Goal: Task Accomplishment & Management: Use online tool/utility

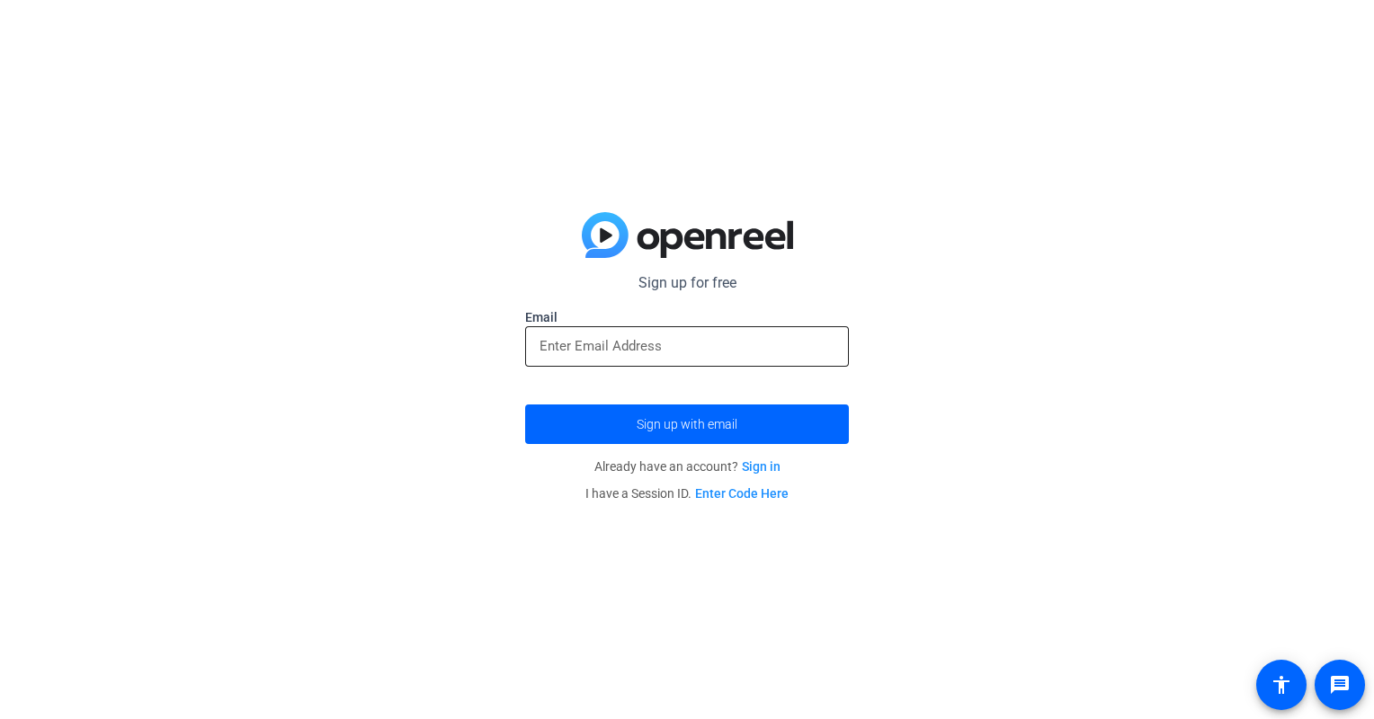
click at [562, 351] on input "email" at bounding box center [687, 346] width 295 height 22
type input "e"
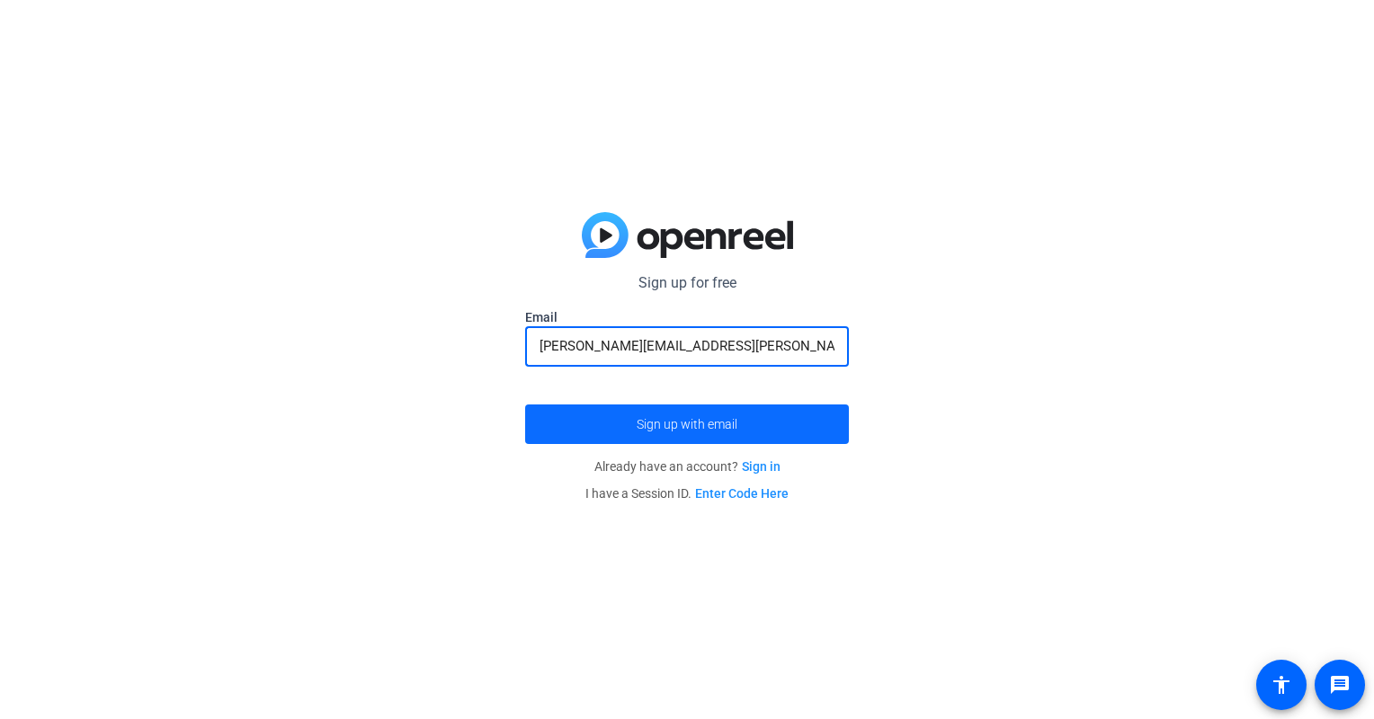
type input "[PERSON_NAME][EMAIL_ADDRESS][PERSON_NAME][DOMAIN_NAME]"
click at [672, 442] on span "submit" at bounding box center [687, 424] width 324 height 43
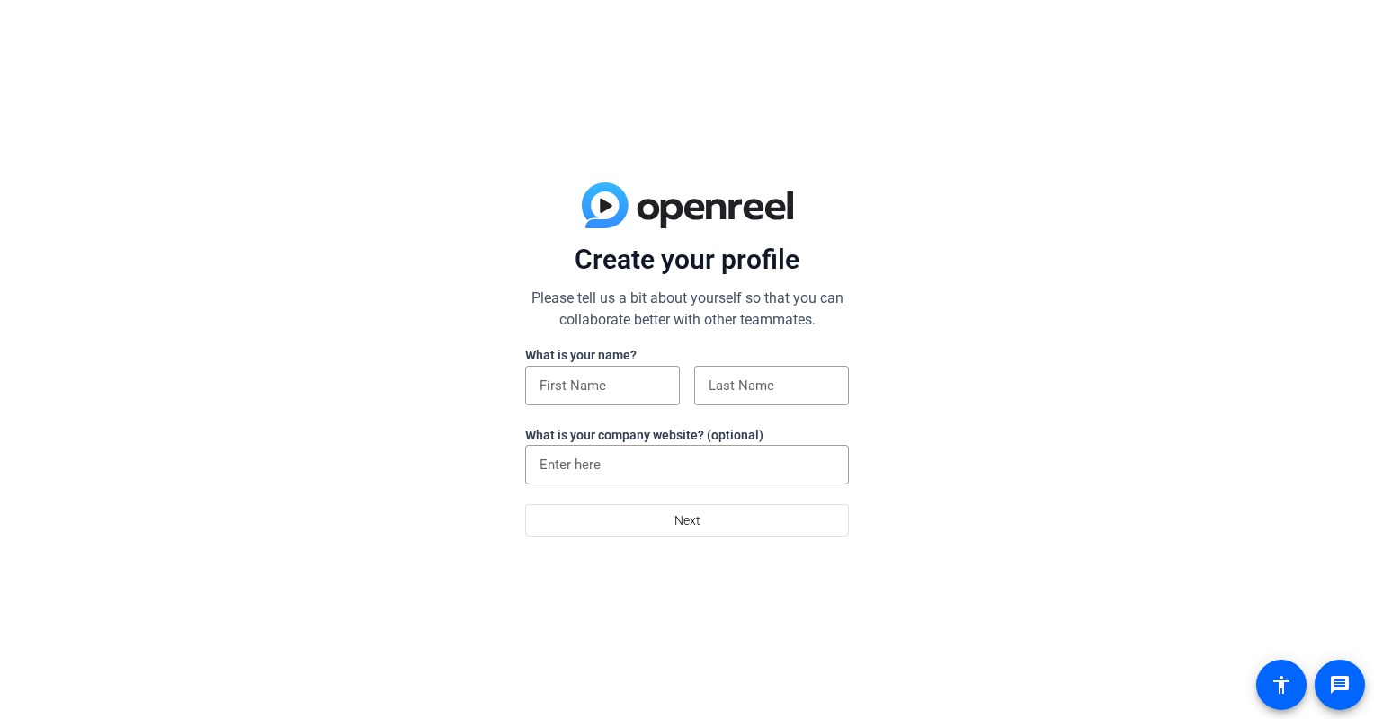
click at [687, 335] on form "Create your profile Please tell us a bit about yourself so that you can collabo…" at bounding box center [687, 390] width 324 height 294
click at [690, 338] on form "Create your profile Please tell us a bit about yourself so that you can collabo…" at bounding box center [687, 390] width 324 height 294
click at [670, 385] on div at bounding box center [602, 386] width 155 height 40
type input "Wendy"
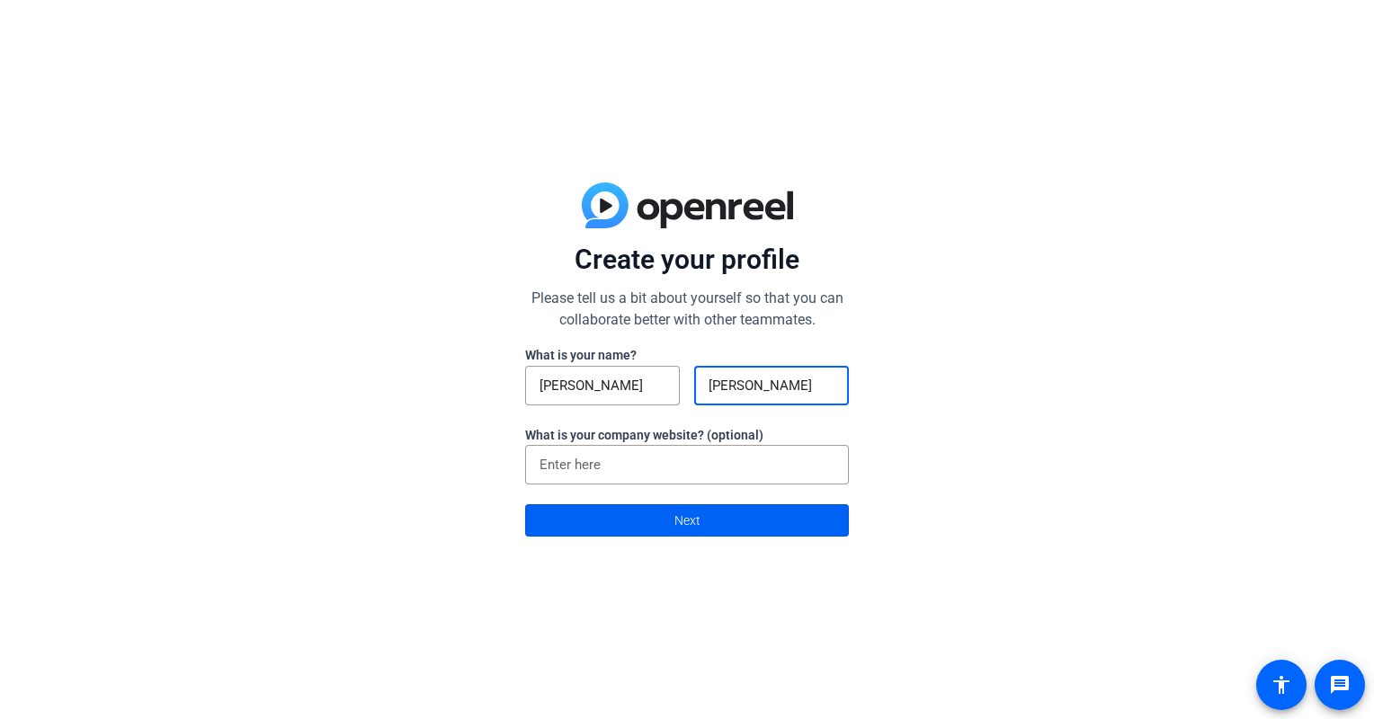
type input "Eberle"
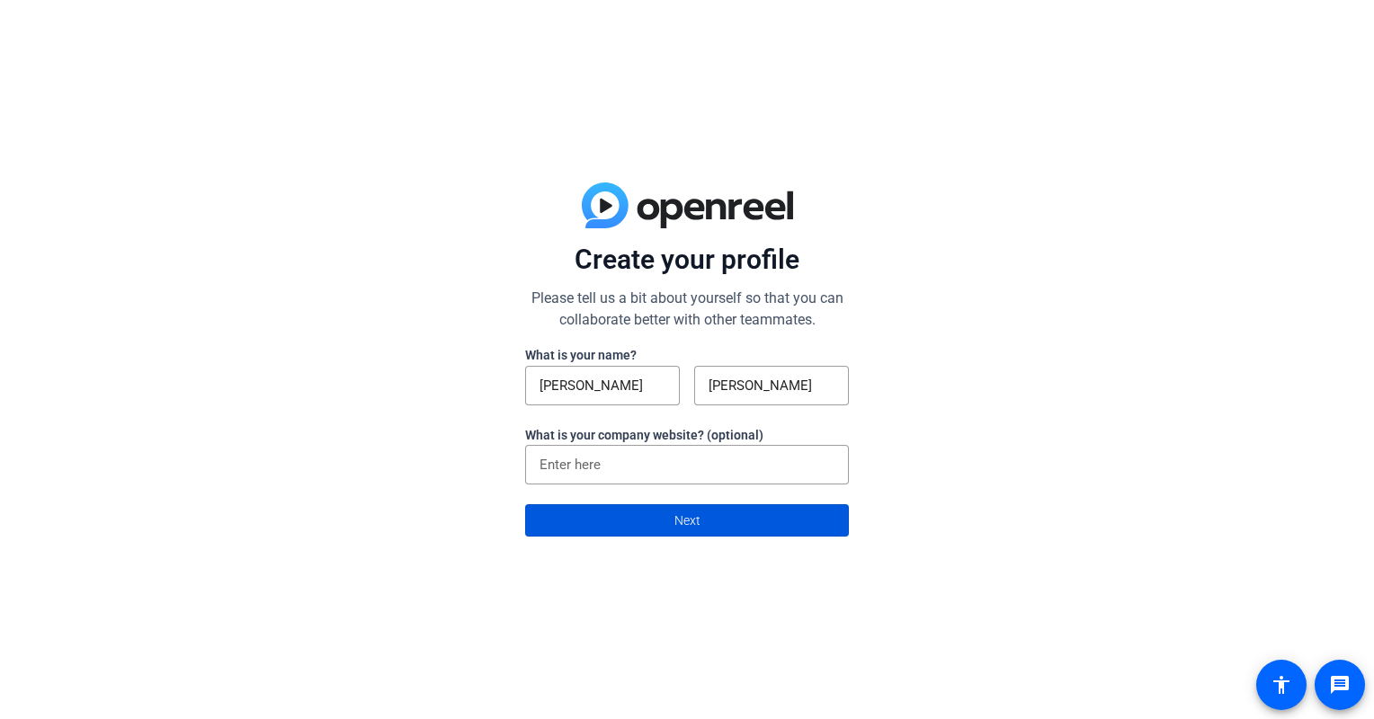
click at [688, 518] on span "Next" at bounding box center [687, 521] width 26 height 34
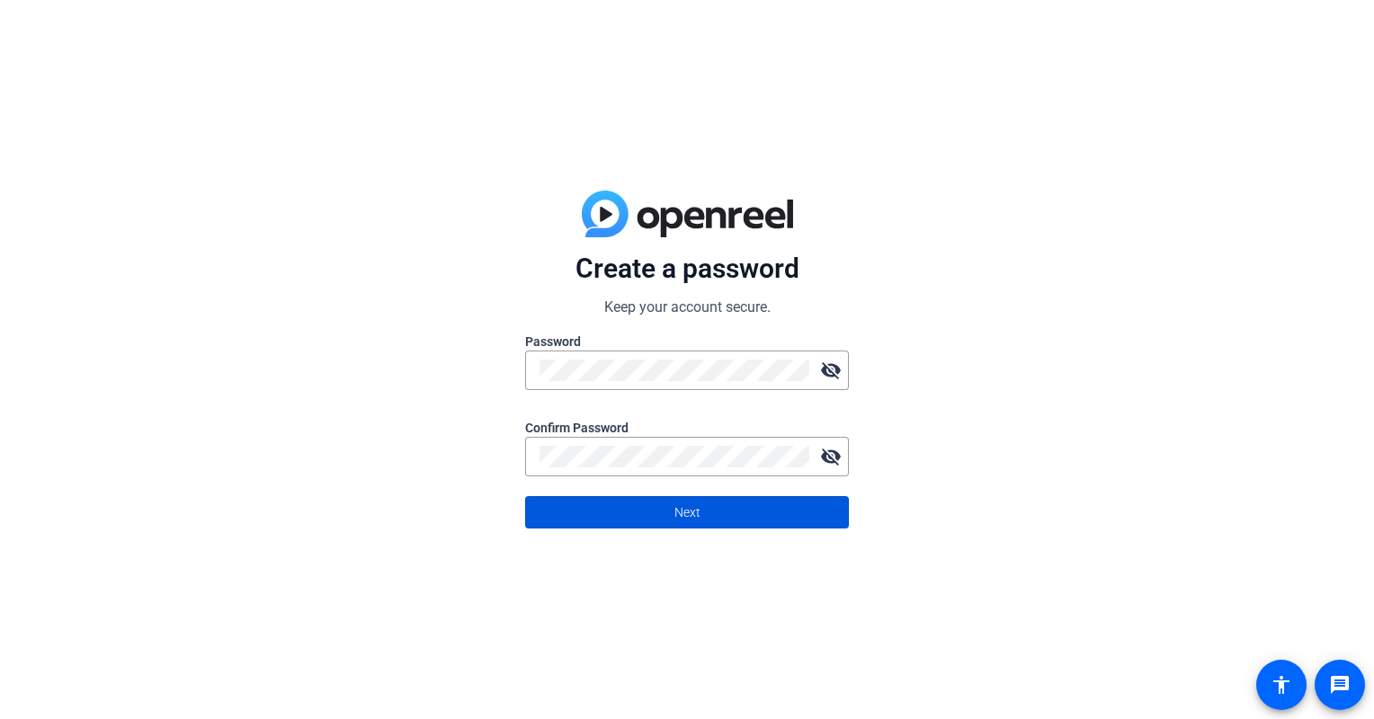
click at [705, 511] on span at bounding box center [687, 512] width 322 height 43
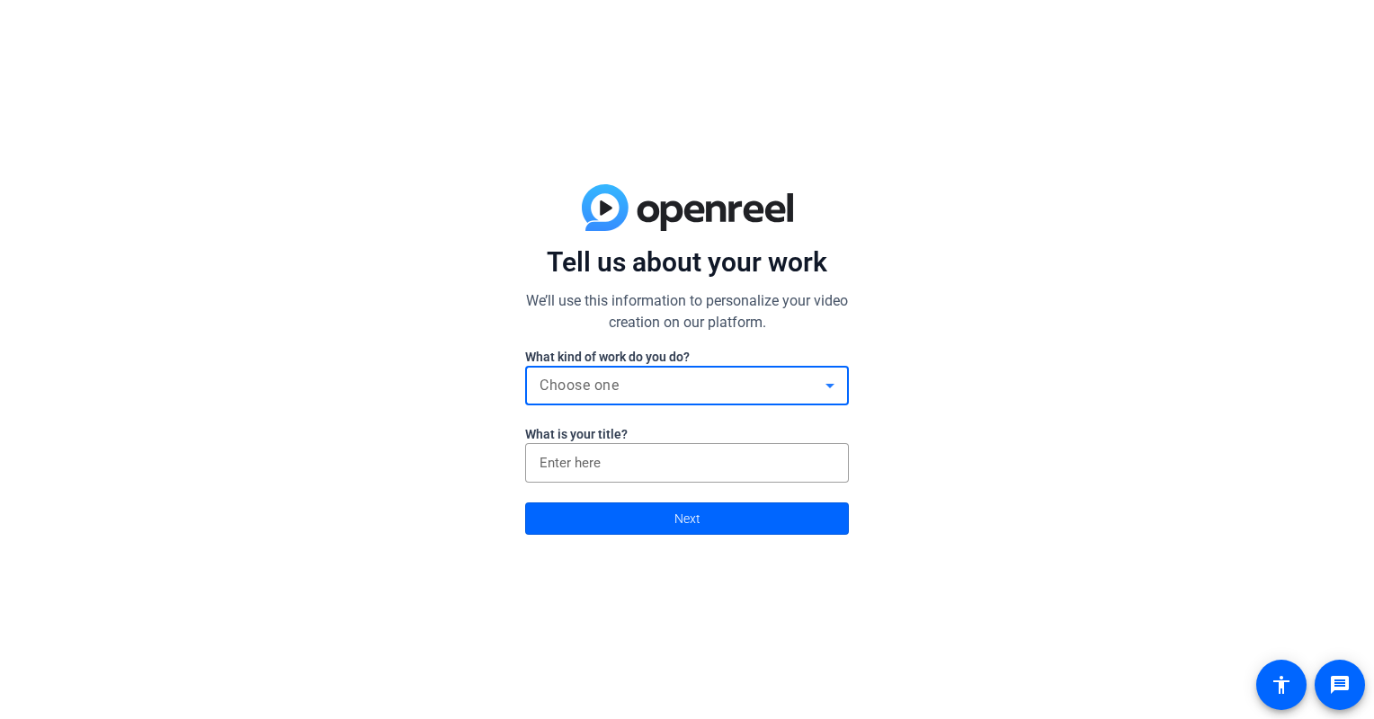
click at [822, 376] on icon at bounding box center [830, 386] width 22 height 22
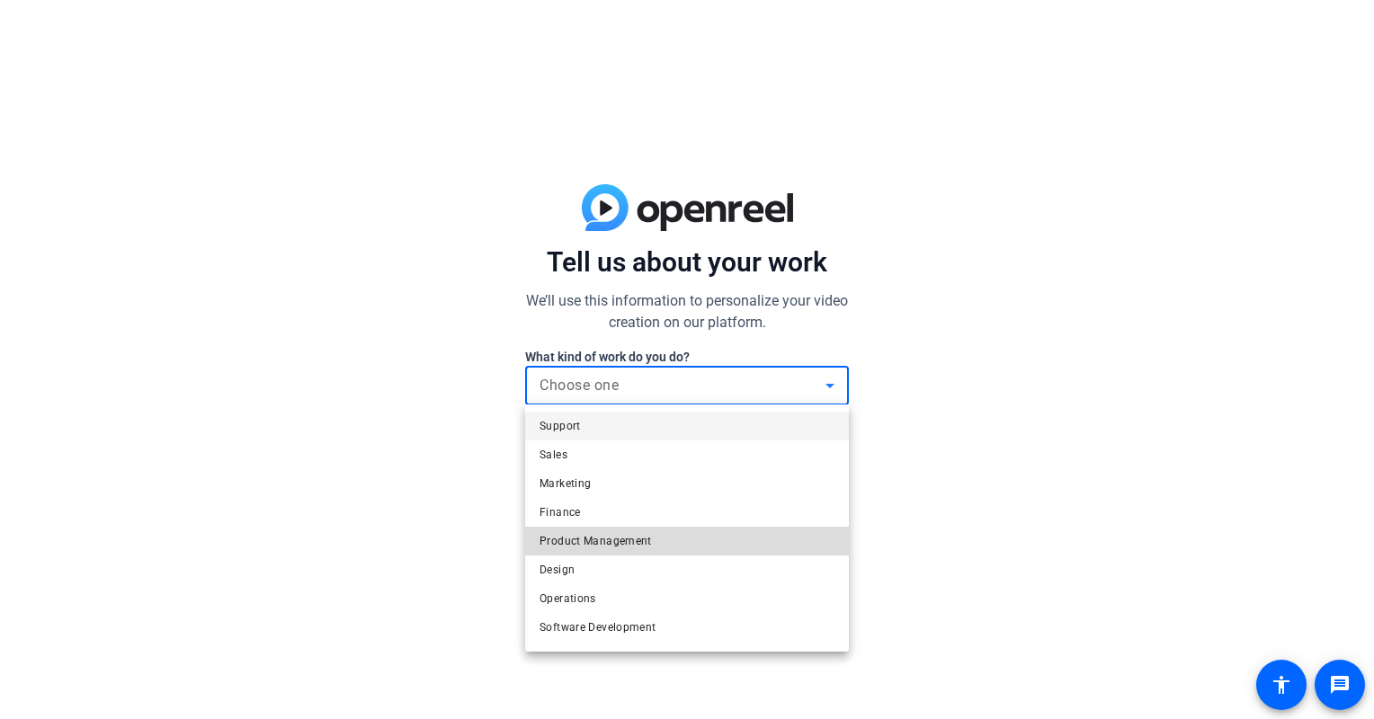
click at [748, 534] on mat-option "Product Management" at bounding box center [687, 541] width 324 height 29
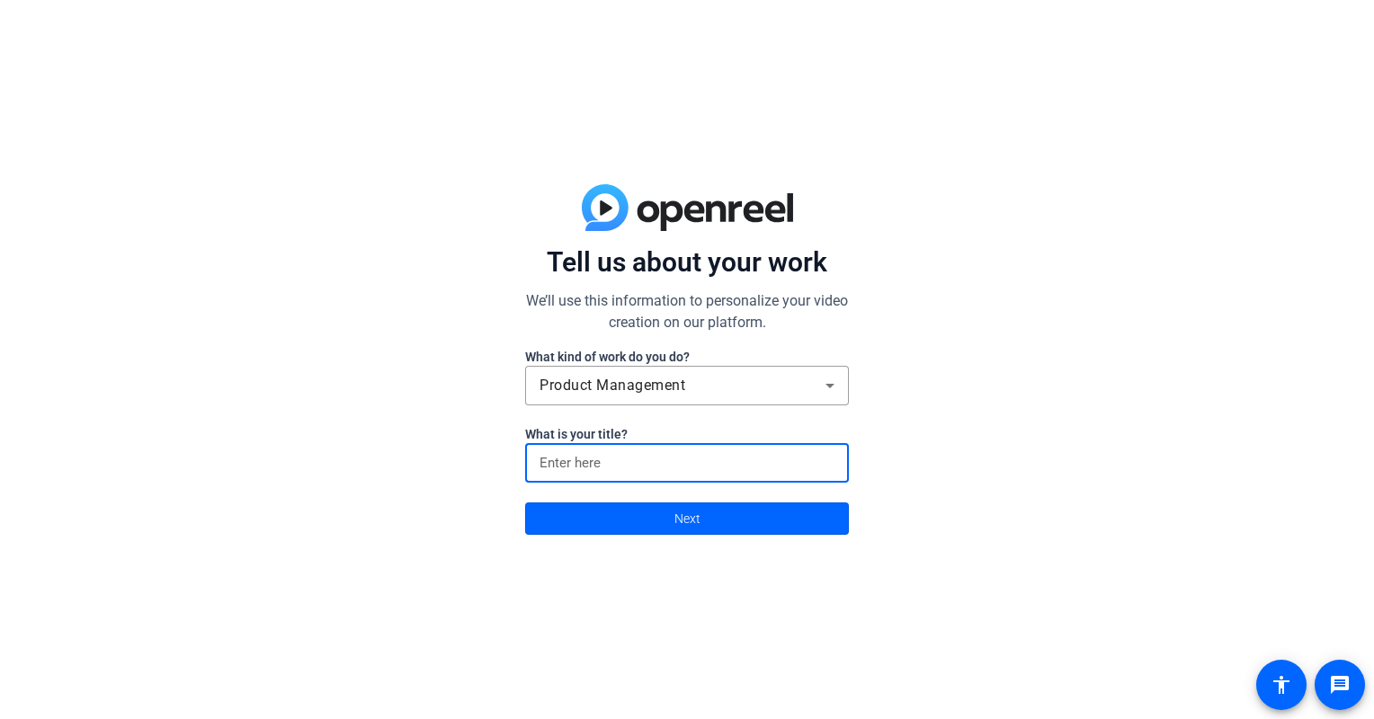
click at [754, 469] on input at bounding box center [687, 463] width 295 height 22
type input "Director, Relationship Mgmt"
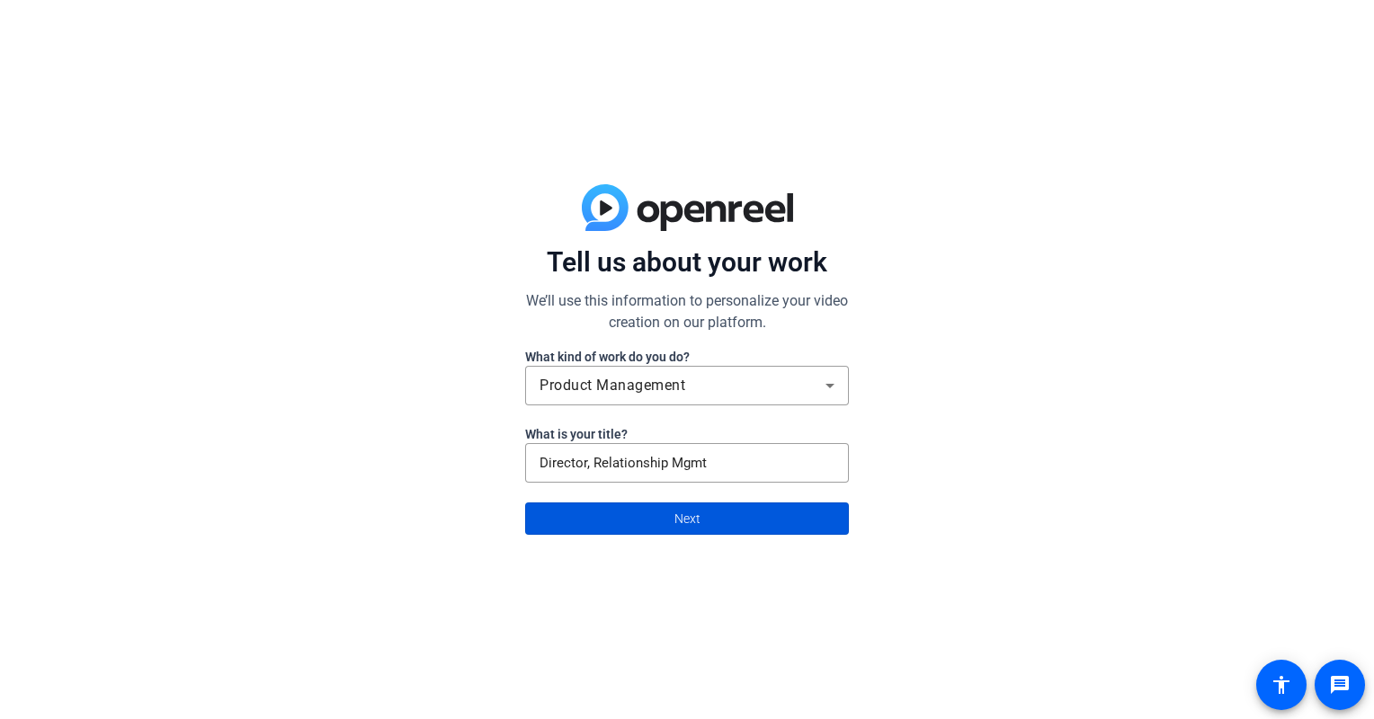
click at [730, 523] on span at bounding box center [687, 518] width 322 height 43
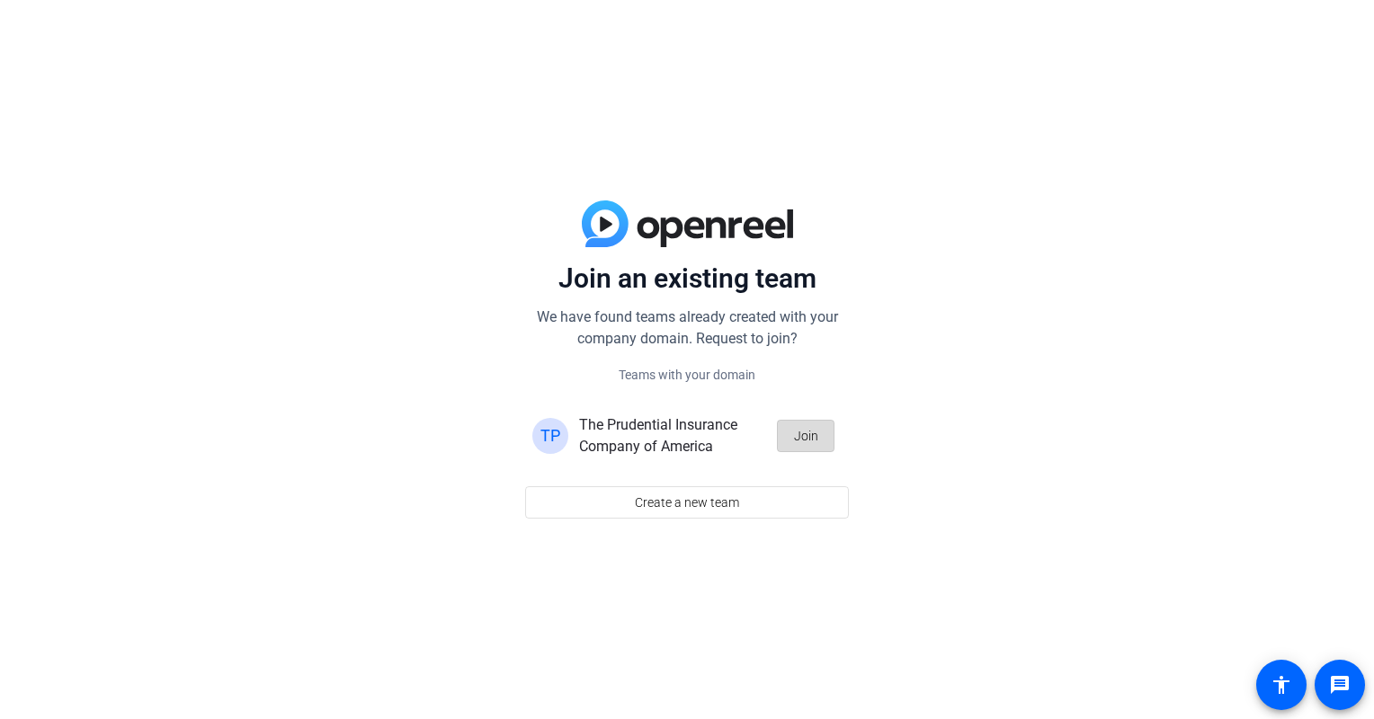
click at [799, 438] on span "Join" at bounding box center [806, 436] width 24 height 34
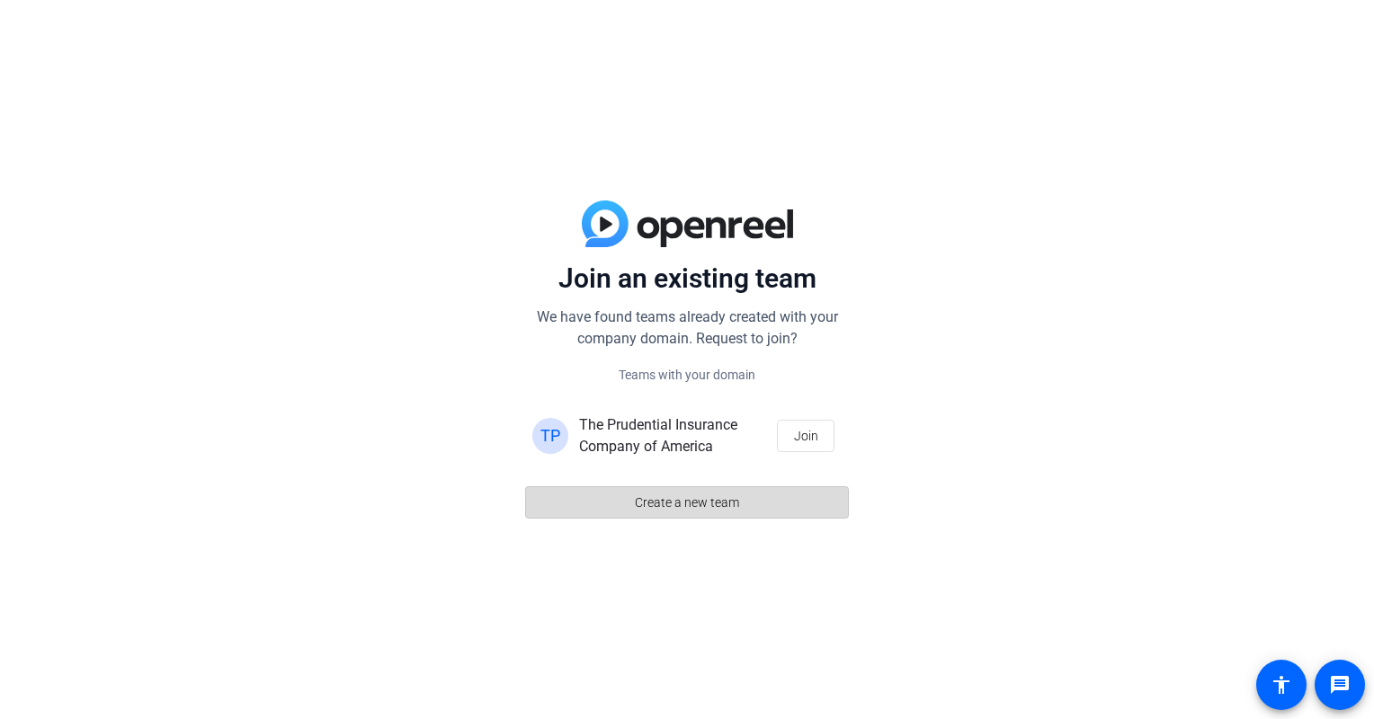
click at [683, 496] on span "Create a new team" at bounding box center [687, 503] width 104 height 34
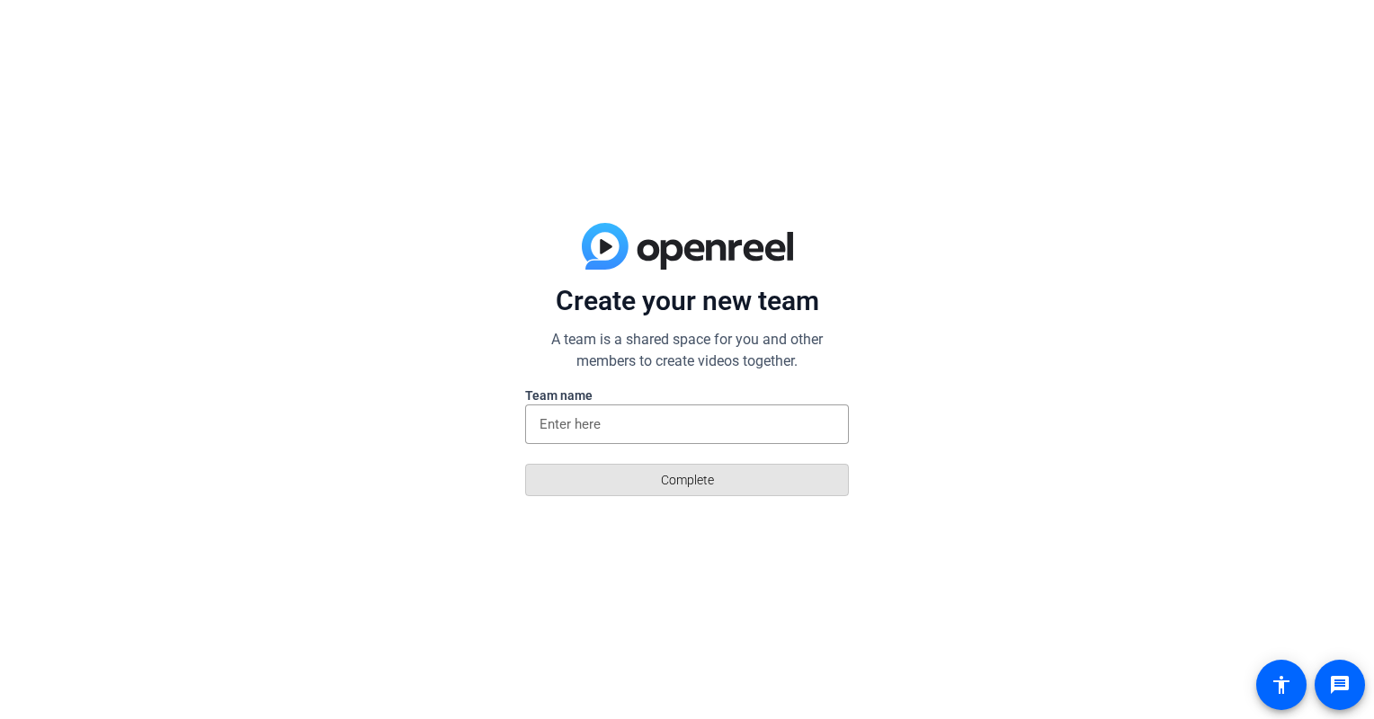
click at [683, 496] on span "Complete" at bounding box center [687, 480] width 53 height 34
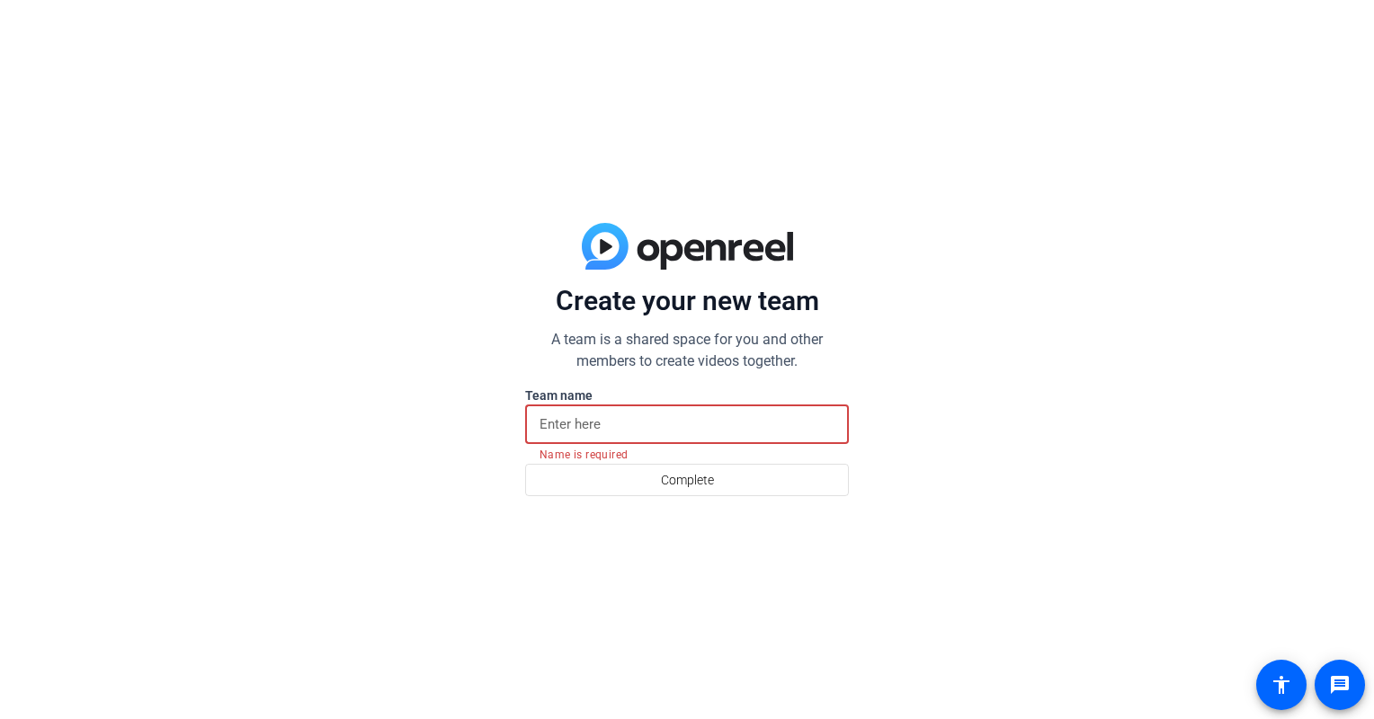
click at [583, 424] on input at bounding box center [687, 425] width 295 height 22
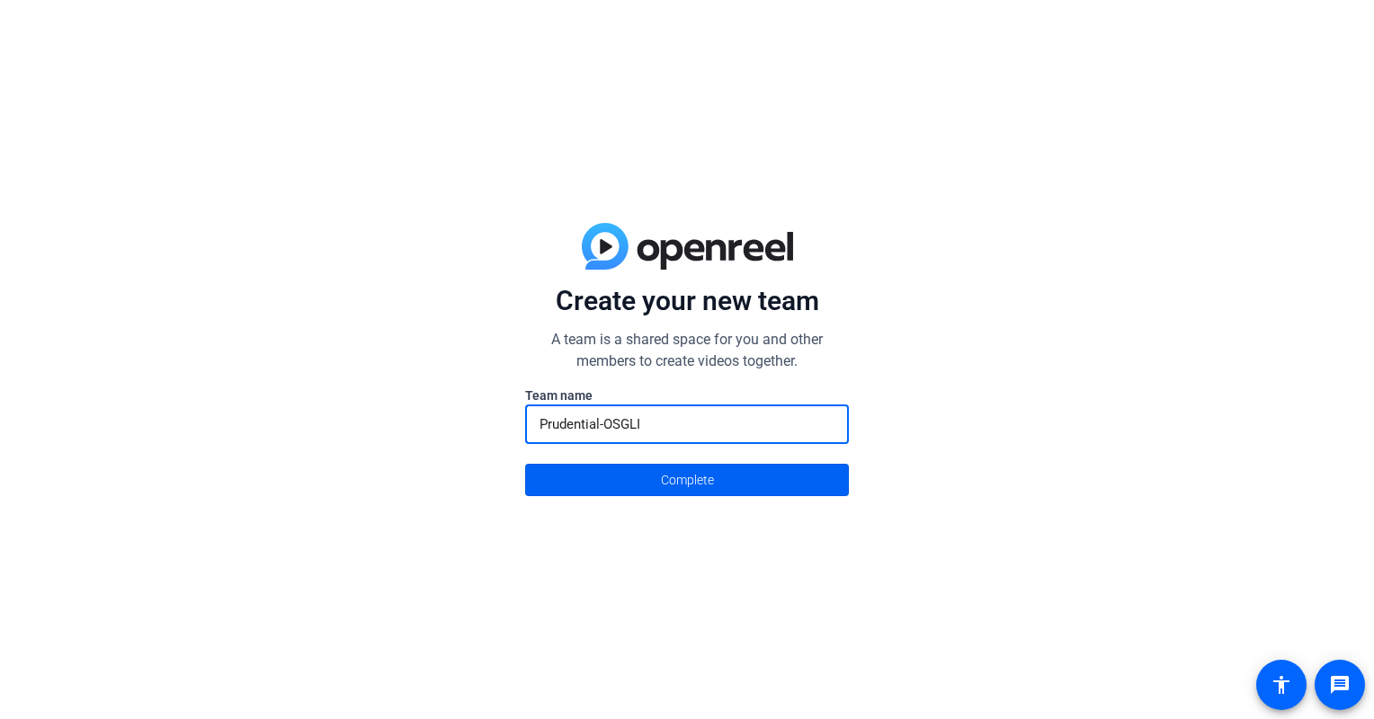
type input "Prudential-OSGLI"
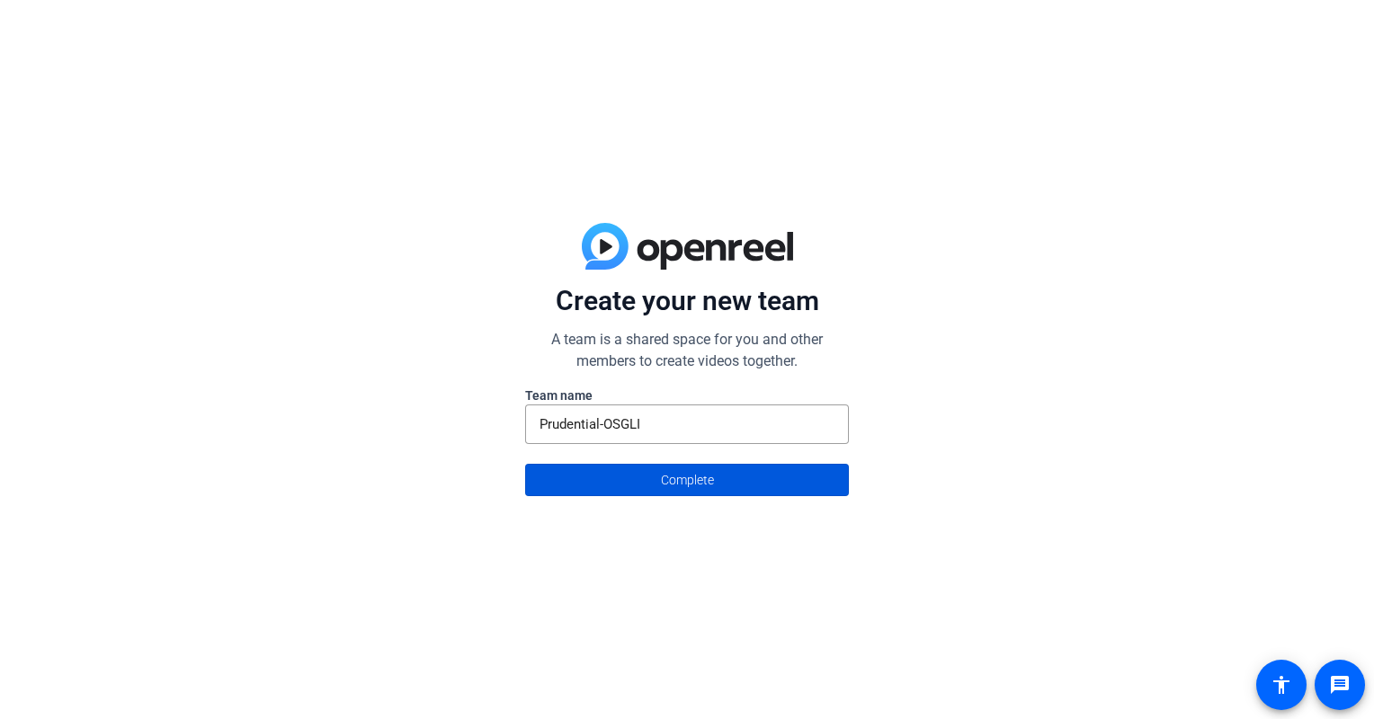
click at [665, 476] on span "Complete" at bounding box center [687, 480] width 53 height 34
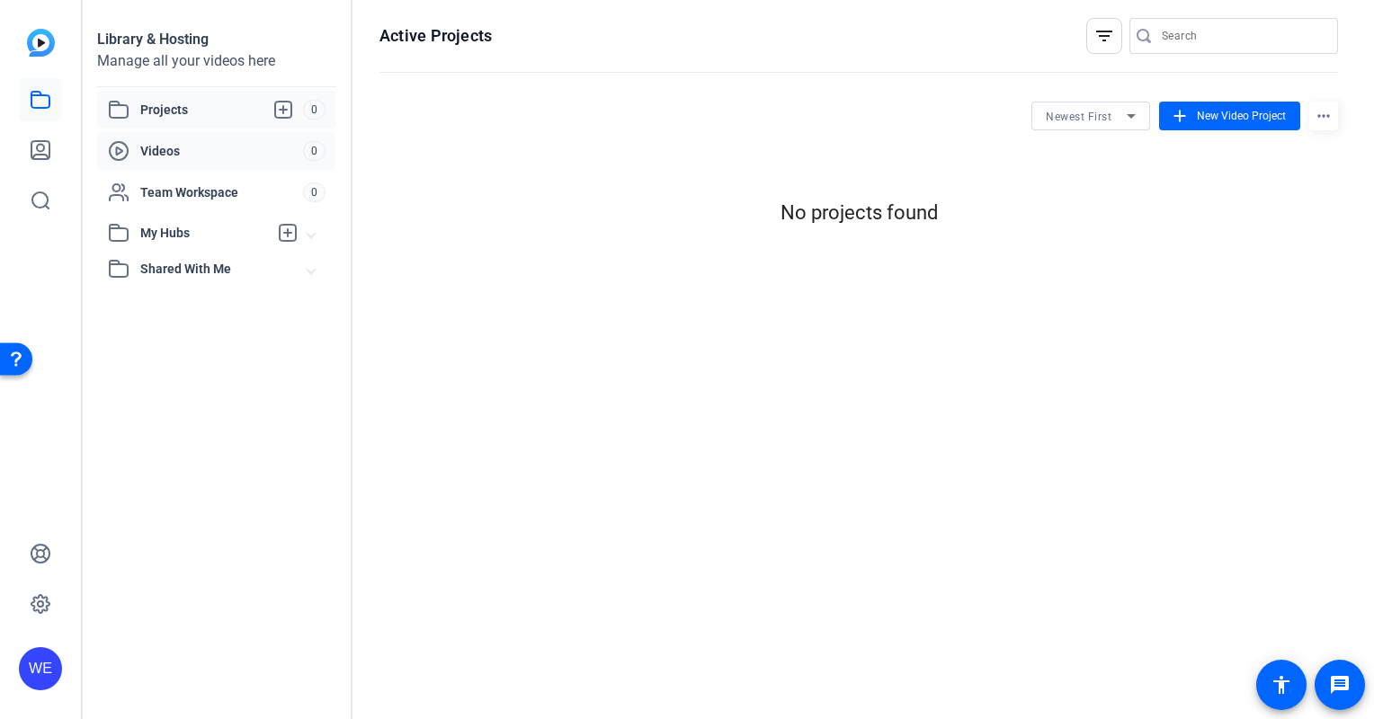
click at [159, 151] on span "Videos" at bounding box center [221, 151] width 163 height 18
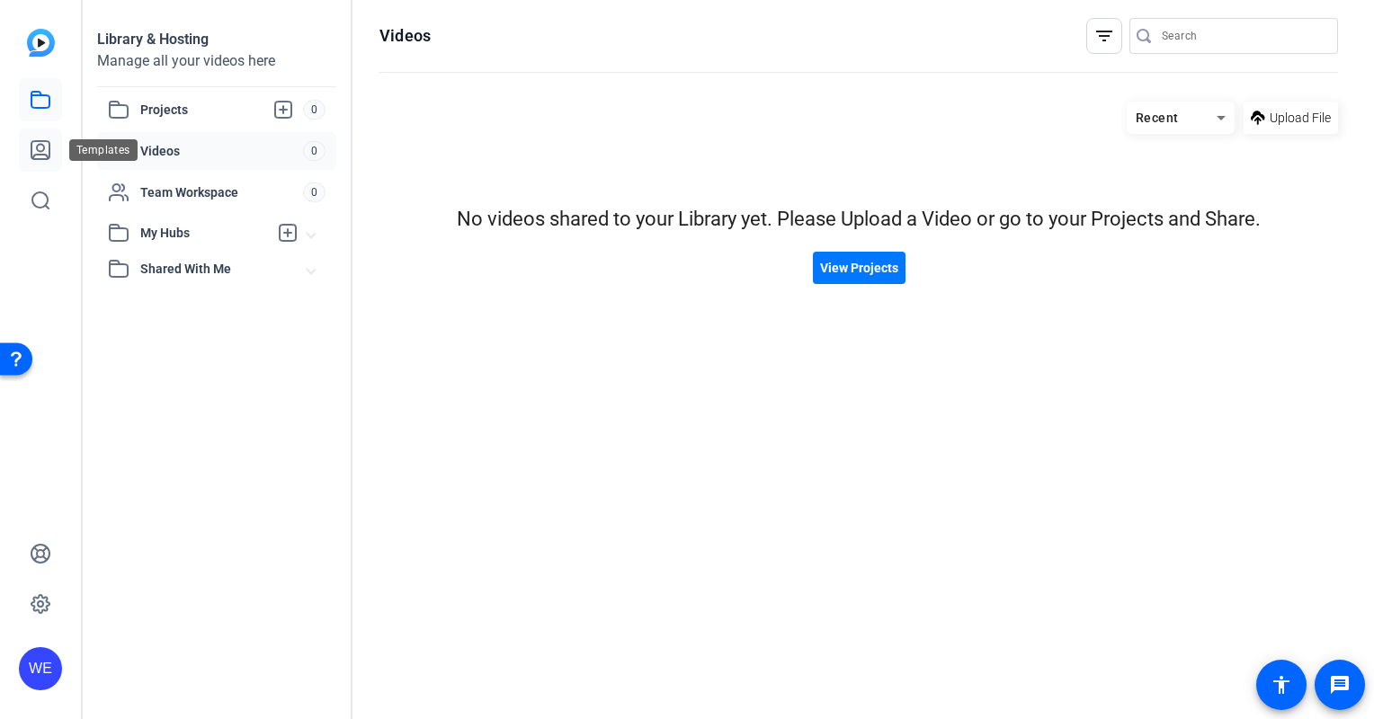
click at [41, 145] on icon at bounding box center [40, 150] width 18 height 18
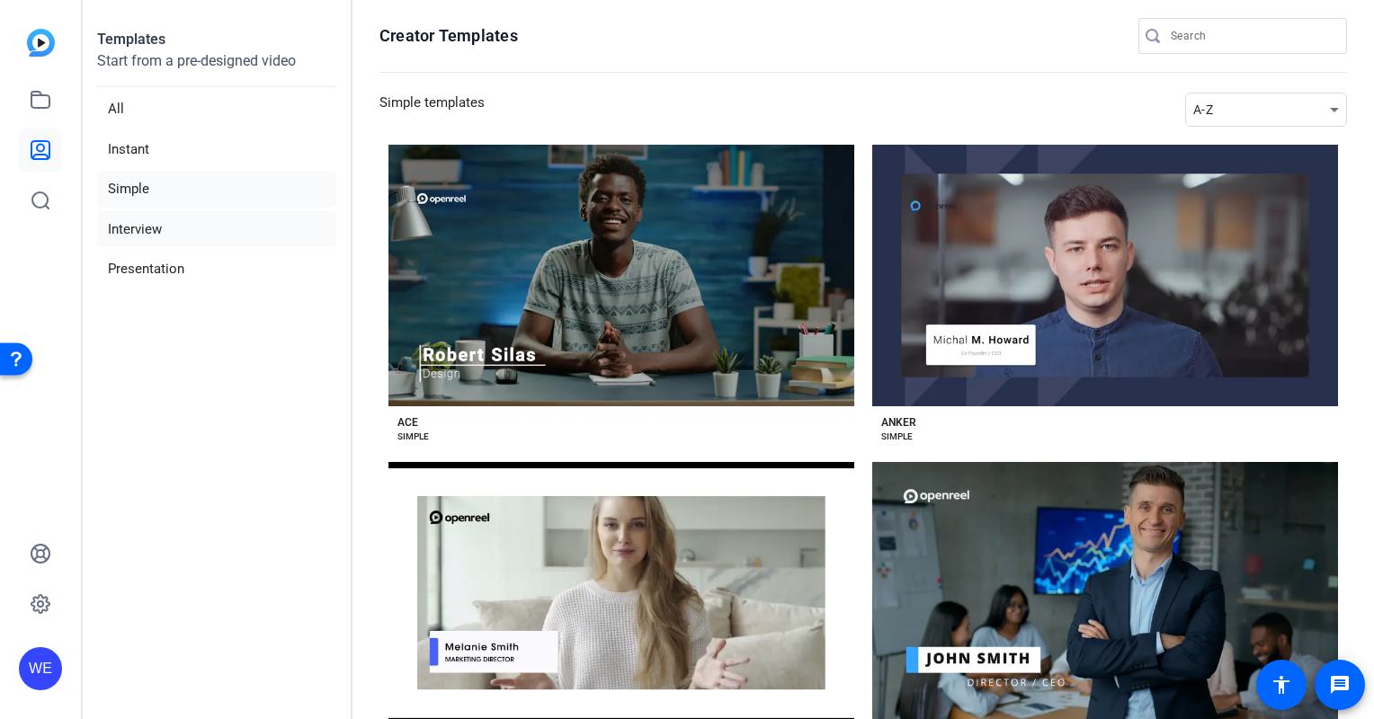
click at [147, 228] on li "Interview" at bounding box center [216, 229] width 239 height 37
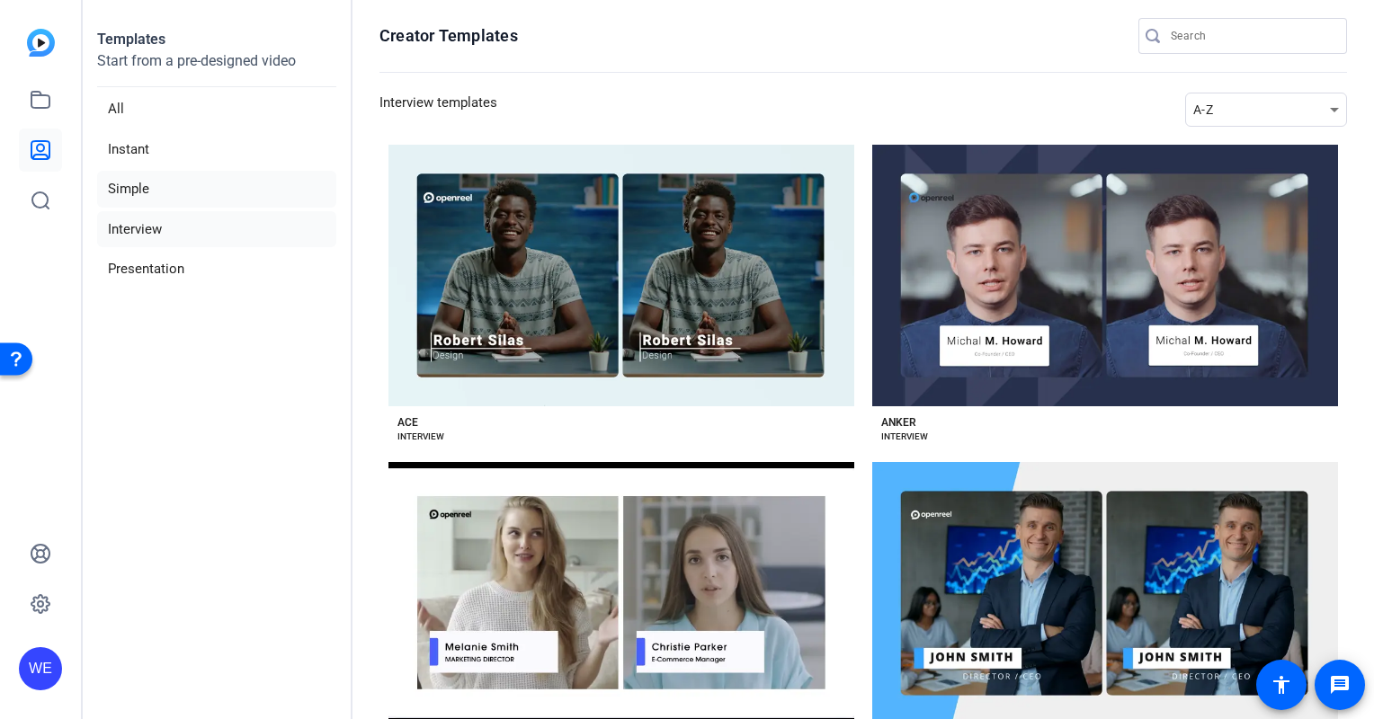
click at [135, 189] on li "Simple" at bounding box center [216, 189] width 239 height 37
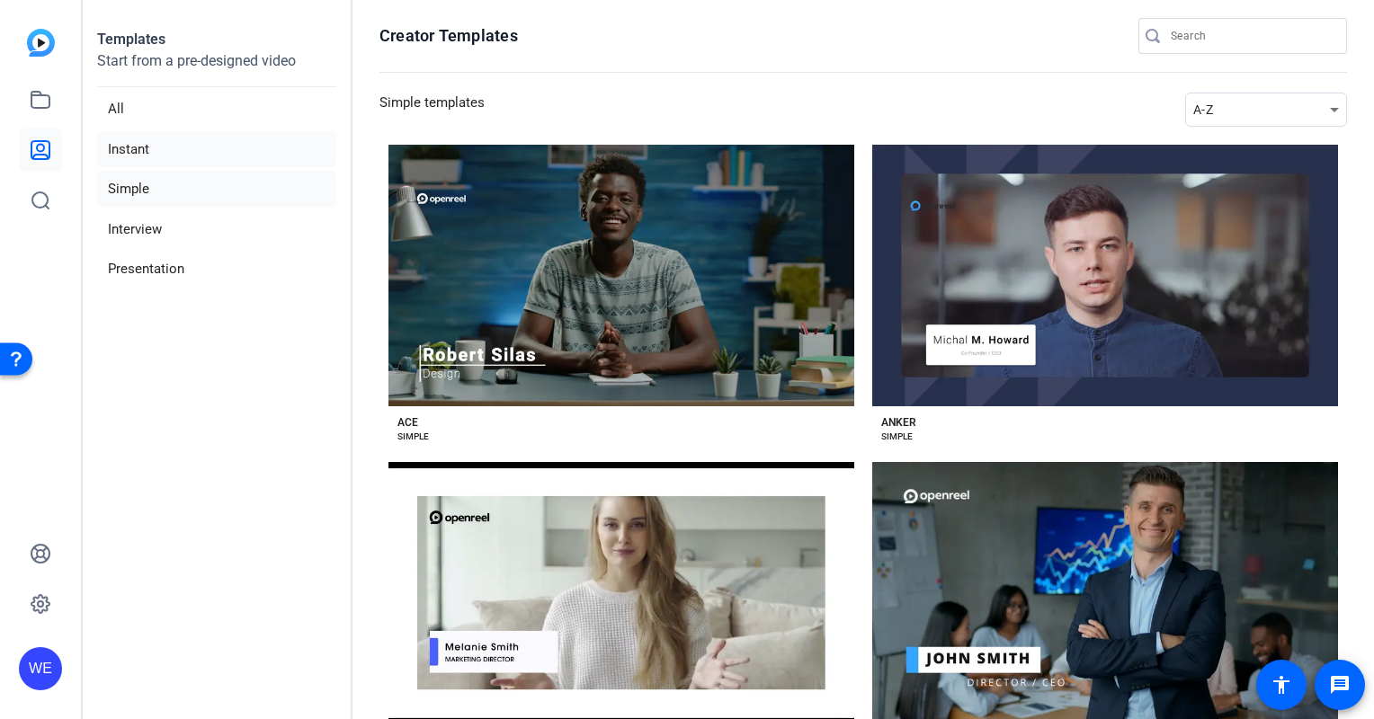
click at [128, 150] on li "Instant" at bounding box center [216, 149] width 239 height 37
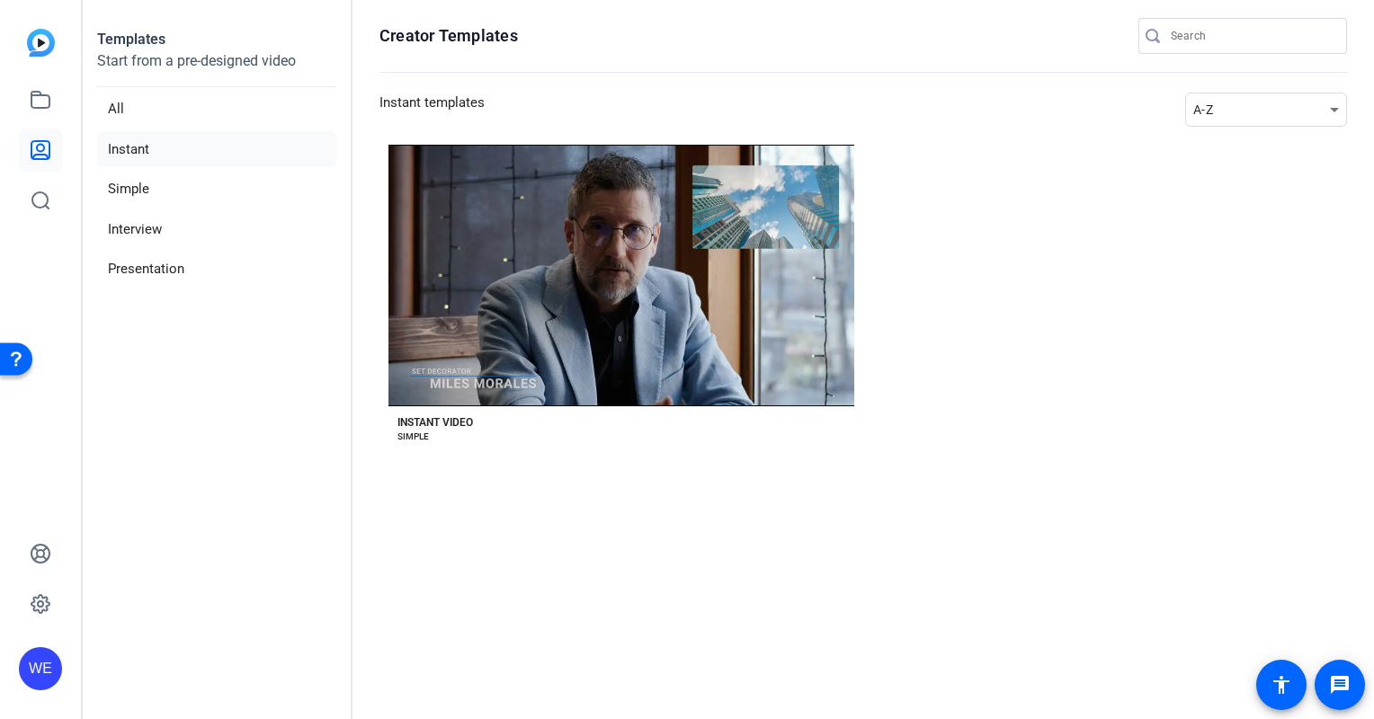
click at [40, 45] on img at bounding box center [41, 43] width 28 height 28
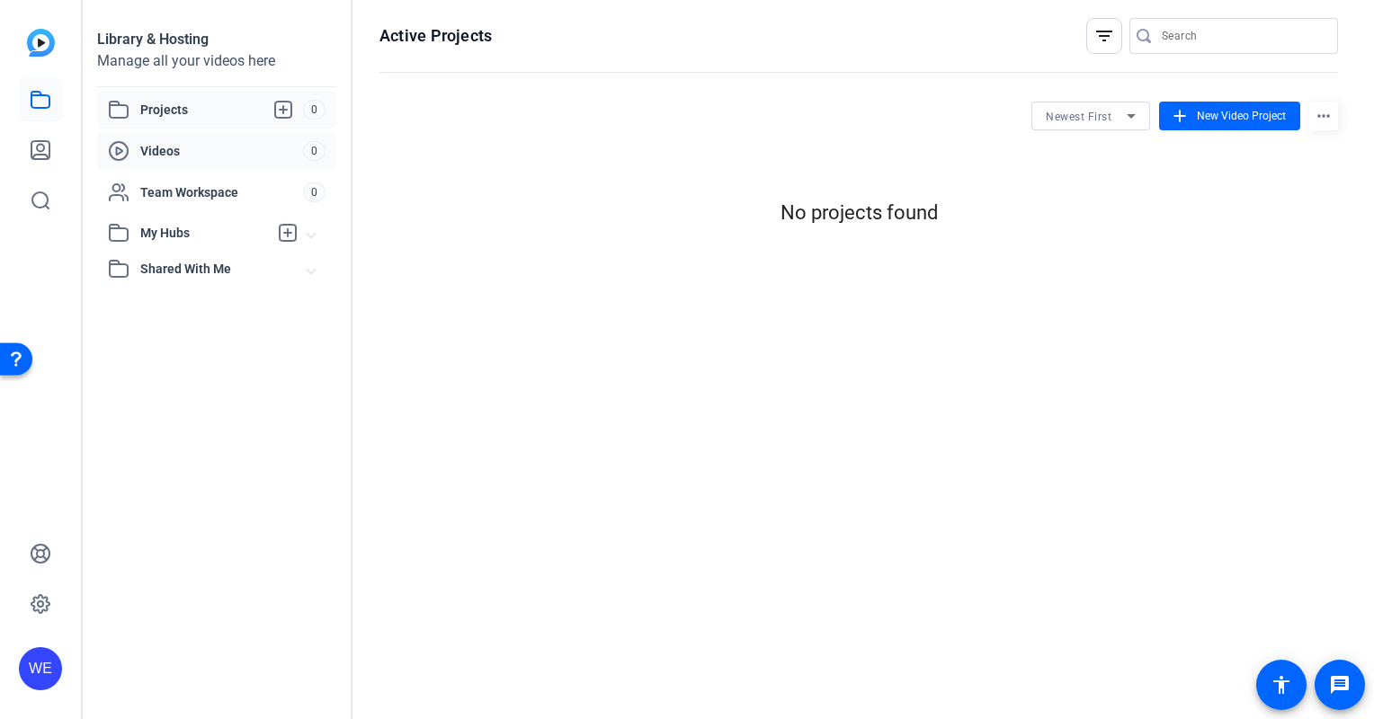
click at [169, 148] on span "Videos" at bounding box center [221, 151] width 163 height 18
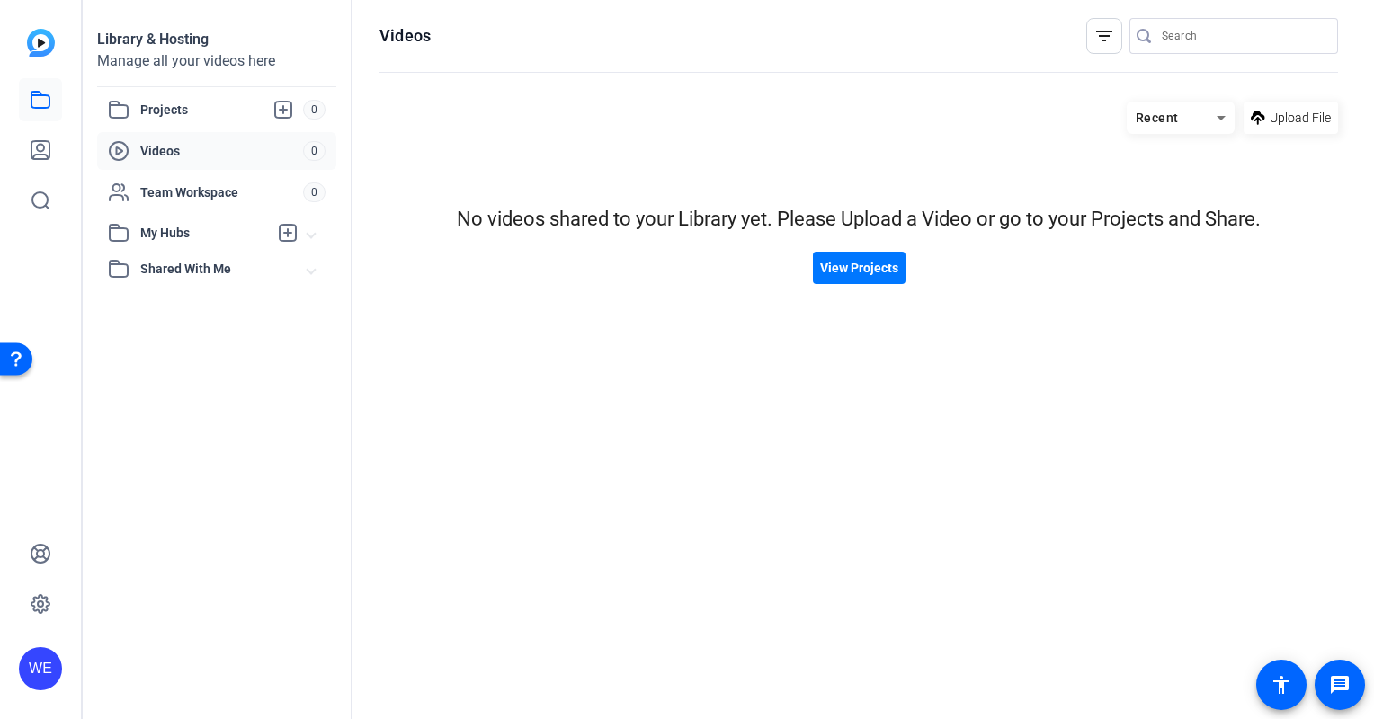
click at [165, 160] on div "Videos" at bounding box center [205, 151] width 195 height 22
click at [119, 150] on icon at bounding box center [119, 151] width 22 height 22
click at [42, 152] on icon at bounding box center [41, 150] width 22 height 22
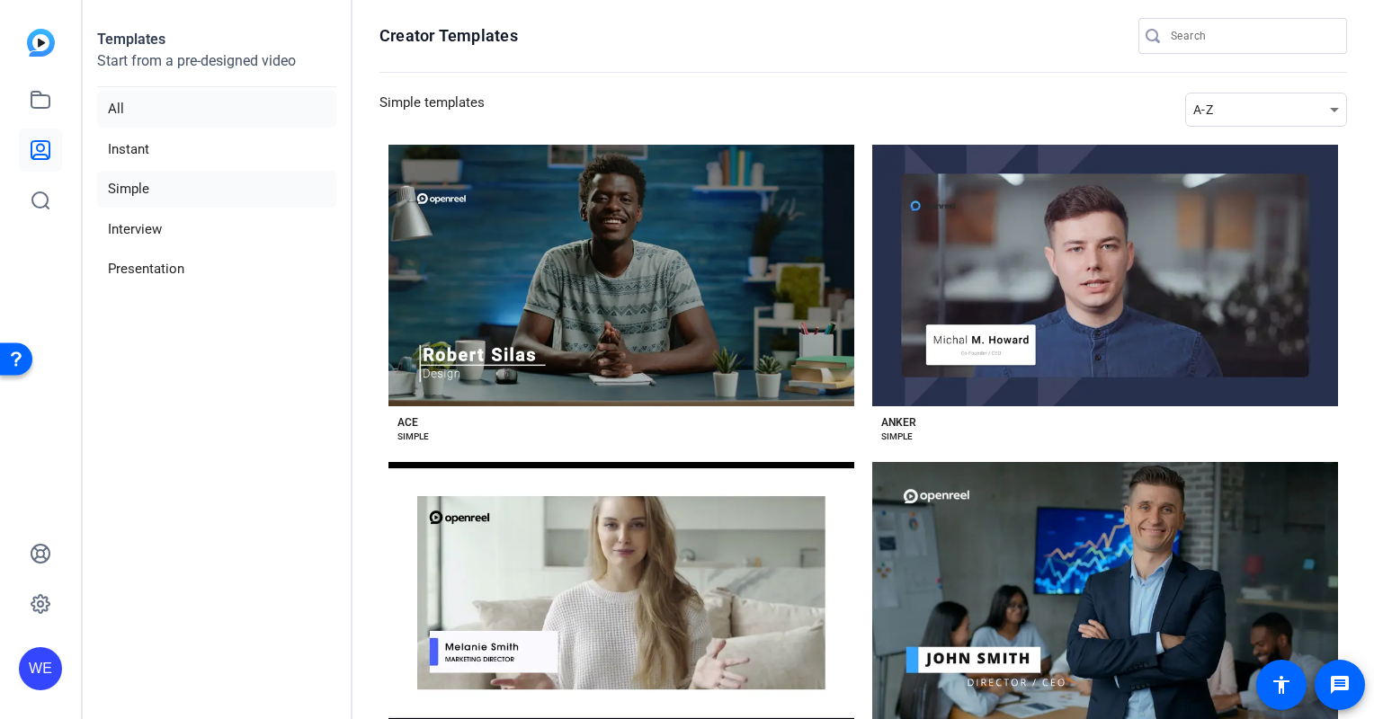
click at [122, 109] on li "All" at bounding box center [216, 109] width 239 height 37
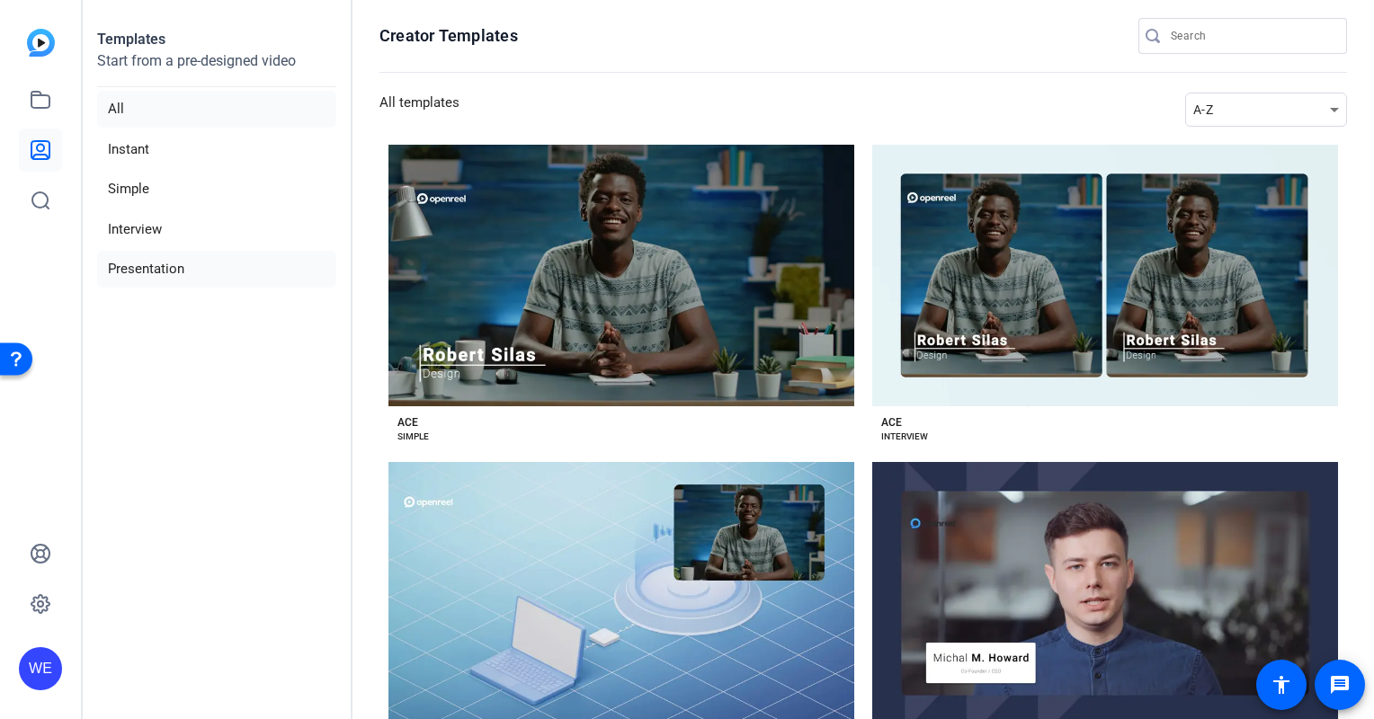
click at [137, 266] on li "Presentation" at bounding box center [216, 269] width 239 height 37
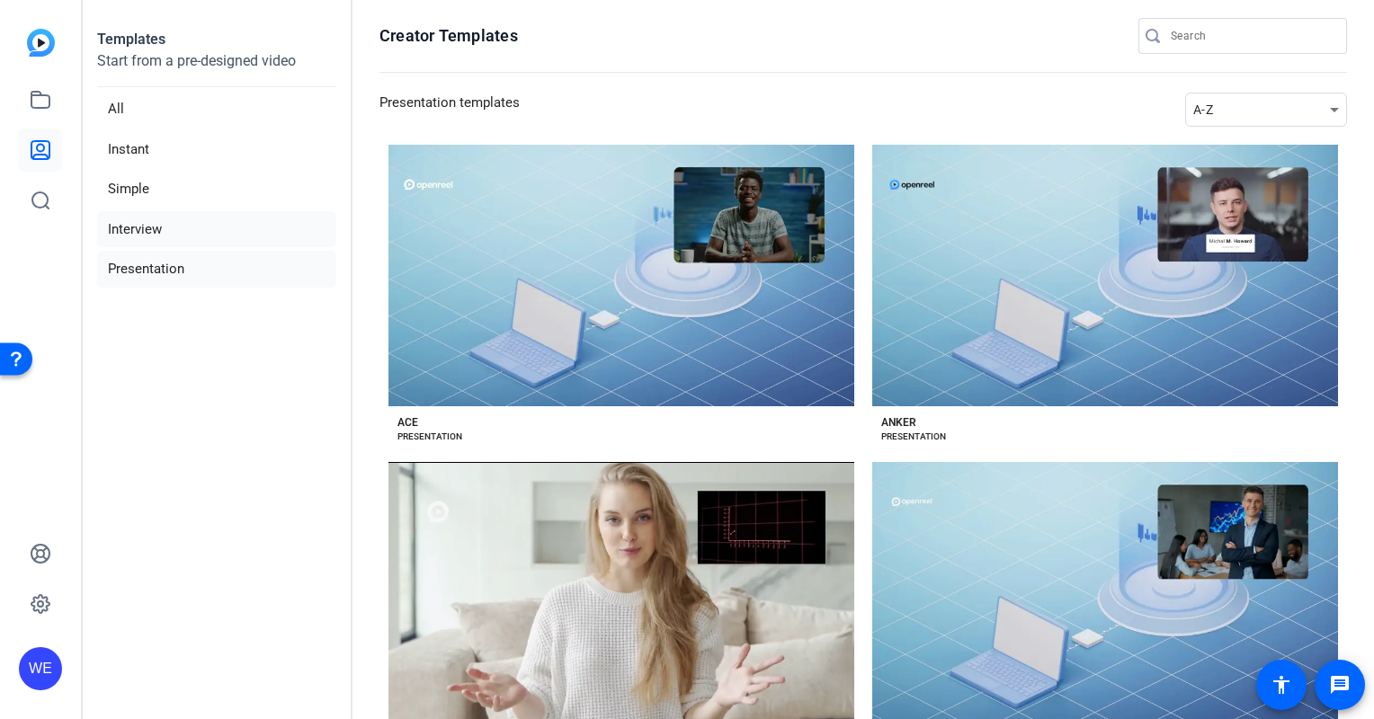
click at [136, 223] on li "Interview" at bounding box center [216, 229] width 239 height 37
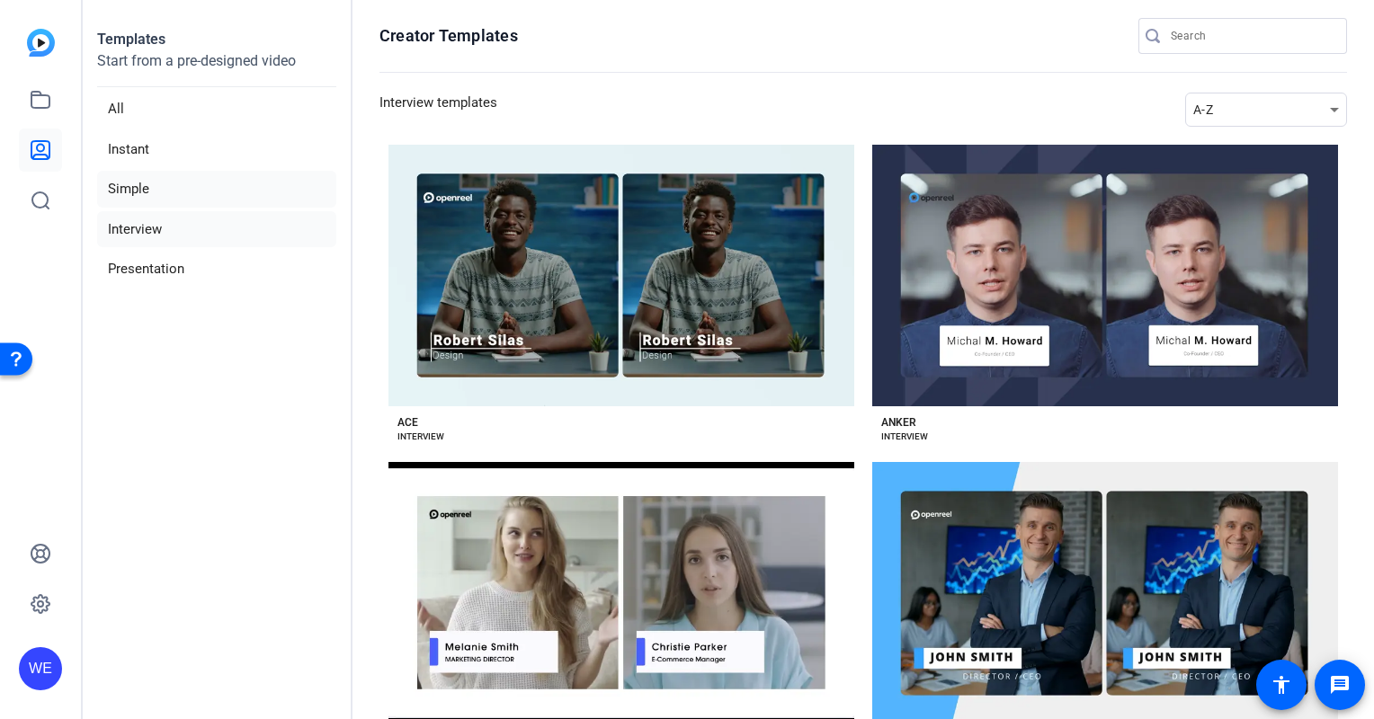
click at [129, 183] on li "Simple" at bounding box center [216, 189] width 239 height 37
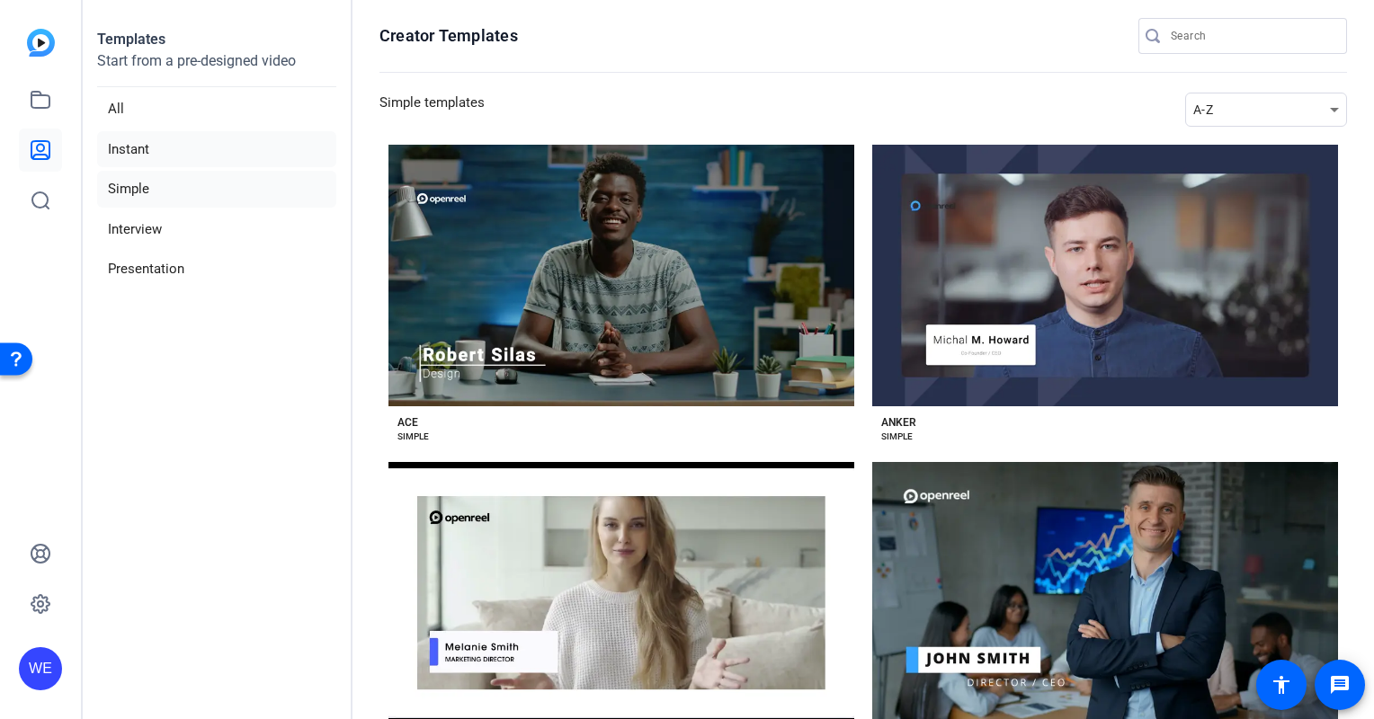
click at [122, 152] on li "Instant" at bounding box center [216, 149] width 239 height 37
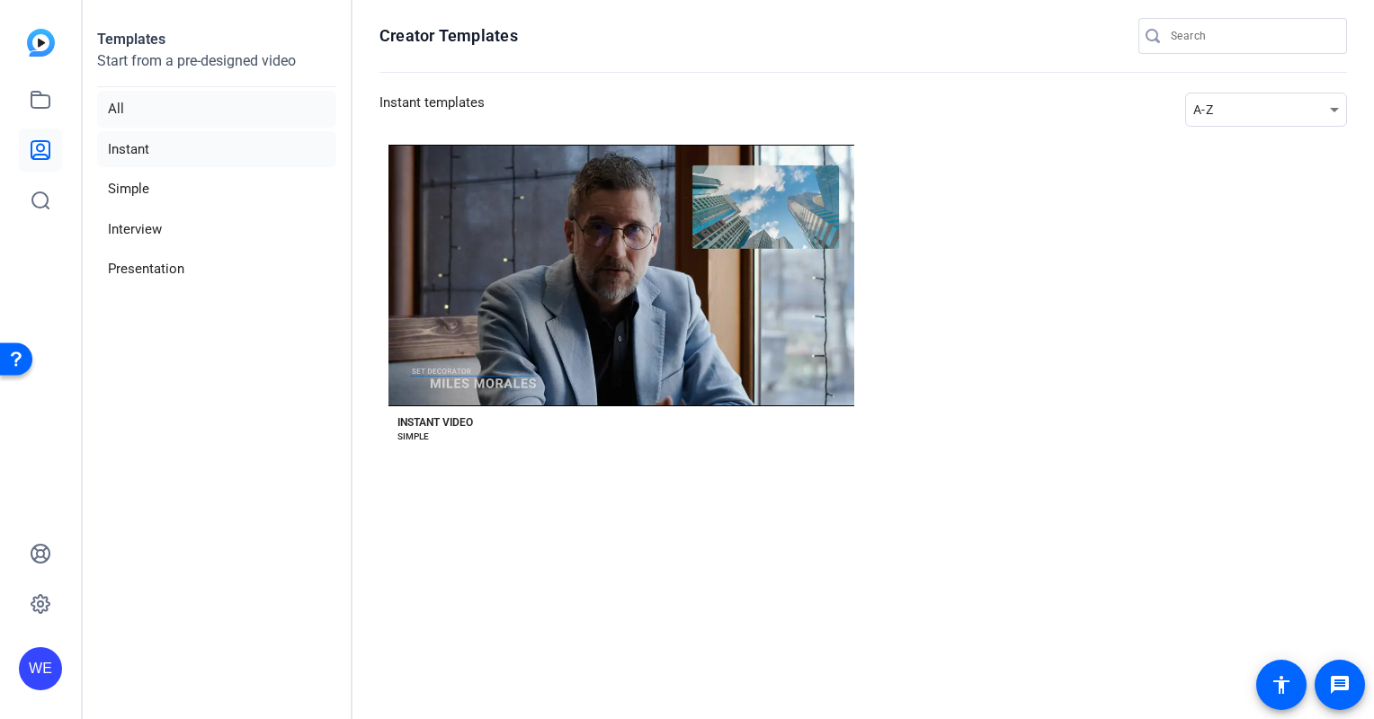
click at [110, 107] on li "All" at bounding box center [216, 109] width 239 height 37
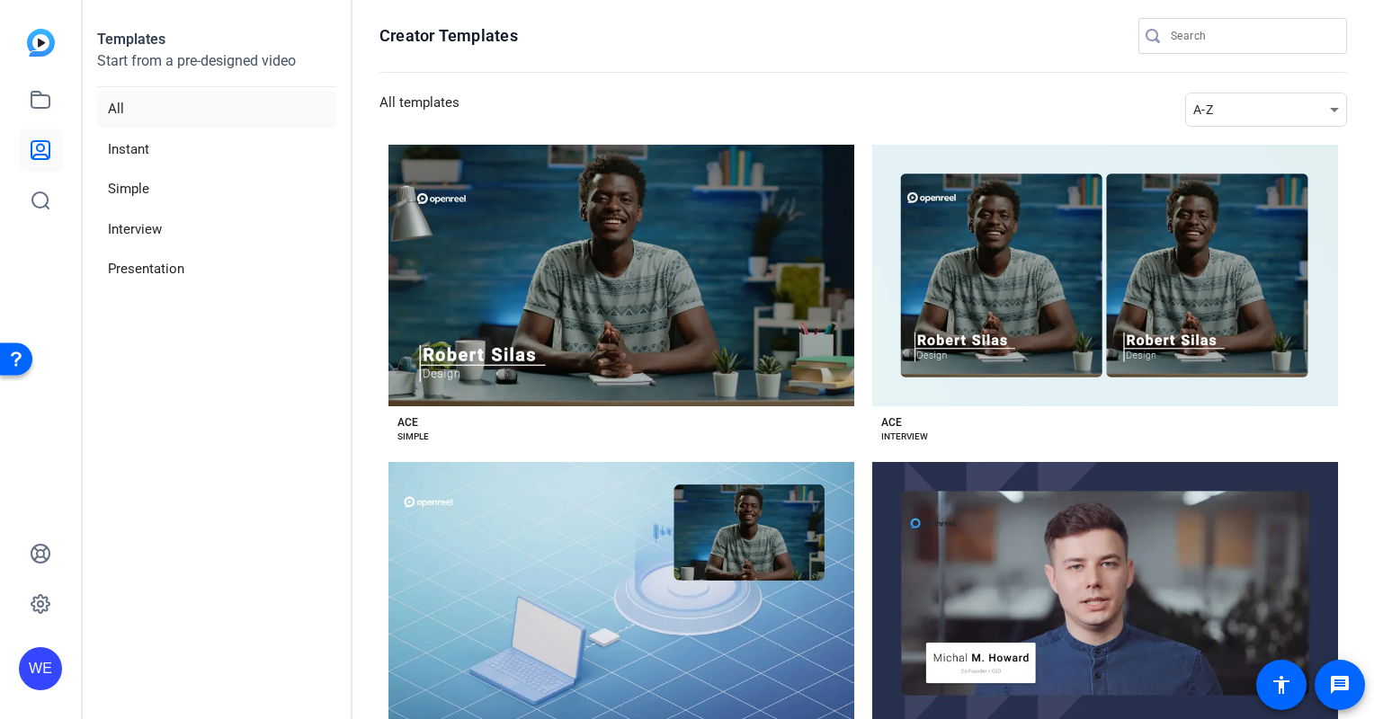
click at [116, 108] on li "All" at bounding box center [216, 109] width 239 height 37
click at [31, 147] on icon at bounding box center [40, 150] width 18 height 18
click at [120, 116] on li "All" at bounding box center [216, 109] width 239 height 37
click at [152, 228] on li "Interview" at bounding box center [216, 229] width 239 height 37
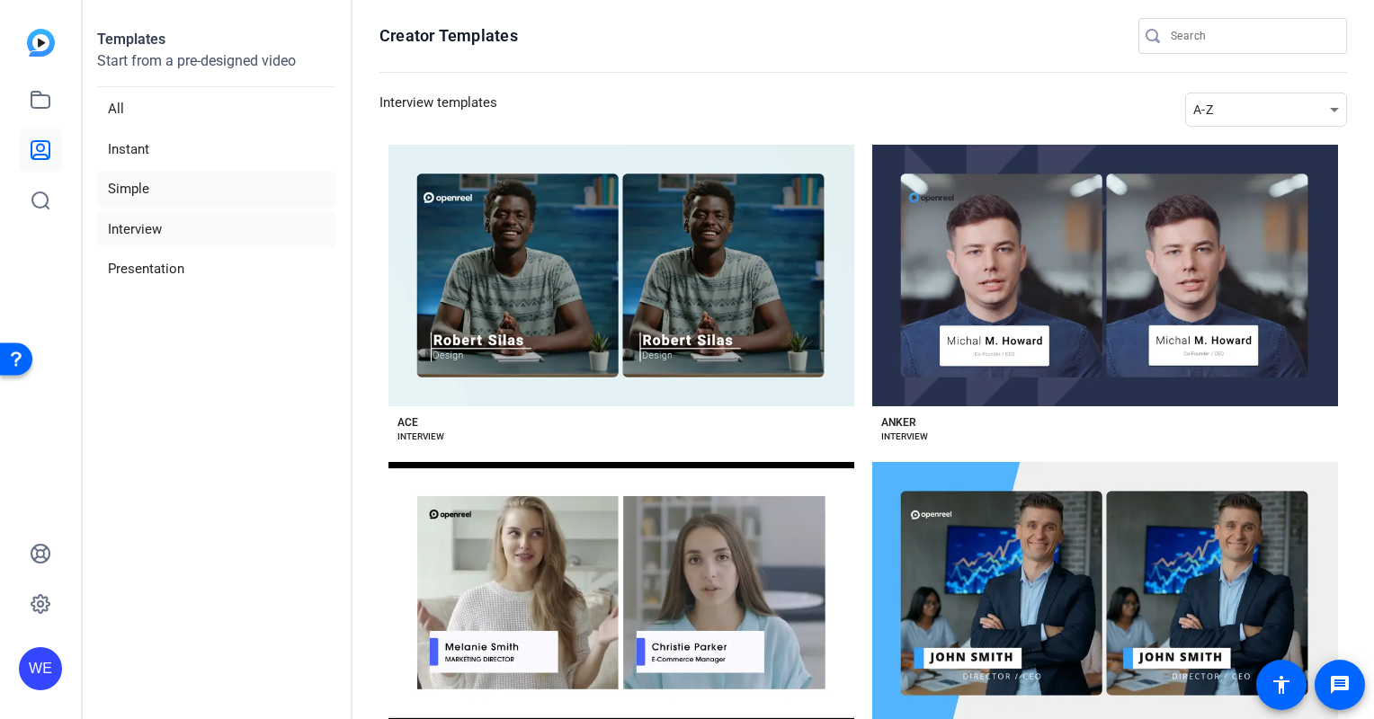
click at [137, 191] on li "Simple" at bounding box center [216, 189] width 239 height 37
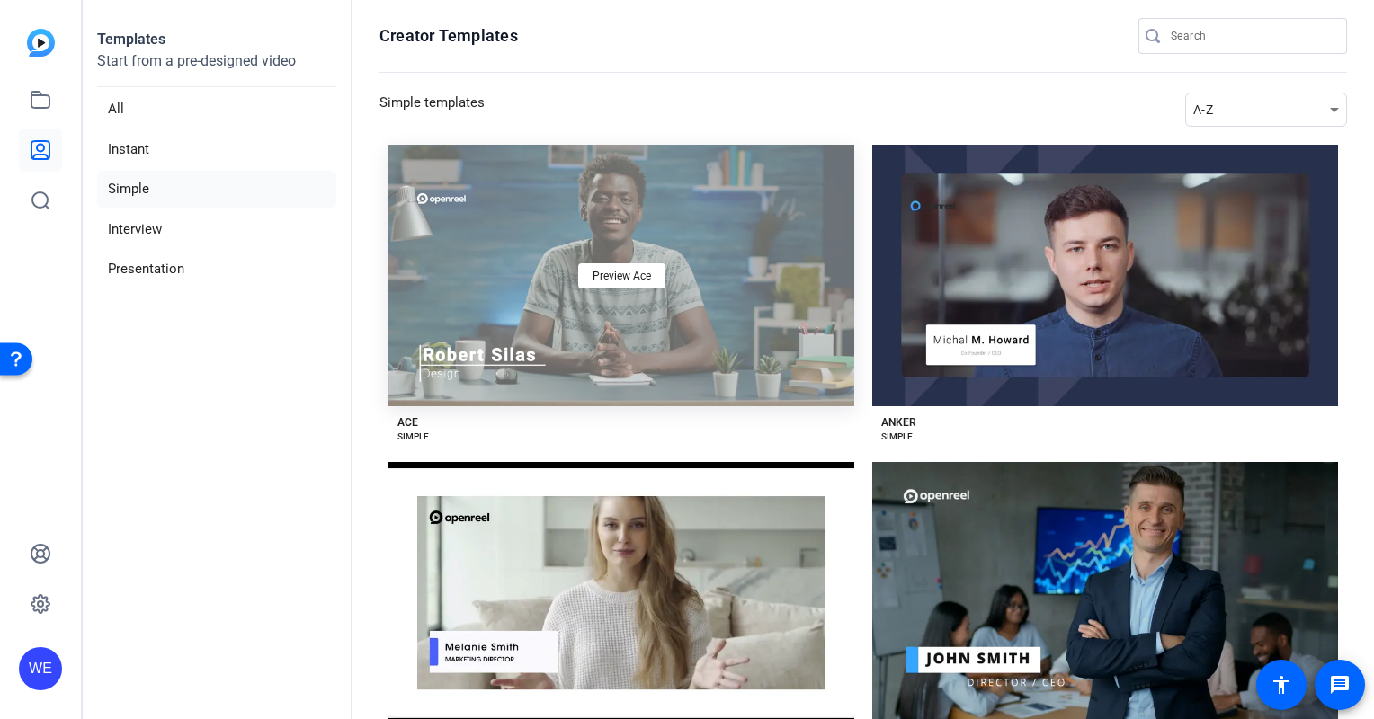
click at [654, 299] on div "Preview Ace" at bounding box center [621, 276] width 466 height 262
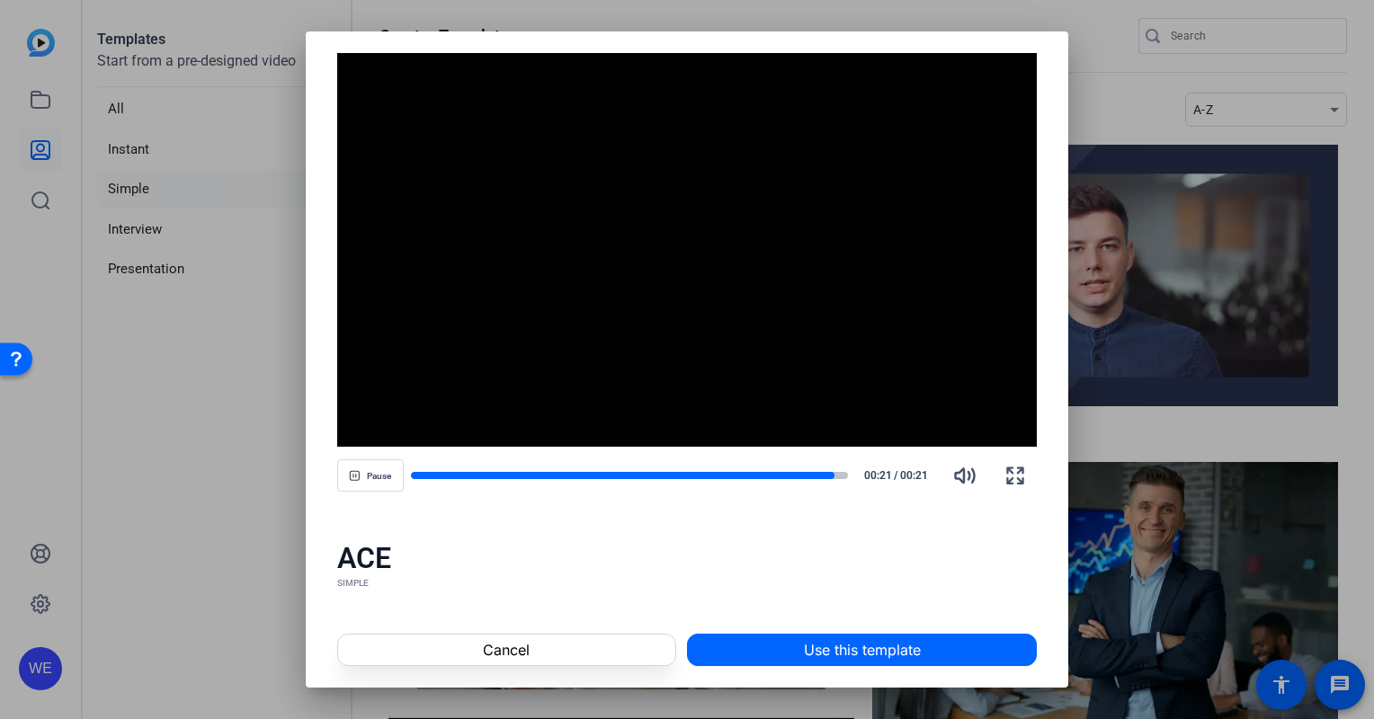
click at [180, 513] on div at bounding box center [687, 359] width 1374 height 719
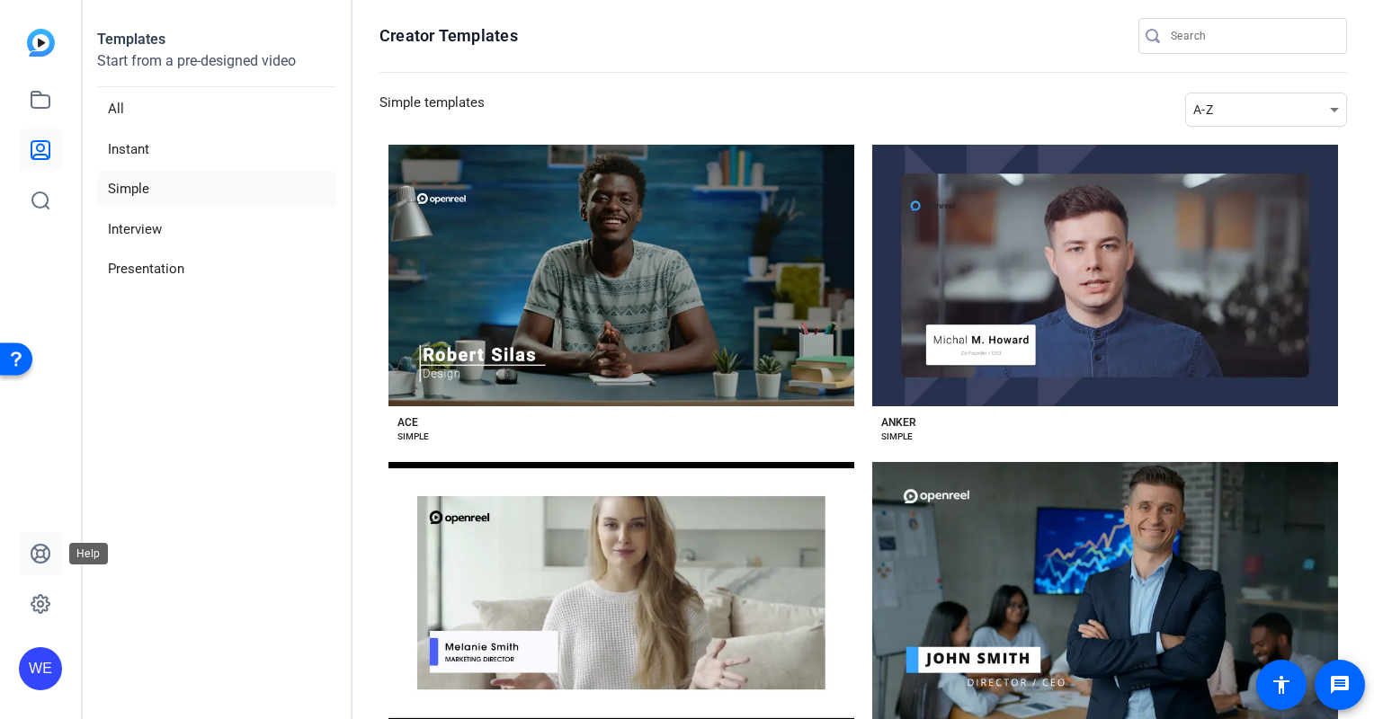
click at [32, 550] on icon at bounding box center [40, 554] width 18 height 18
click at [136, 182] on li "Simple" at bounding box center [216, 189] width 239 height 37
click at [138, 191] on li "Simple" at bounding box center [216, 189] width 239 height 37
click at [130, 147] on li "Instant" at bounding box center [216, 149] width 239 height 37
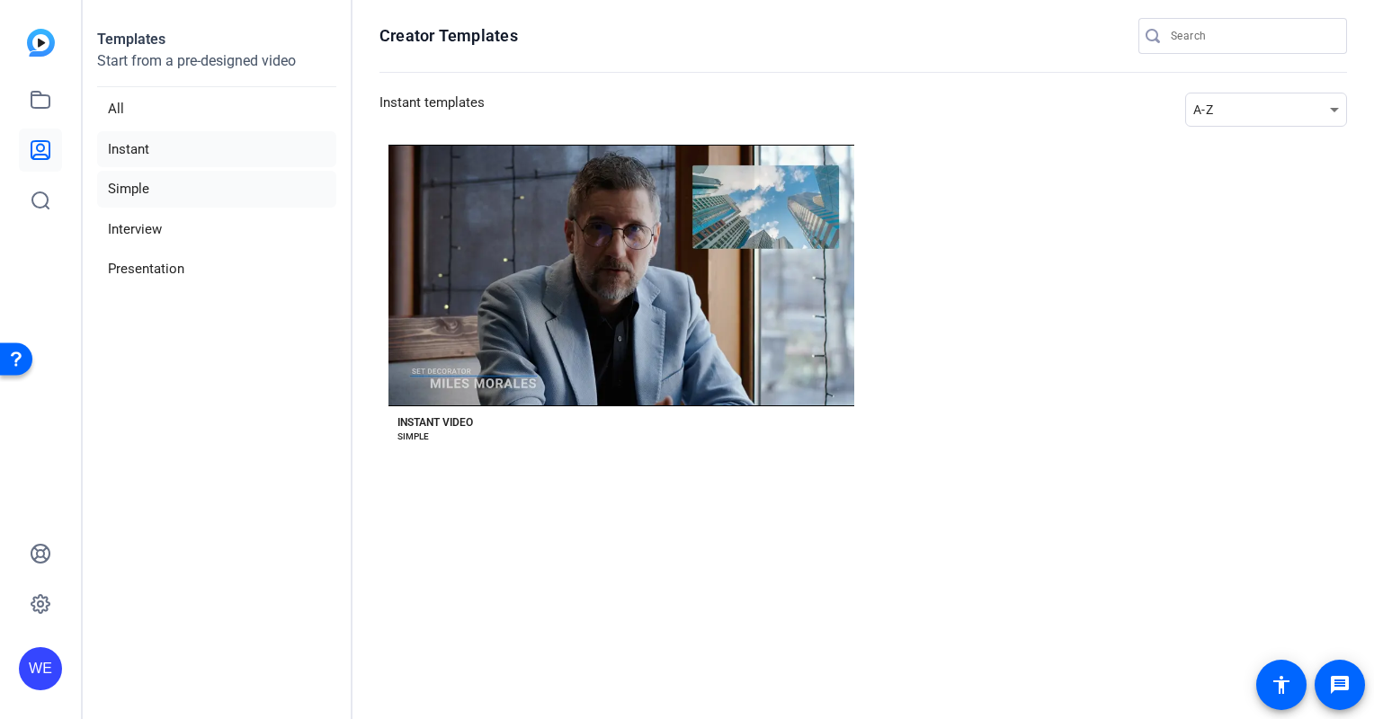
click at [130, 187] on li "Simple" at bounding box center [216, 189] width 239 height 37
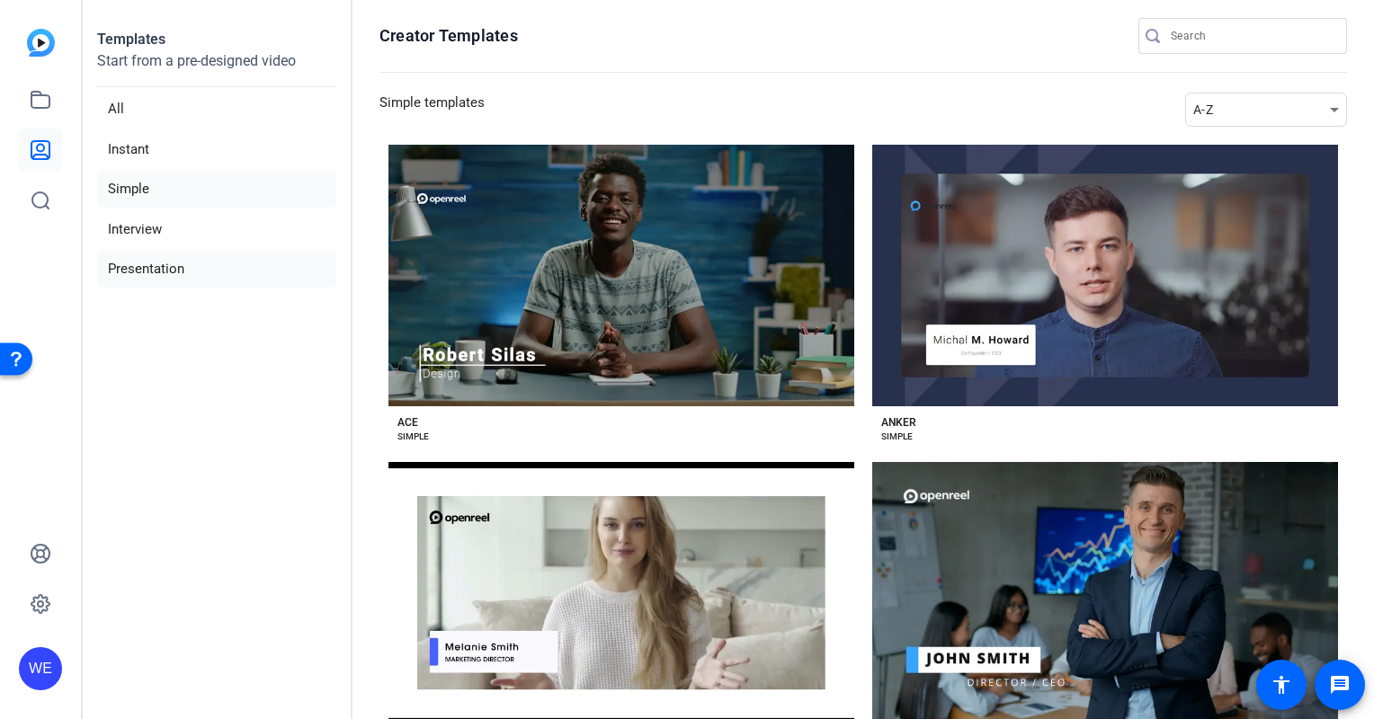
click at [143, 267] on li "Presentation" at bounding box center [216, 269] width 239 height 37
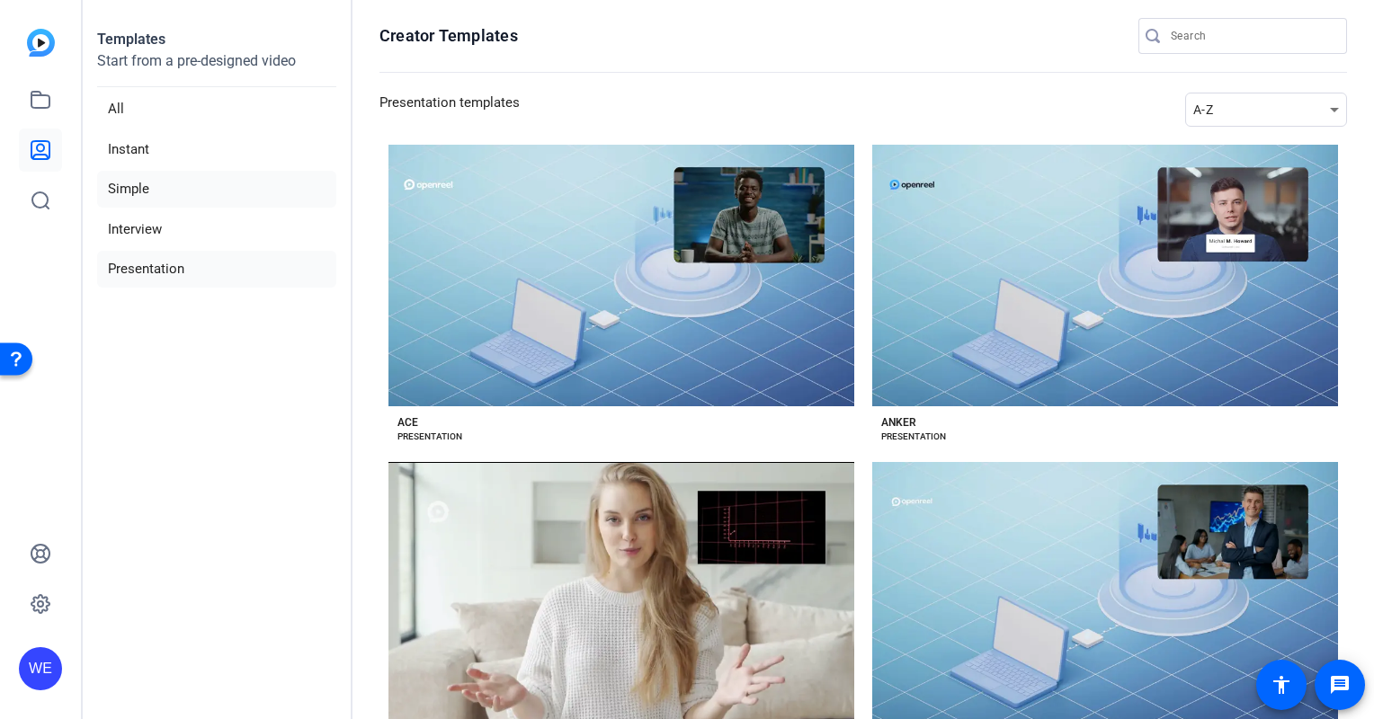
click at [140, 196] on li "Simple" at bounding box center [216, 189] width 239 height 37
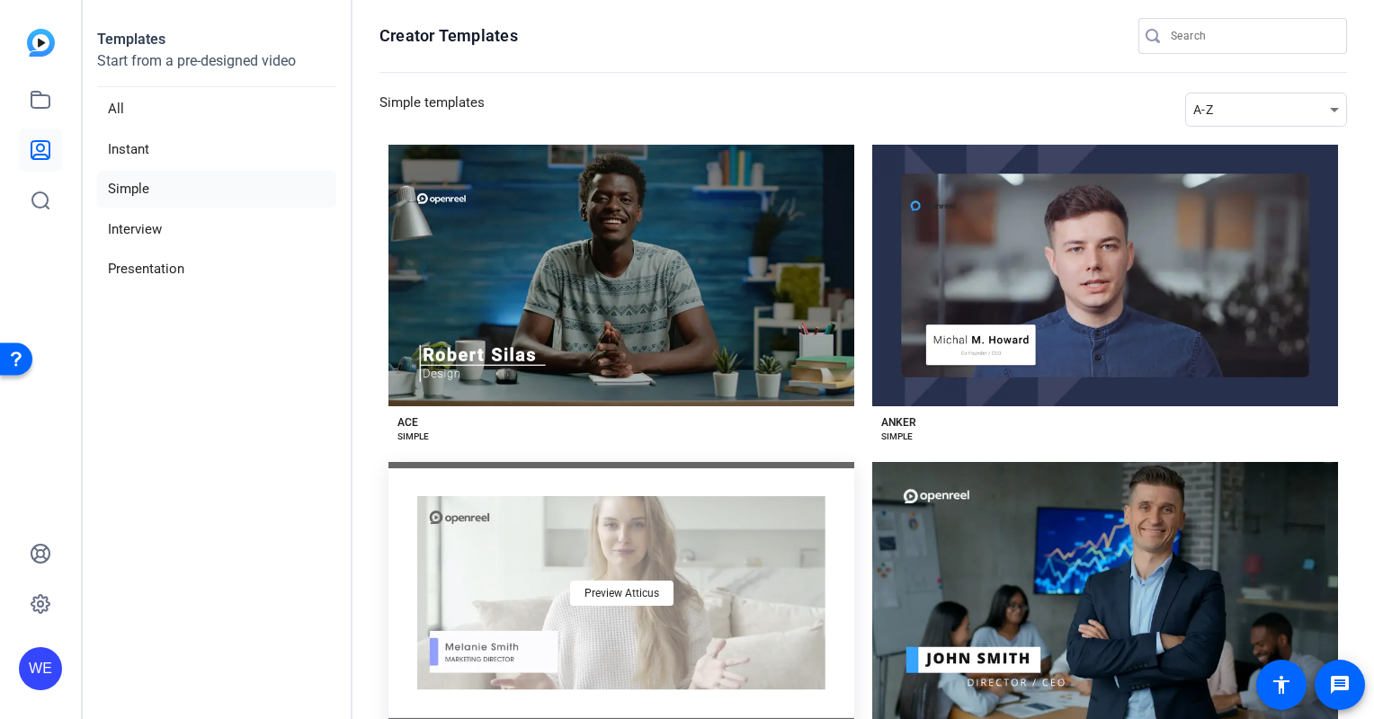
click at [719, 583] on div "Preview Atticus" at bounding box center [621, 593] width 466 height 262
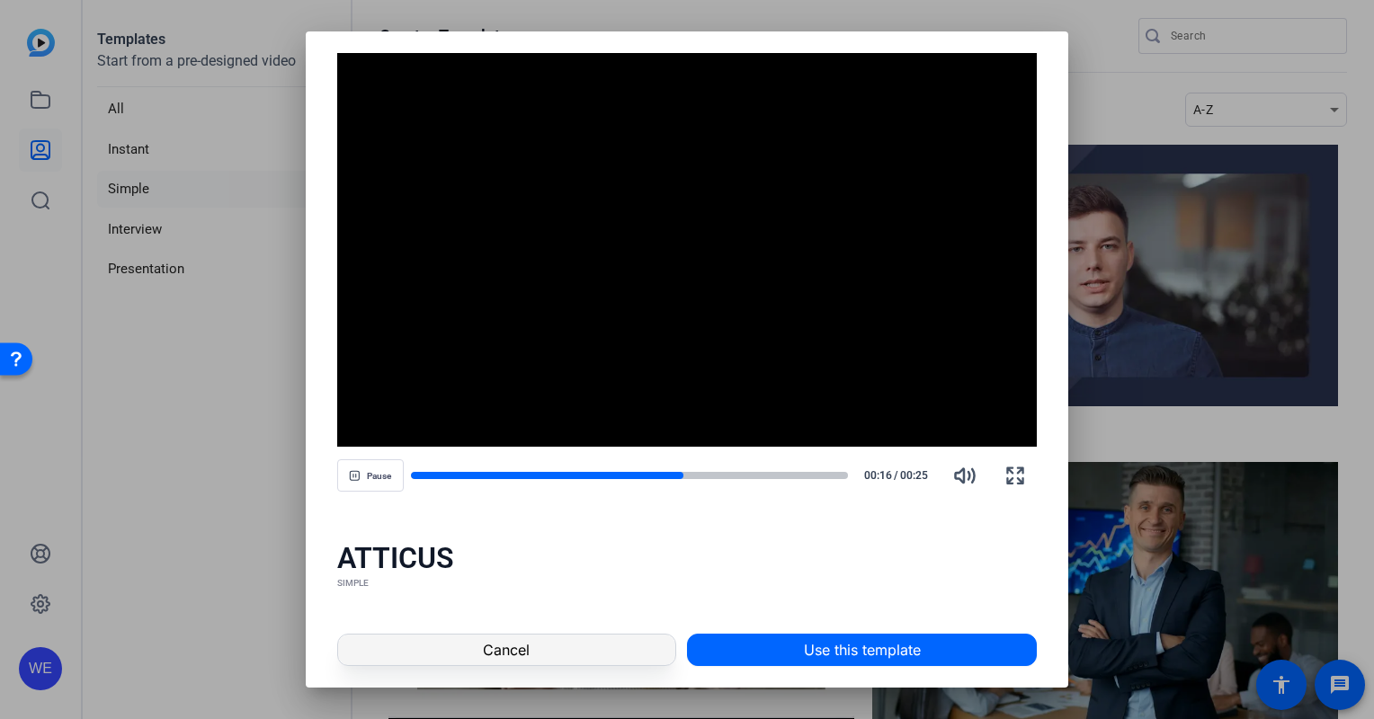
click at [594, 655] on span at bounding box center [506, 650] width 337 height 43
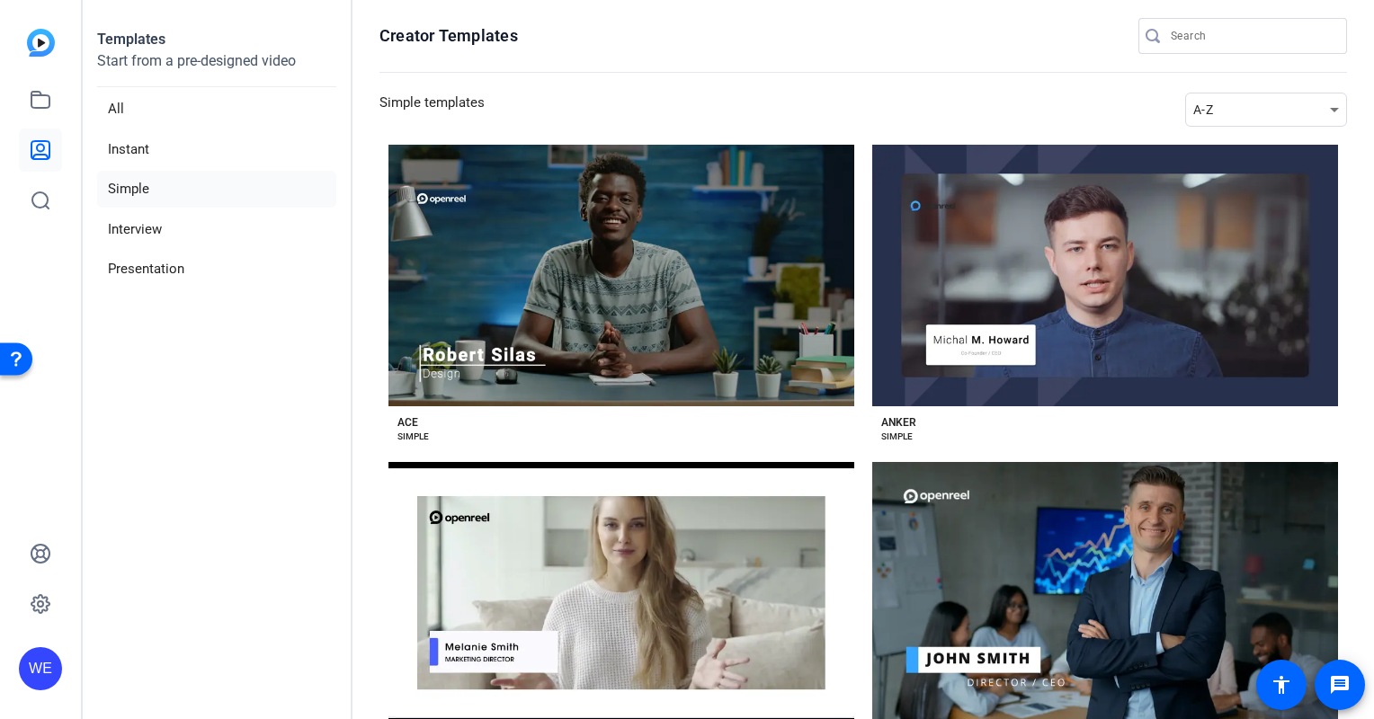
click at [129, 192] on li "Simple" at bounding box center [216, 189] width 239 height 37
click at [120, 188] on li "Simple" at bounding box center [216, 189] width 239 height 37
click at [127, 151] on li "Instant" at bounding box center [216, 149] width 239 height 37
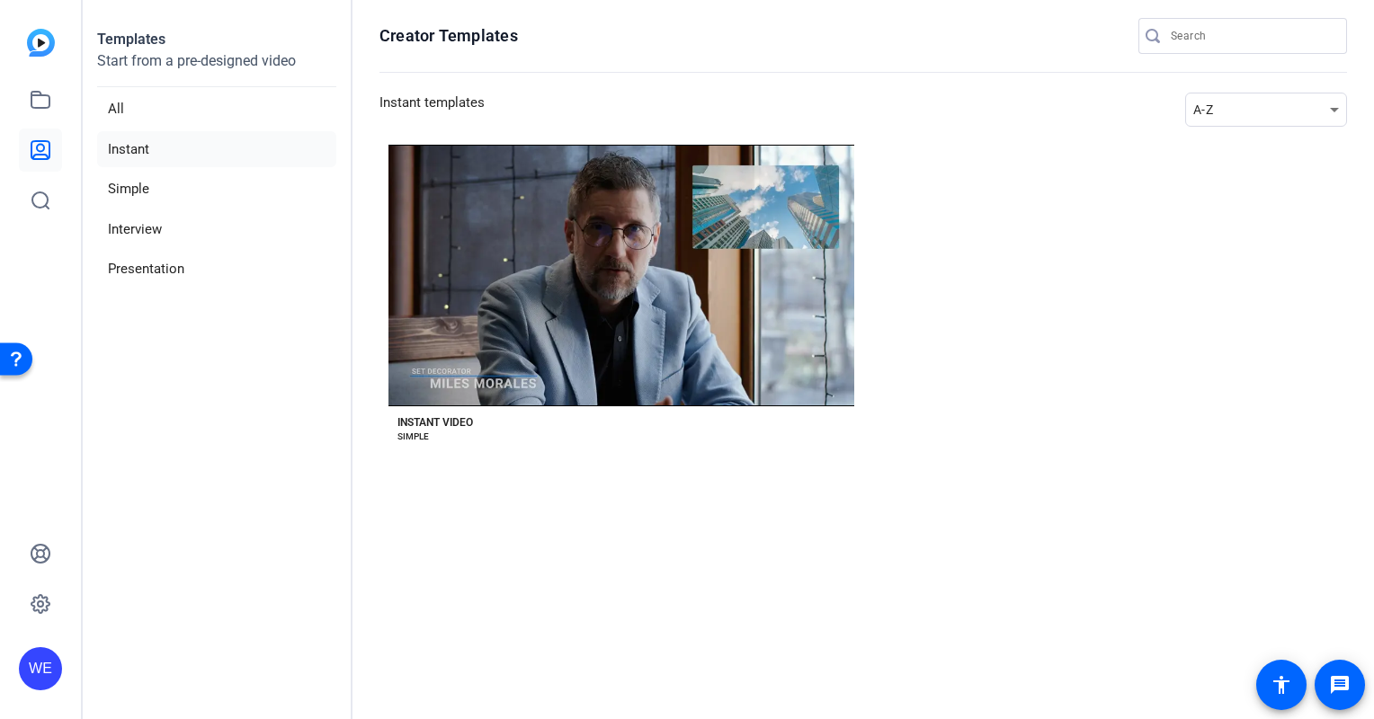
click at [130, 152] on li "Instant" at bounding box center [216, 149] width 239 height 37
click at [132, 192] on li "Simple" at bounding box center [216, 189] width 239 height 37
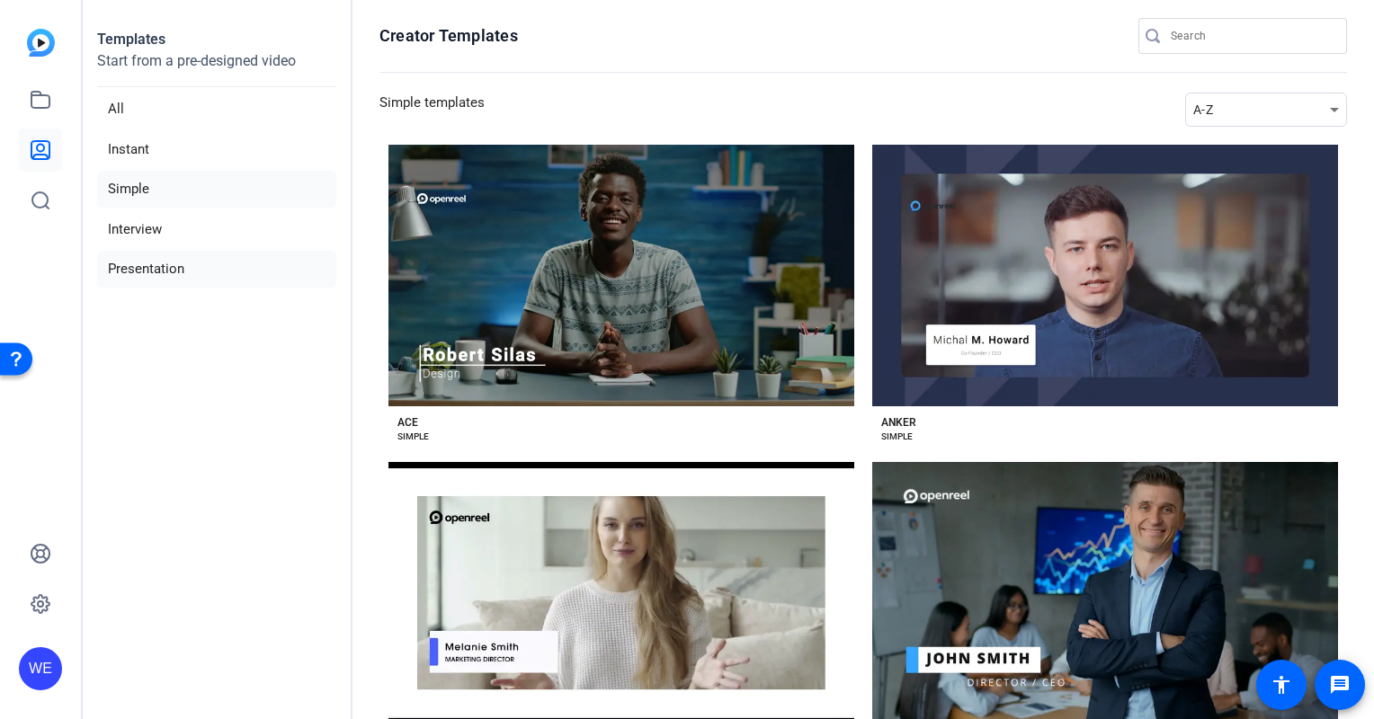
click at [133, 272] on li "Presentation" at bounding box center [216, 269] width 239 height 37
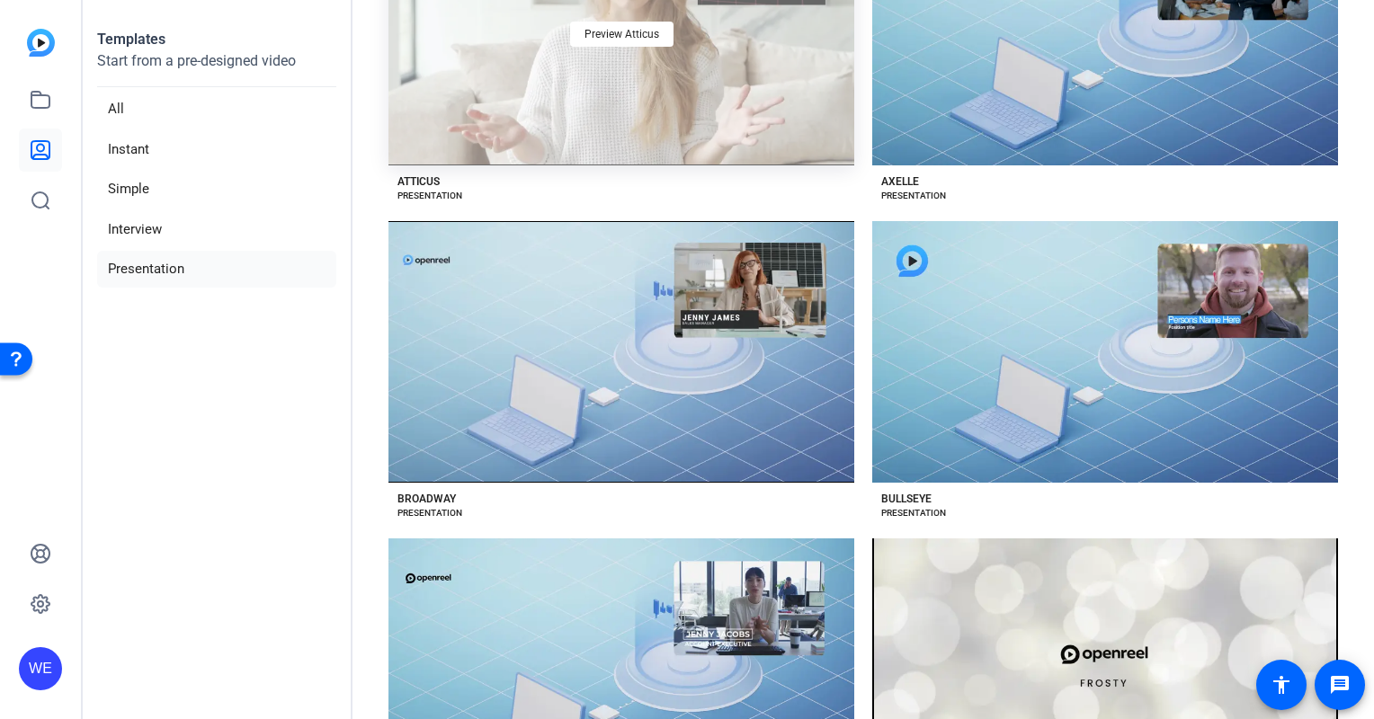
scroll to position [558, 0]
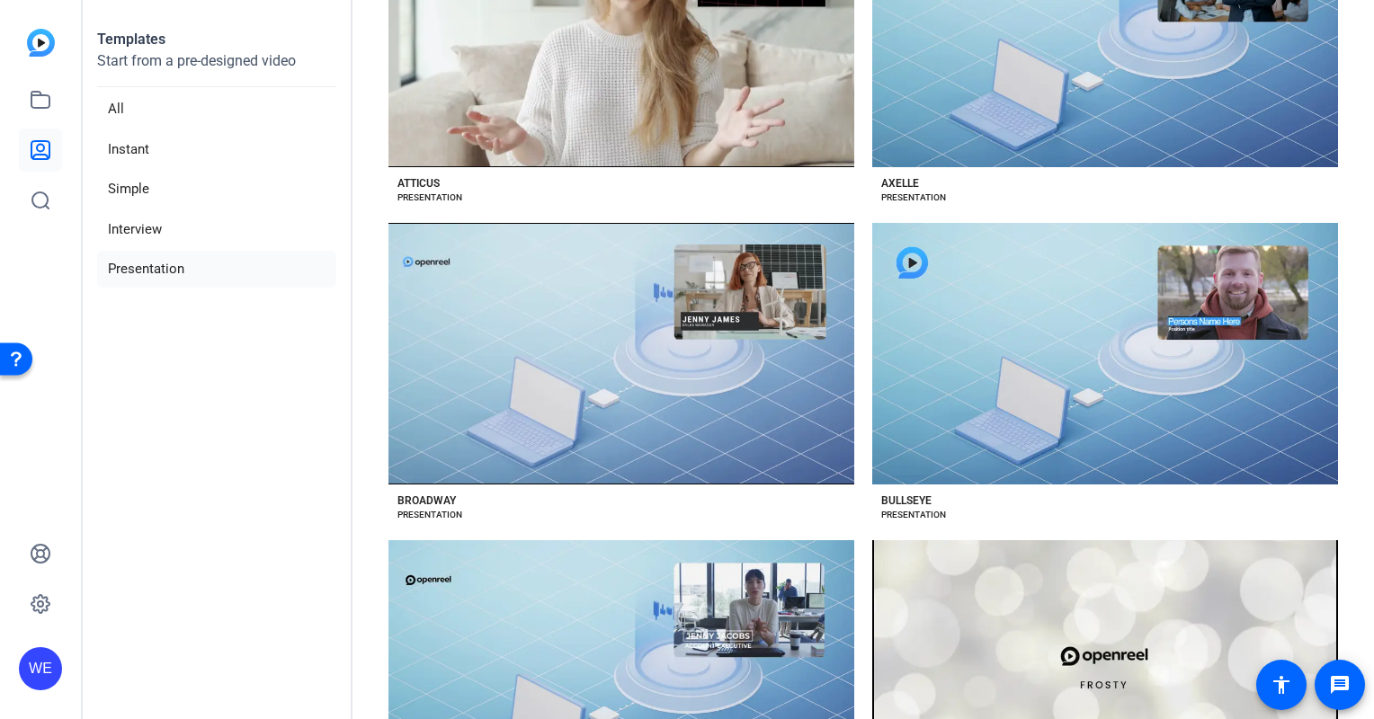
drag, startPoint x: 622, startPoint y: 565, endPoint x: 237, endPoint y: 597, distance: 386.2
click at [237, 597] on aside "Templates Start from a pre-designed video All Instant Simple Interview Presenta…" at bounding box center [218, 359] width 270 height 719
click at [150, 149] on li "Instant" at bounding box center [216, 149] width 239 height 37
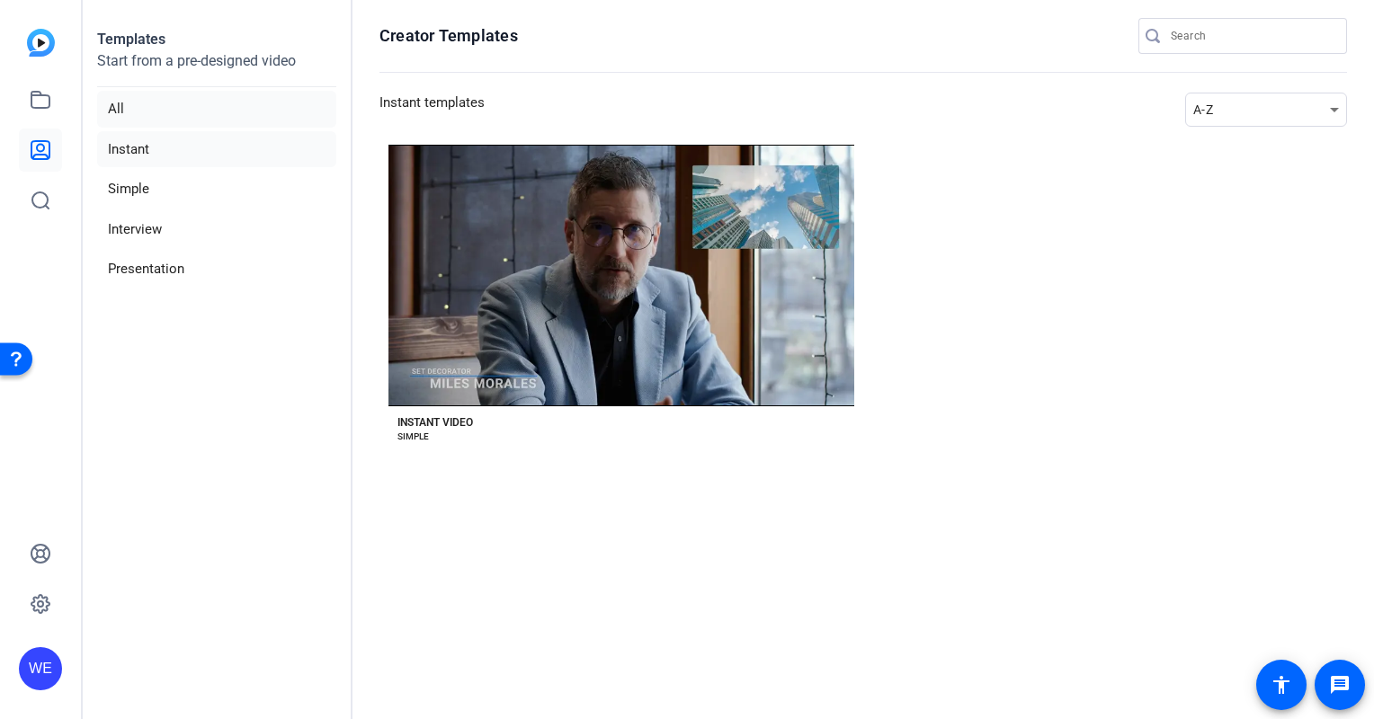
click at [115, 103] on li "All" at bounding box center [216, 109] width 239 height 37
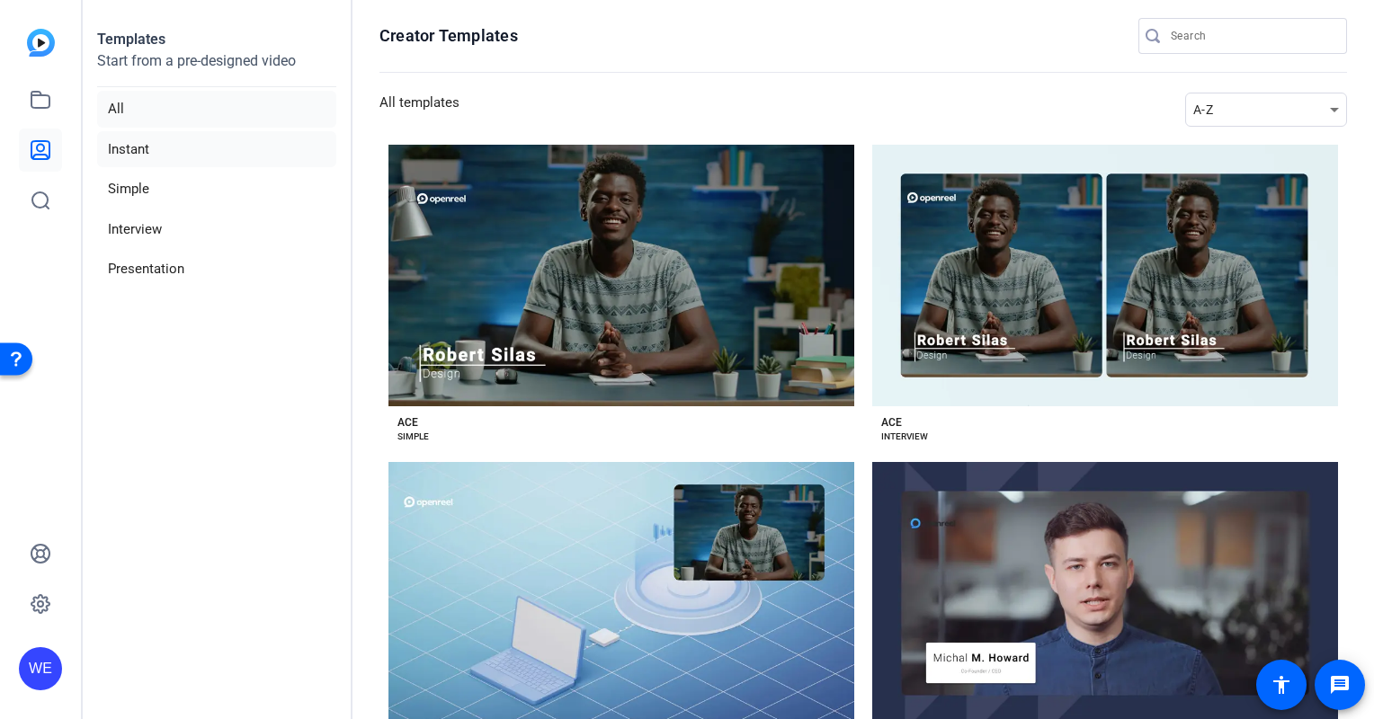
click at [130, 144] on li "Instant" at bounding box center [216, 149] width 239 height 37
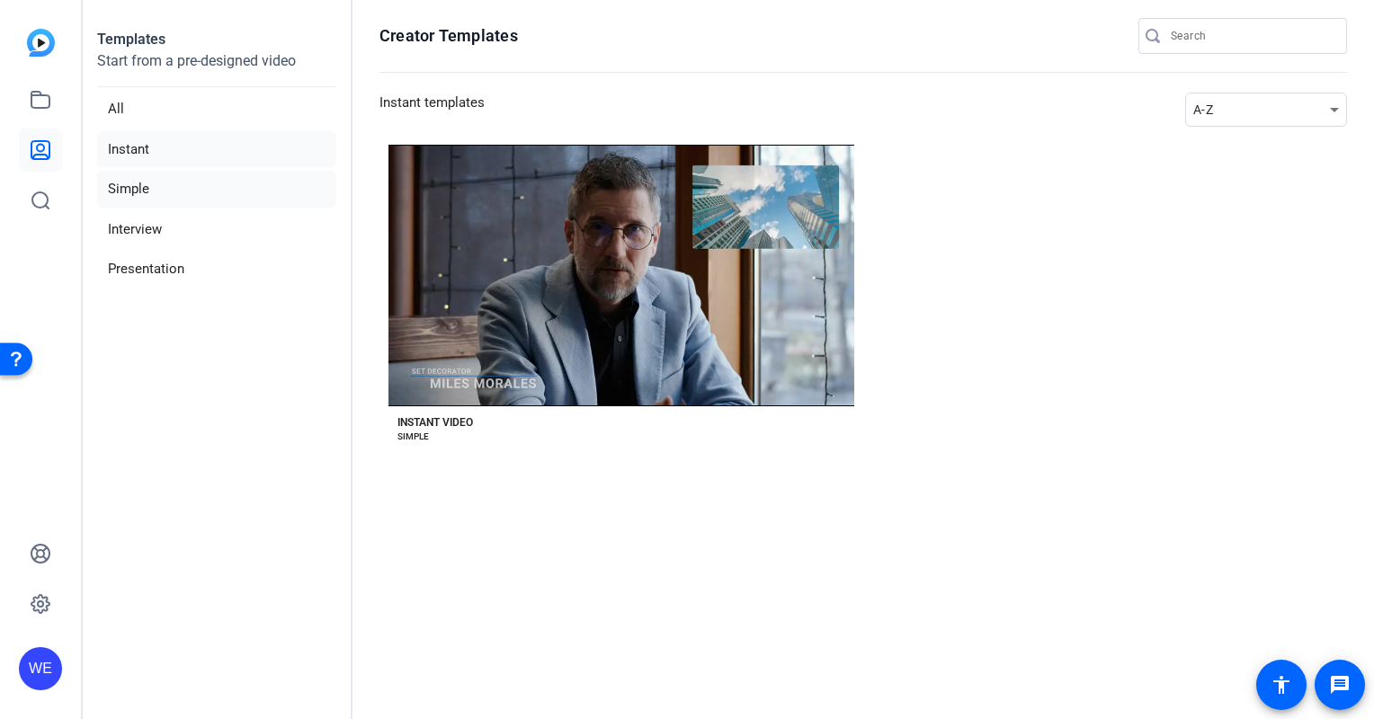
click at [135, 192] on li "Simple" at bounding box center [216, 189] width 239 height 37
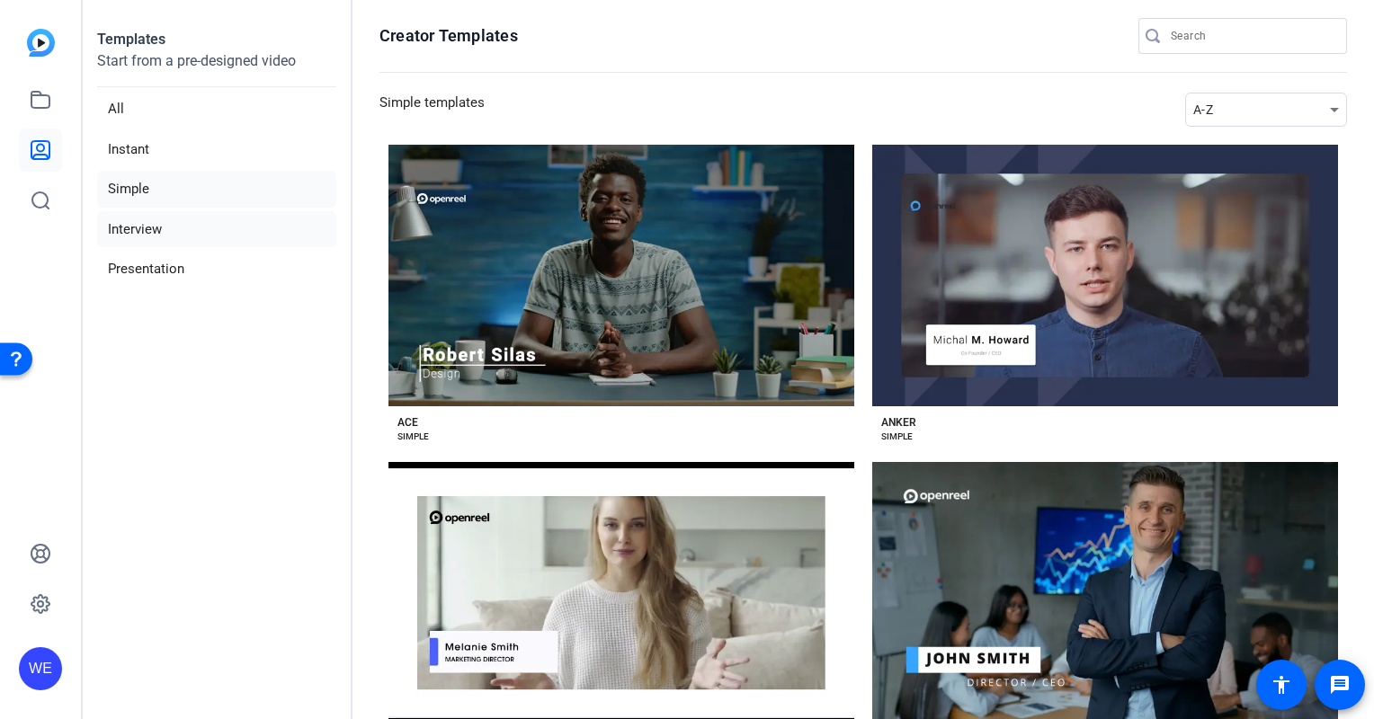
click at [156, 228] on li "Interview" at bounding box center [216, 229] width 239 height 37
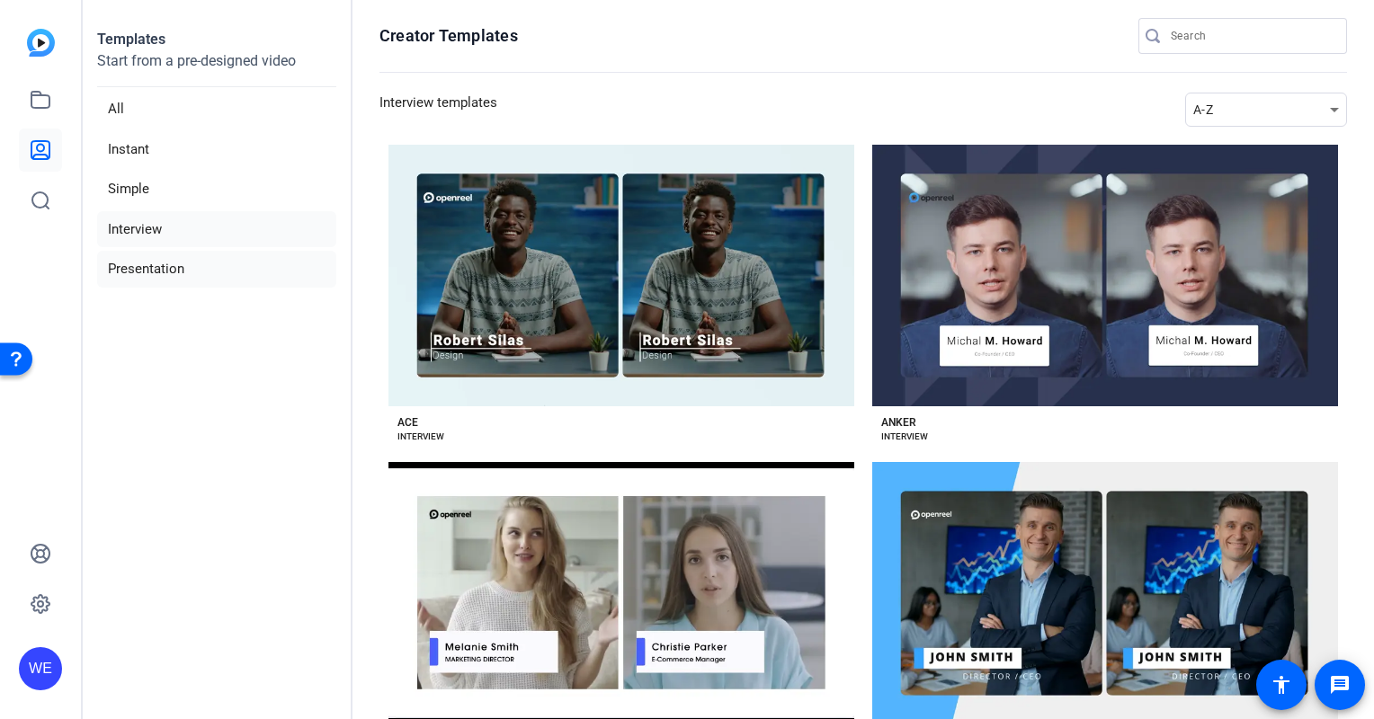
click at [159, 266] on li "Presentation" at bounding box center [216, 269] width 239 height 37
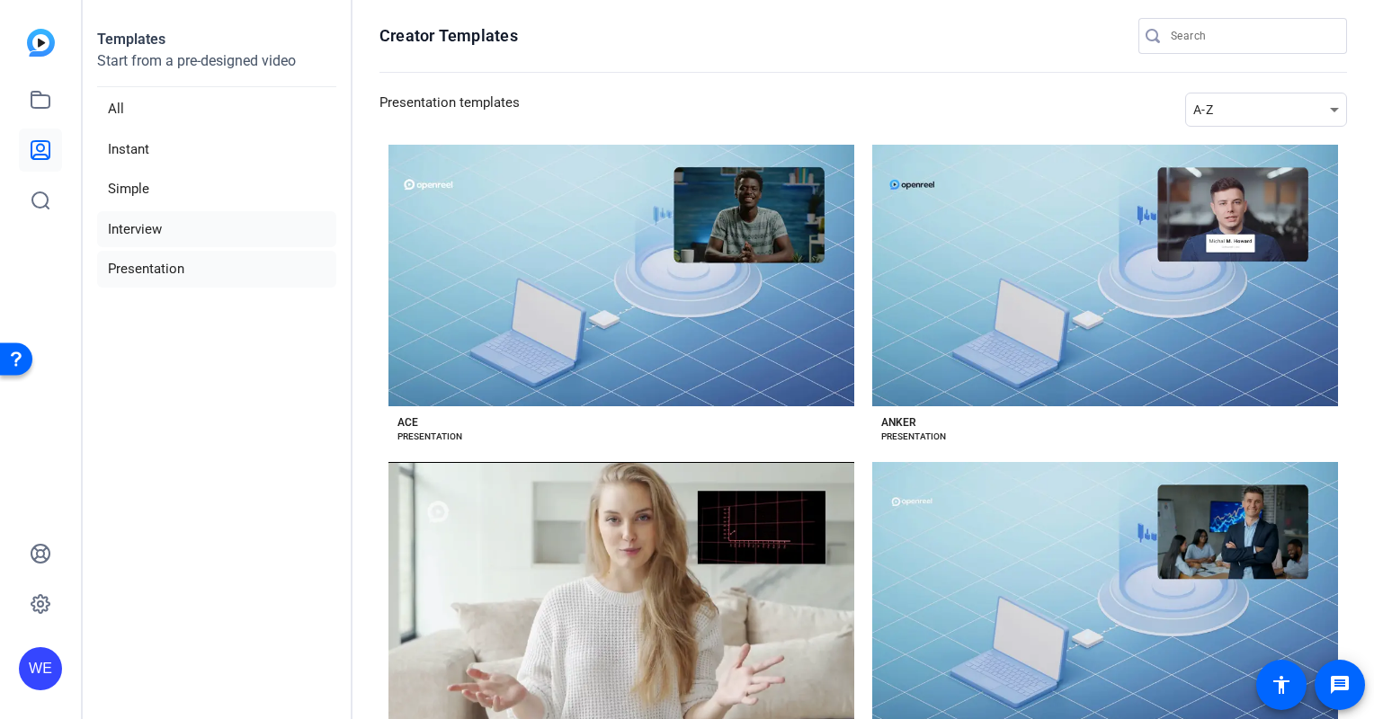
click at [156, 228] on li "Interview" at bounding box center [216, 229] width 239 height 37
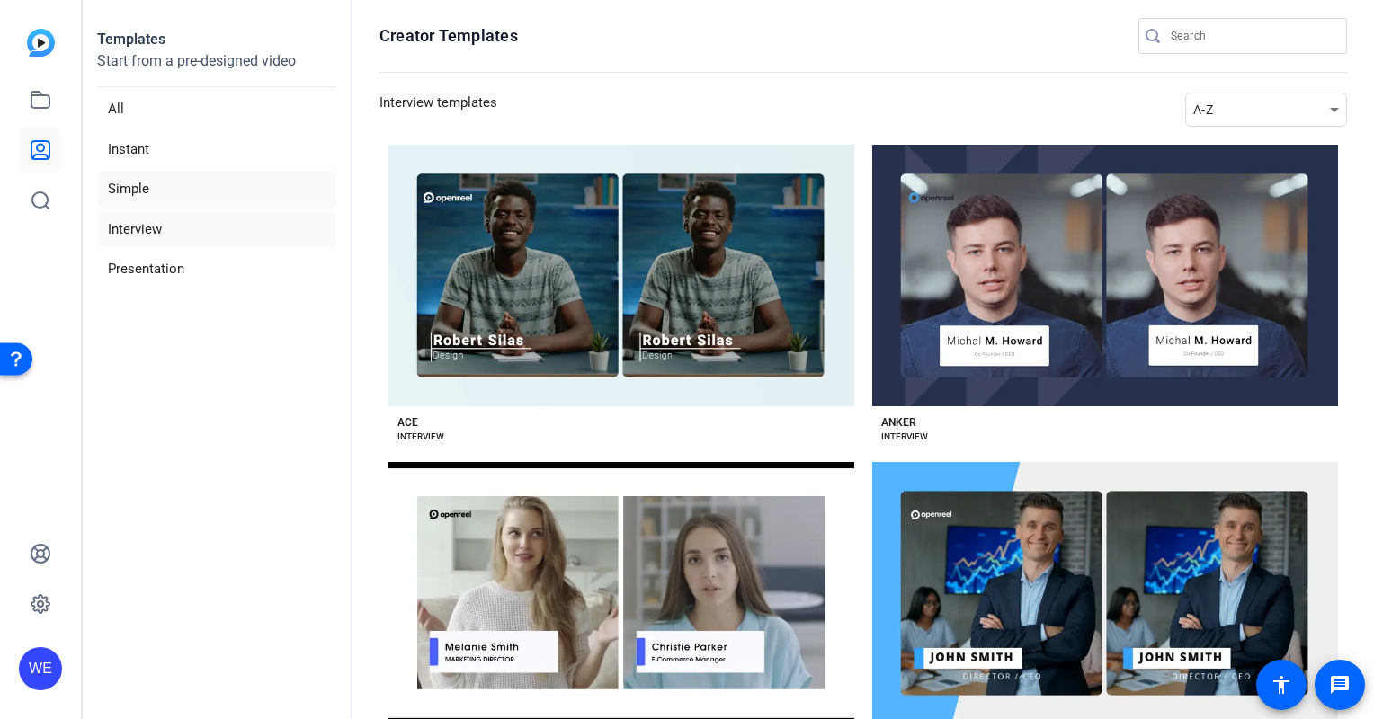
click at [136, 184] on li "Simple" at bounding box center [216, 189] width 239 height 37
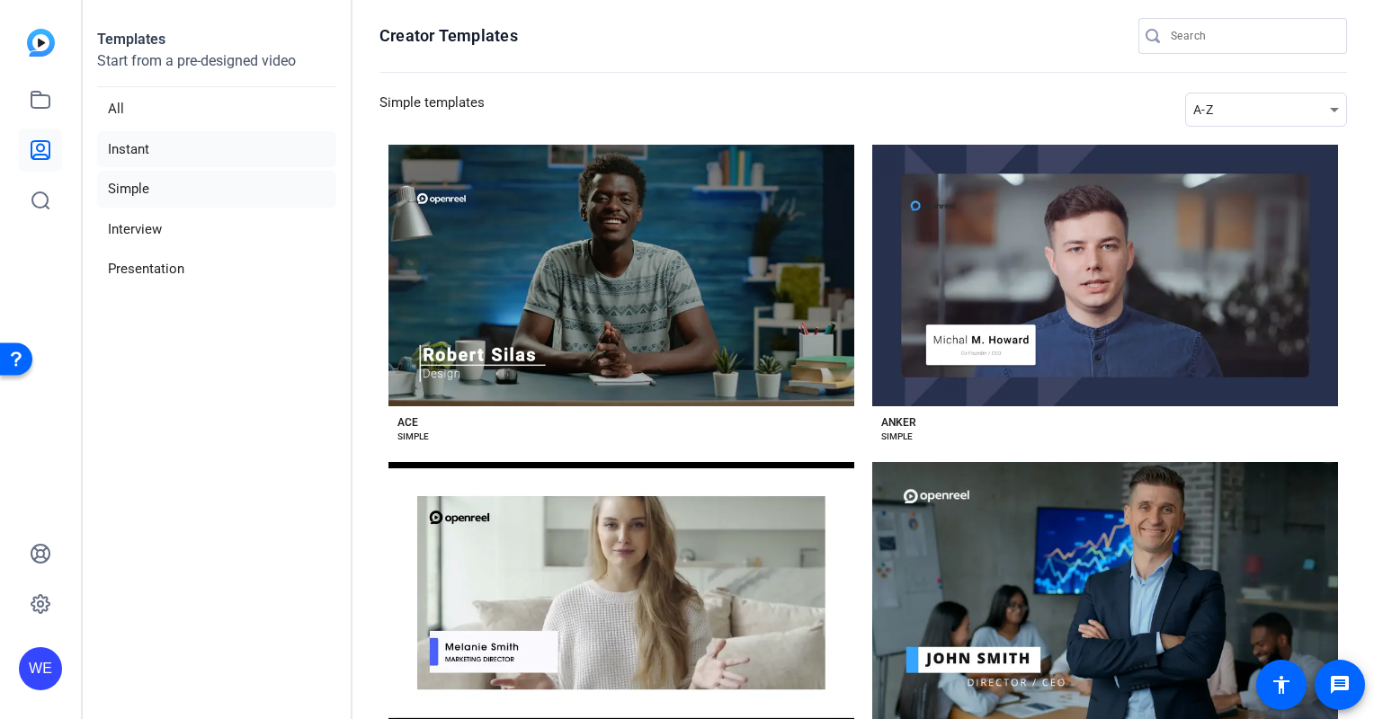
click at [137, 142] on li "Instant" at bounding box center [216, 149] width 239 height 37
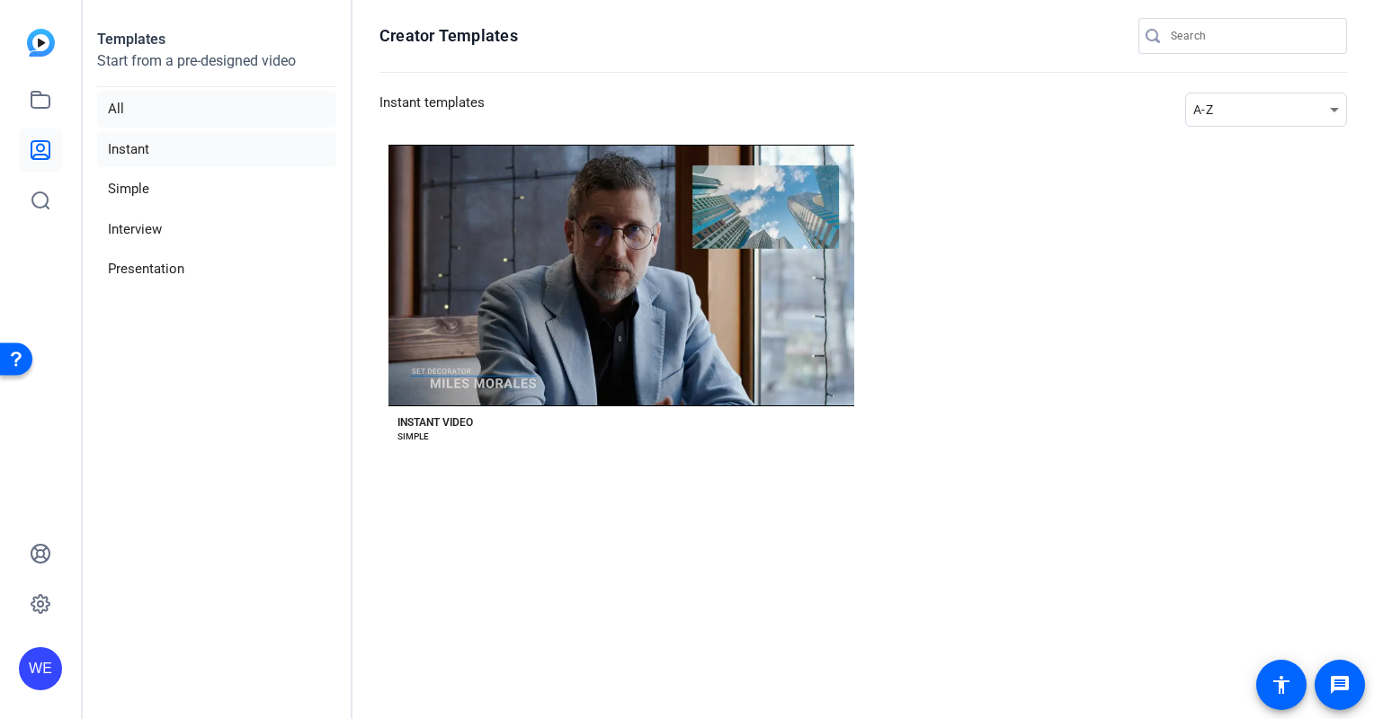
click at [122, 104] on li "All" at bounding box center [216, 109] width 239 height 37
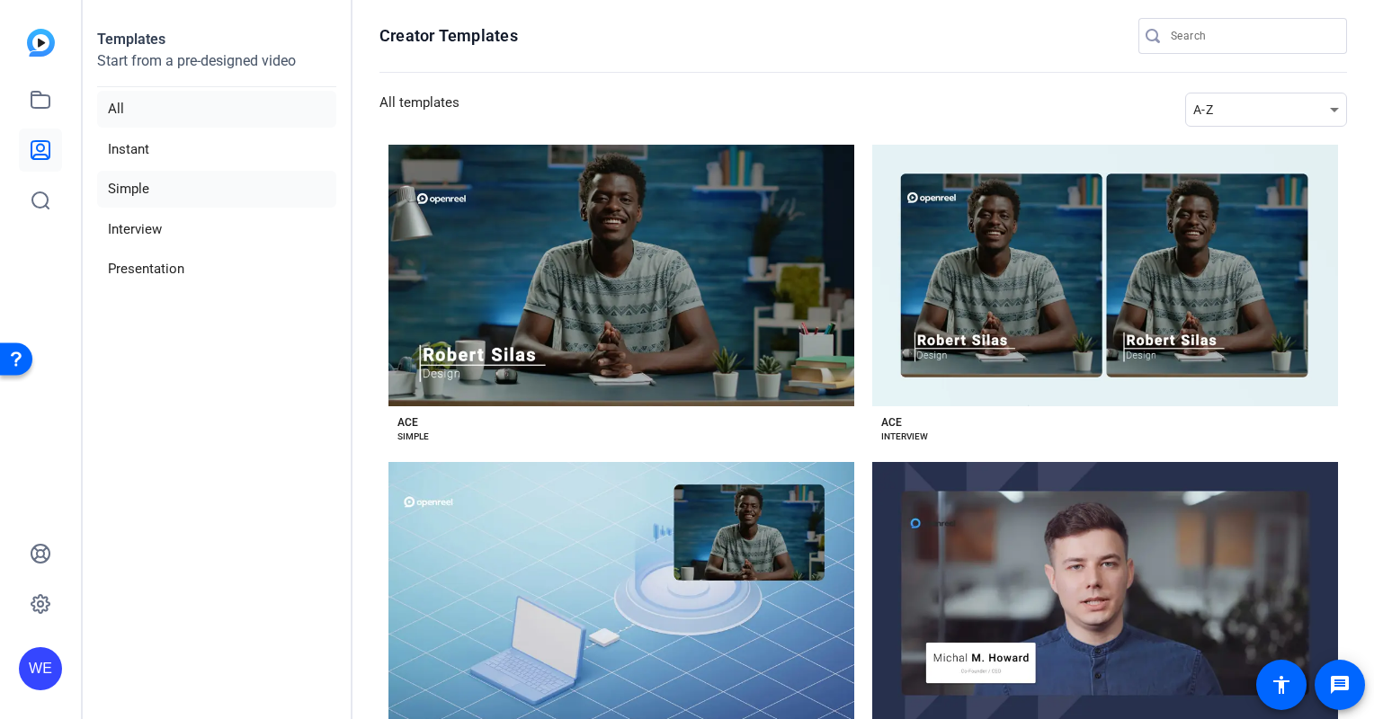
click at [143, 185] on li "Simple" at bounding box center [216, 189] width 239 height 37
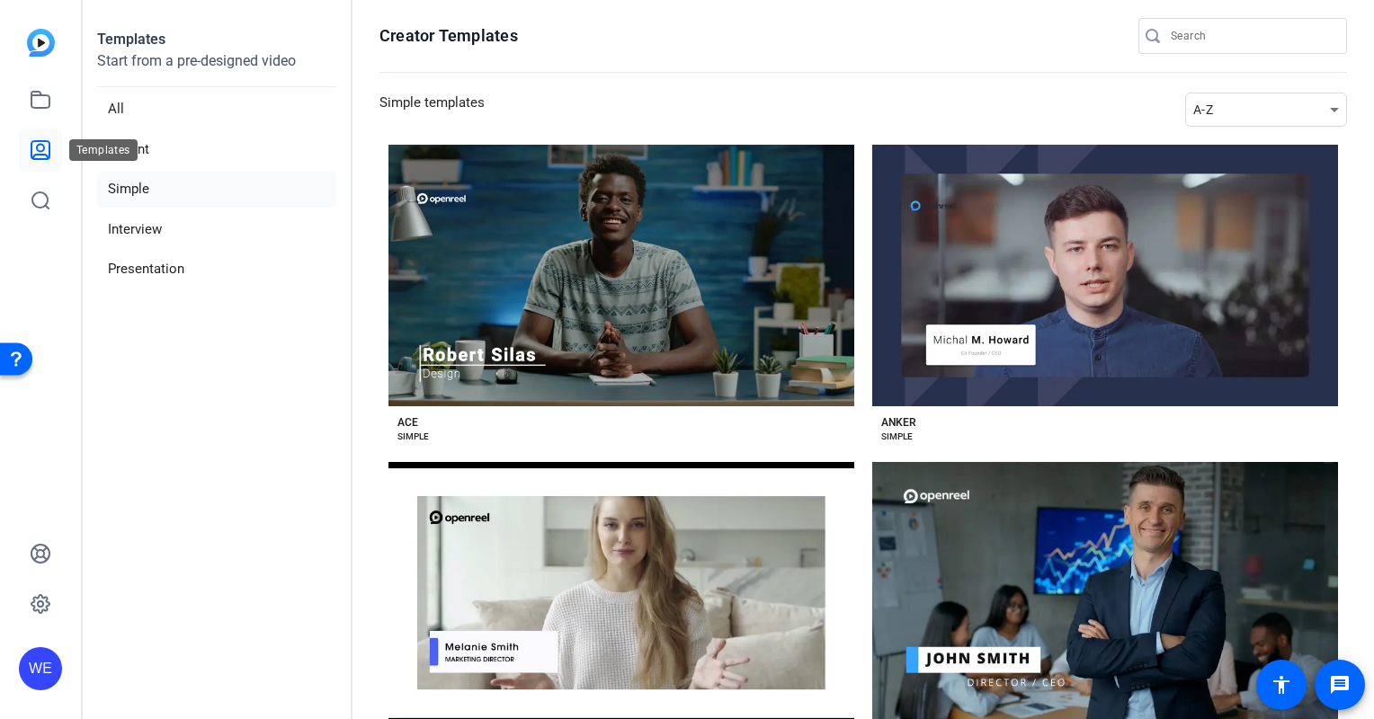
click at [39, 148] on icon at bounding box center [41, 150] width 22 height 22
click at [139, 154] on li "Instant" at bounding box center [216, 149] width 239 height 37
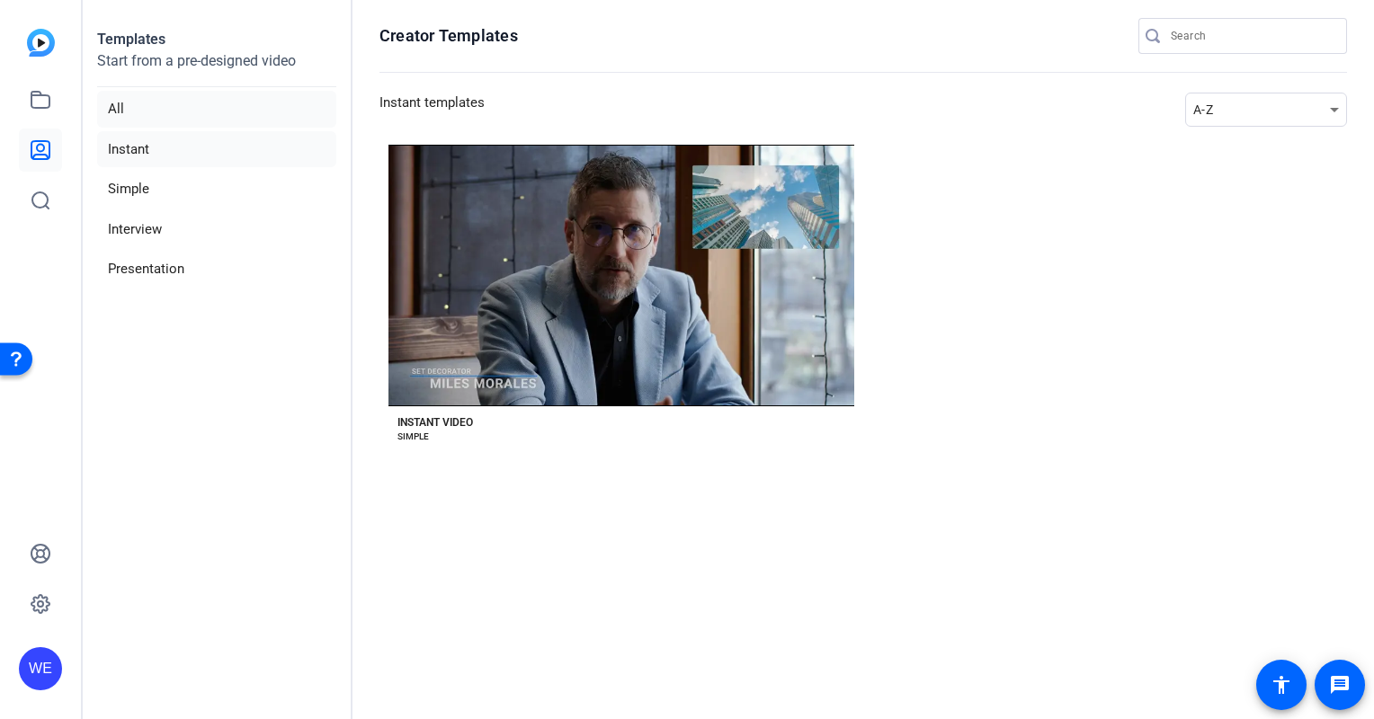
click at [122, 114] on li "All" at bounding box center [216, 109] width 239 height 37
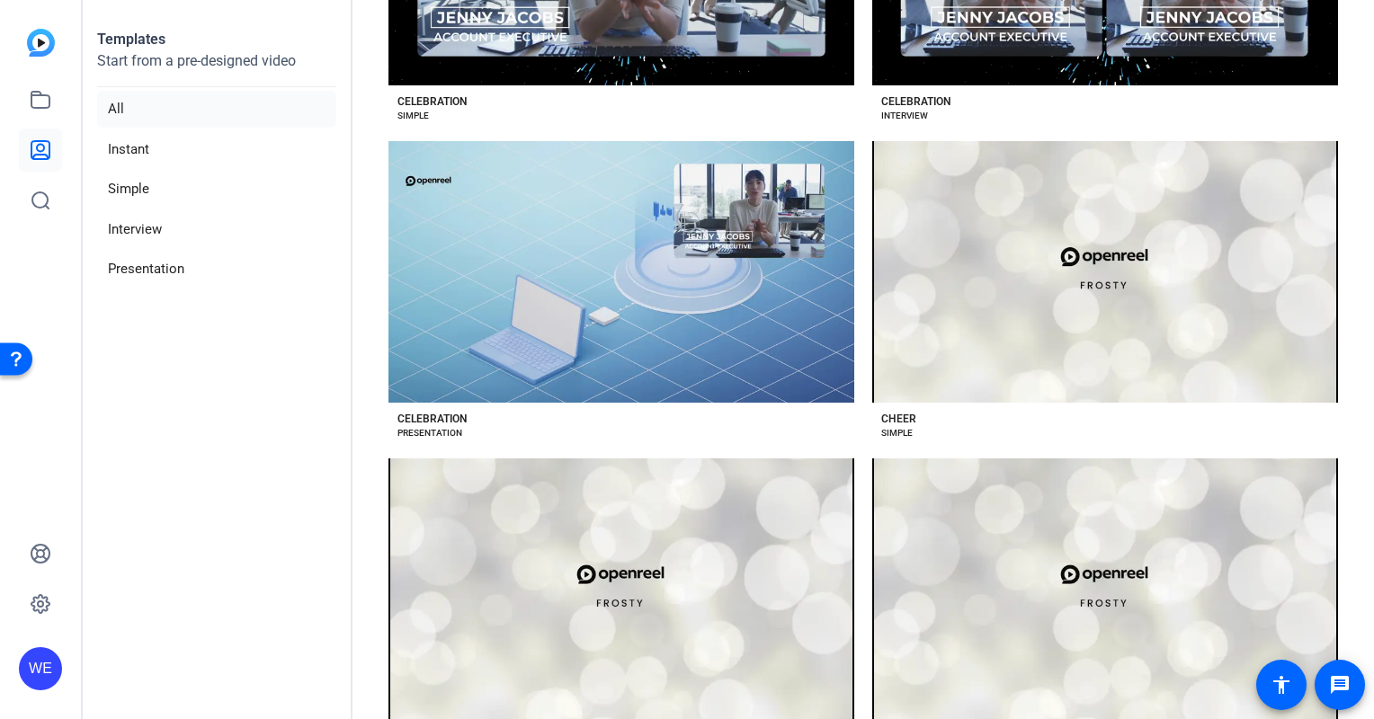
scroll to position [3182, 0]
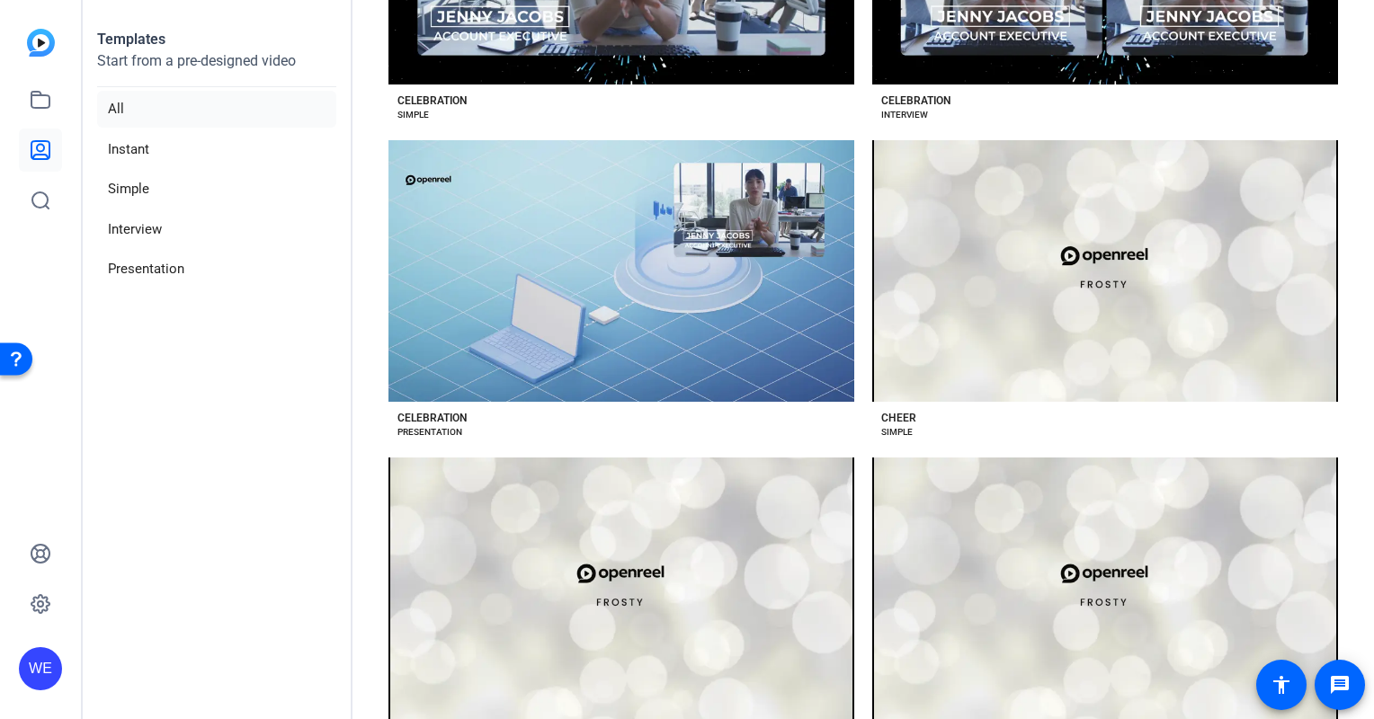
drag, startPoint x: 1081, startPoint y: 246, endPoint x: 166, endPoint y: 432, distance: 933.1
click at [166, 432] on aside "Templates Start from a pre-designed video All Instant Simple Interview Presenta…" at bounding box center [218, 359] width 270 height 719
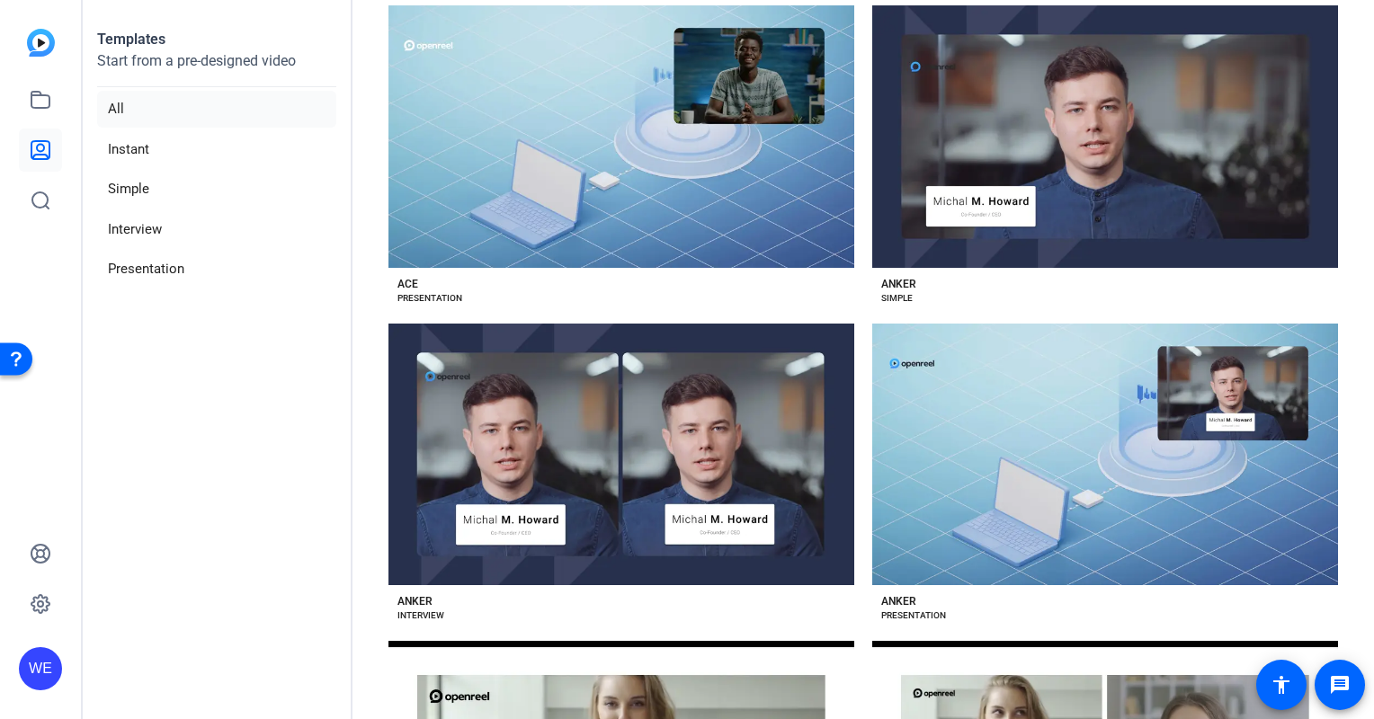
scroll to position [0, 0]
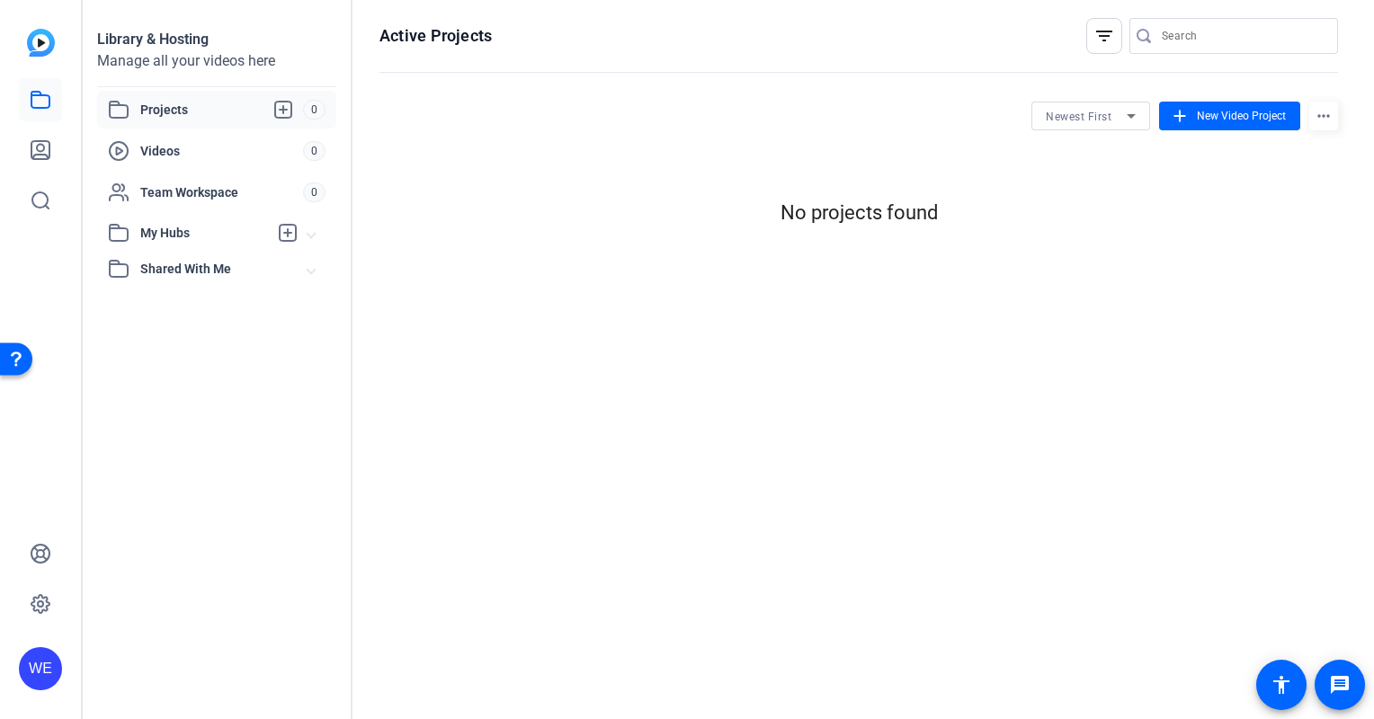
click at [164, 107] on span "Projects" at bounding box center [221, 110] width 163 height 22
click at [42, 147] on icon at bounding box center [41, 150] width 22 height 22
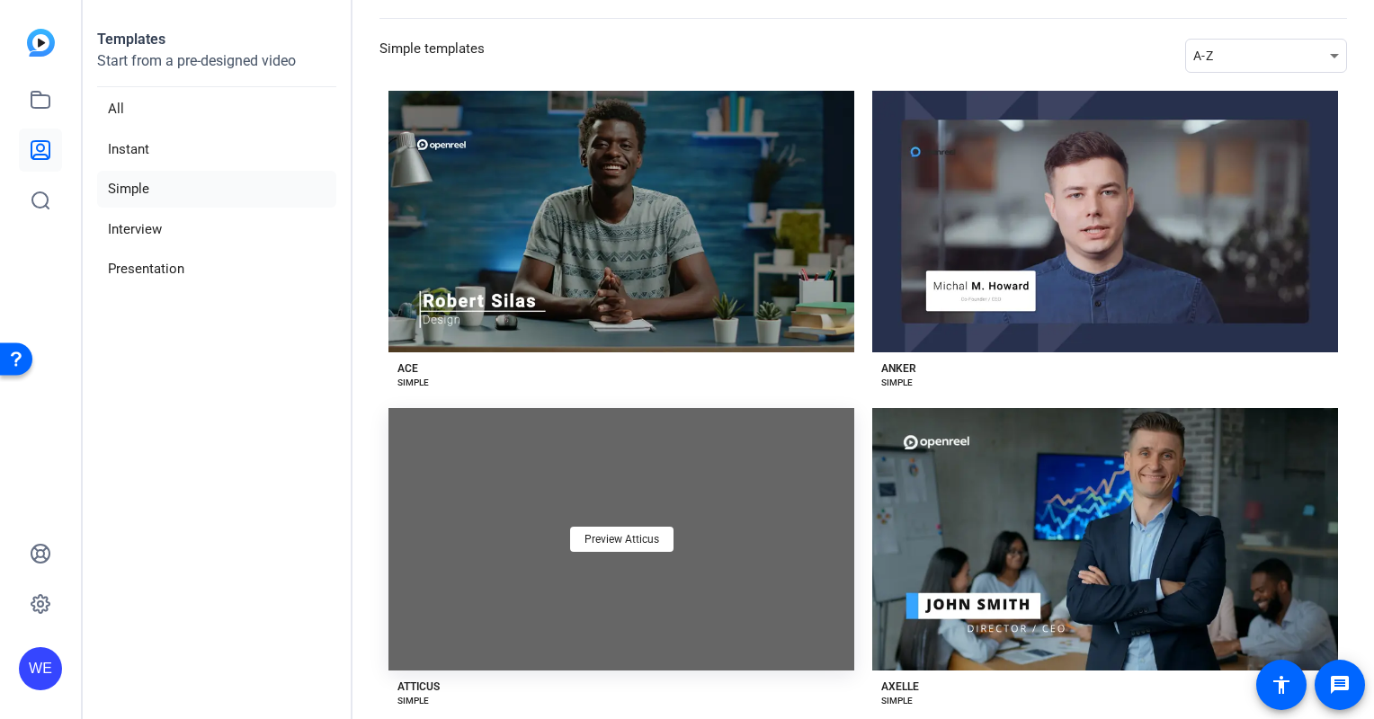
scroll to position [54, 0]
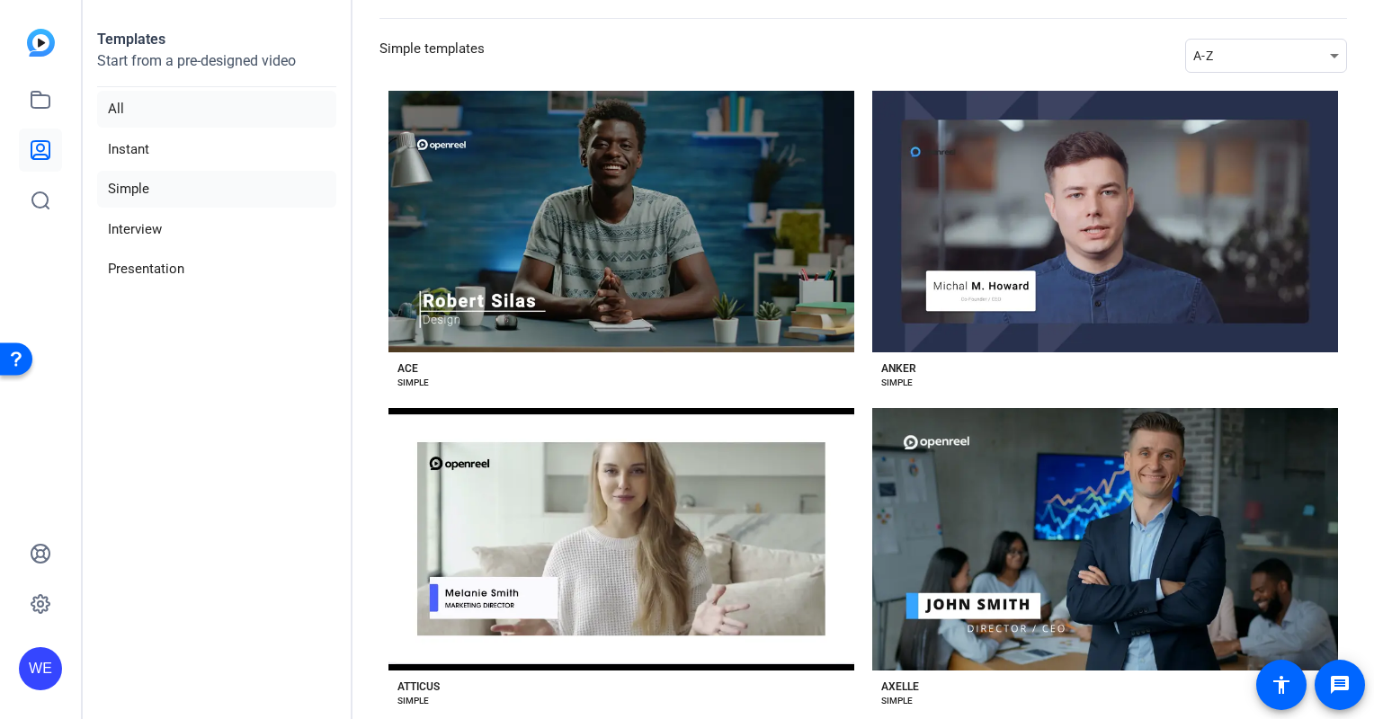
click at [119, 108] on li "All" at bounding box center [216, 109] width 239 height 37
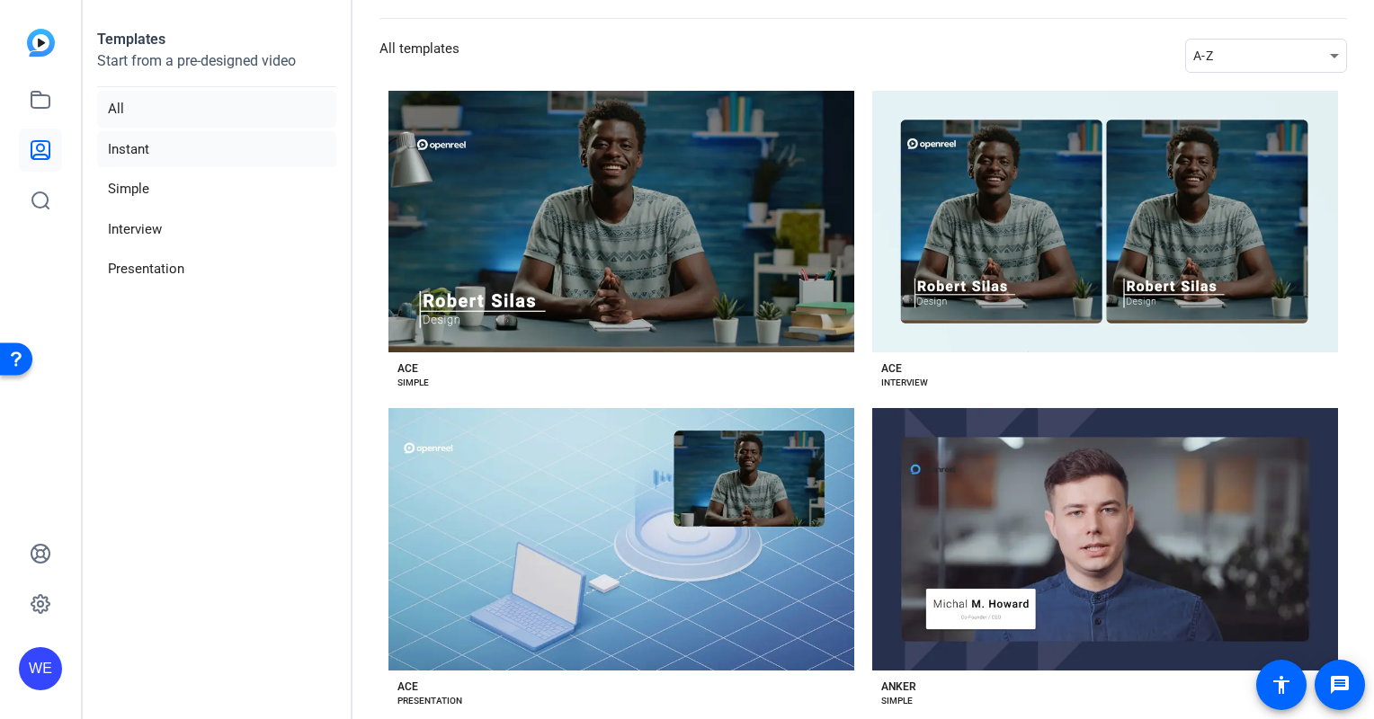
click at [122, 147] on li "Instant" at bounding box center [216, 149] width 239 height 37
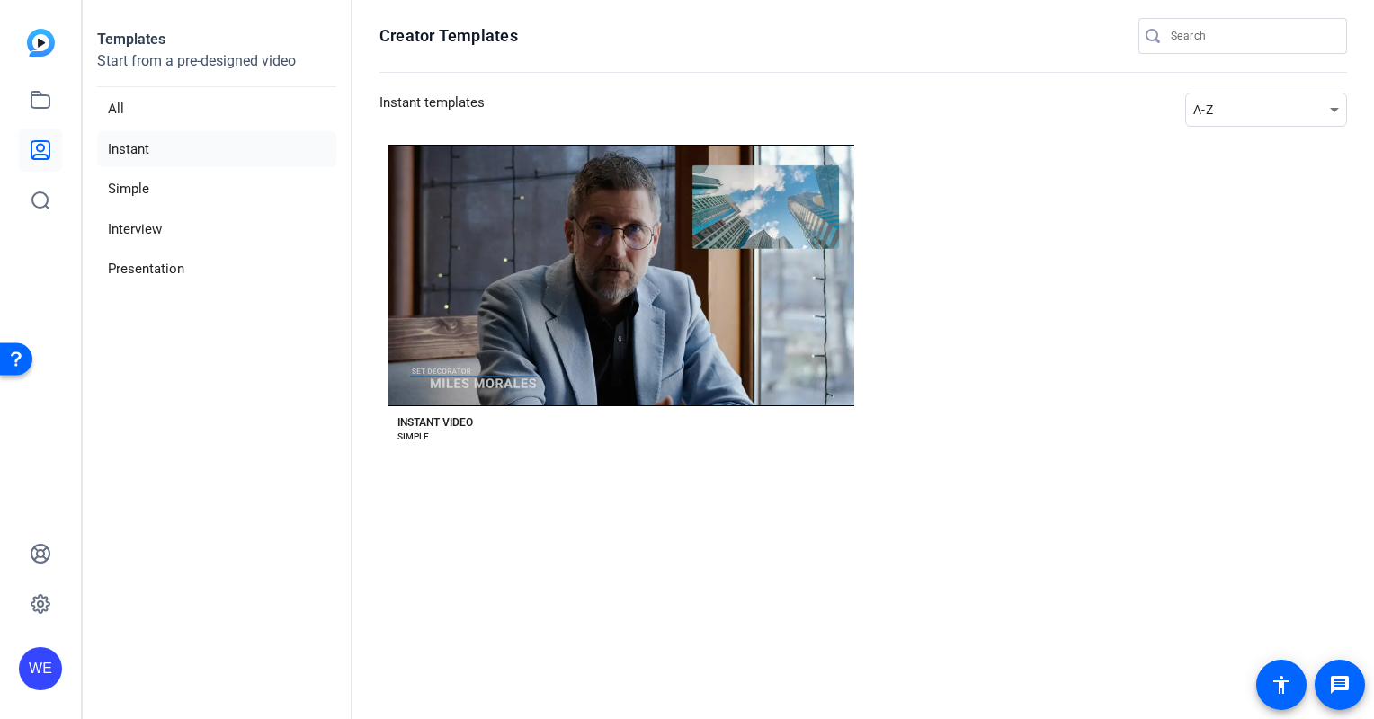
scroll to position [0, 0]
click at [122, 147] on li "Instant" at bounding box center [216, 149] width 239 height 37
drag, startPoint x: 122, startPoint y: 147, endPoint x: 130, endPoint y: 186, distance: 39.5
click at [130, 186] on li "Simple" at bounding box center [216, 189] width 239 height 37
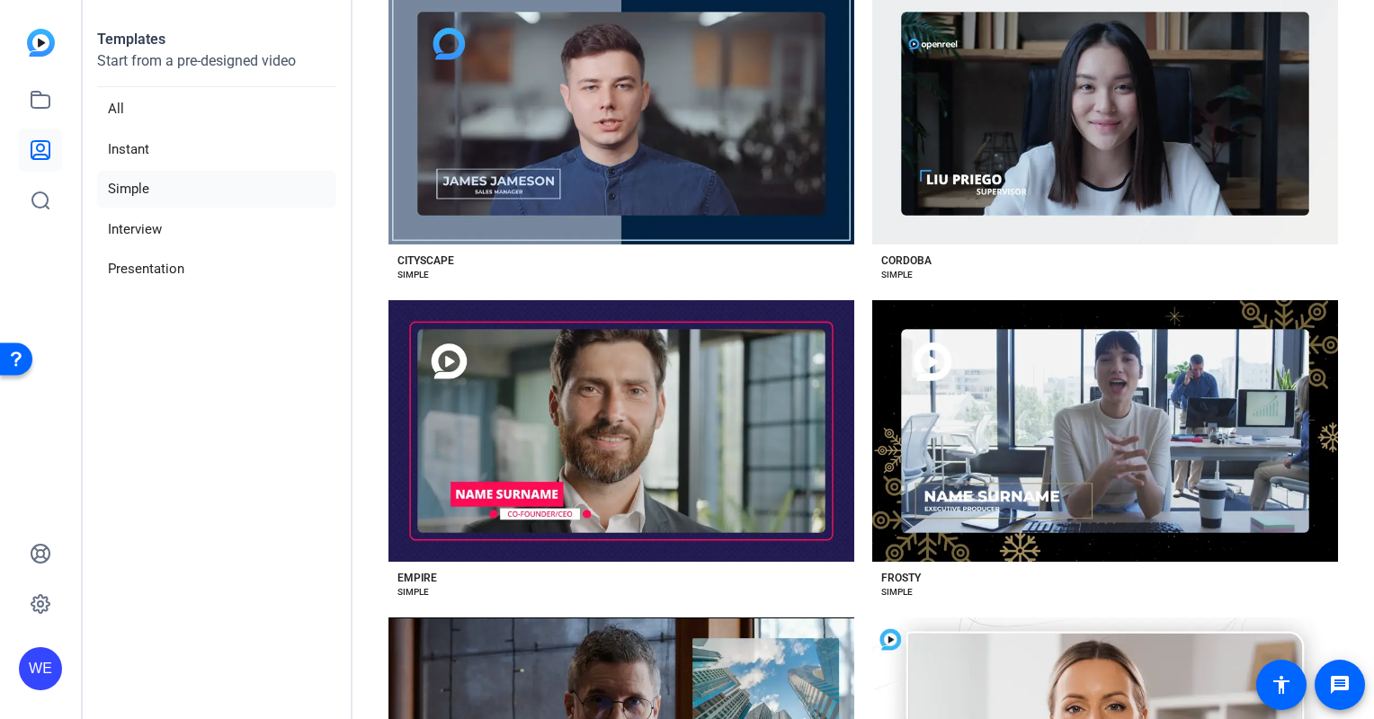
scroll to position [1673, 0]
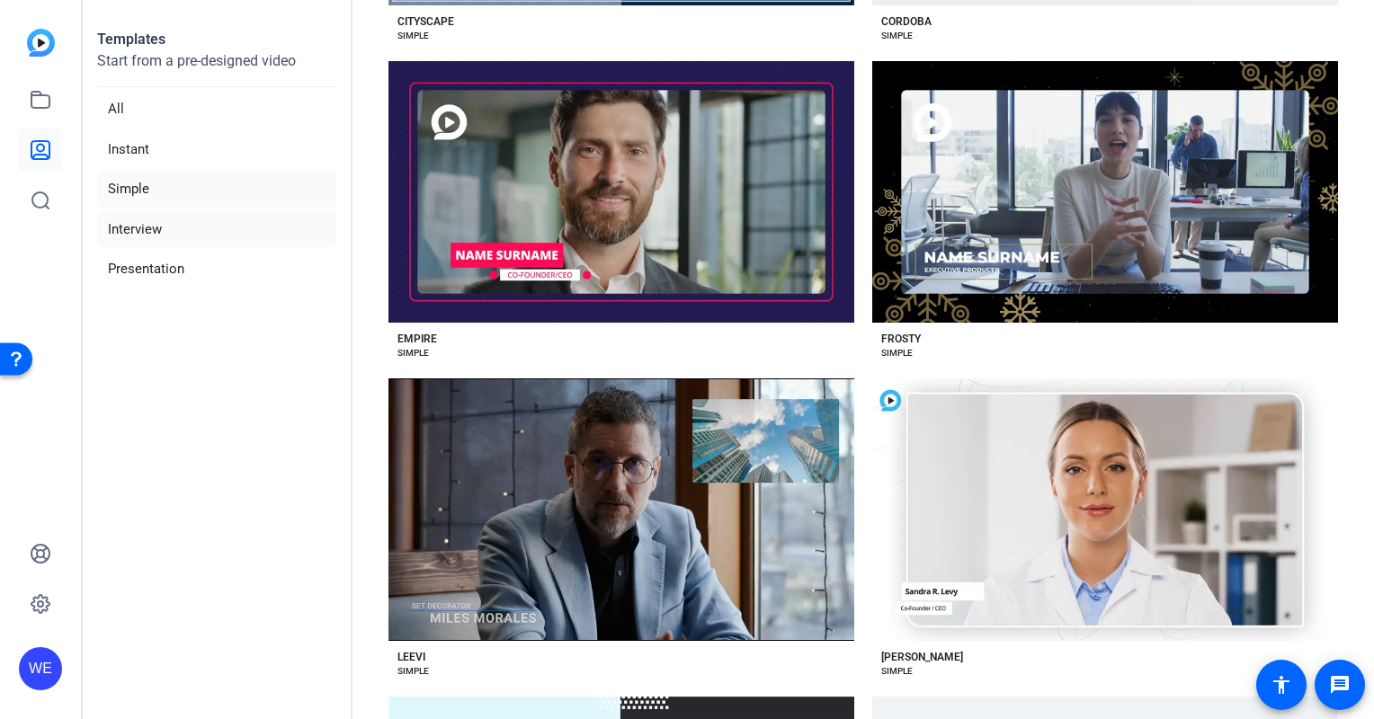
click at [139, 230] on li "Interview" at bounding box center [216, 229] width 239 height 37
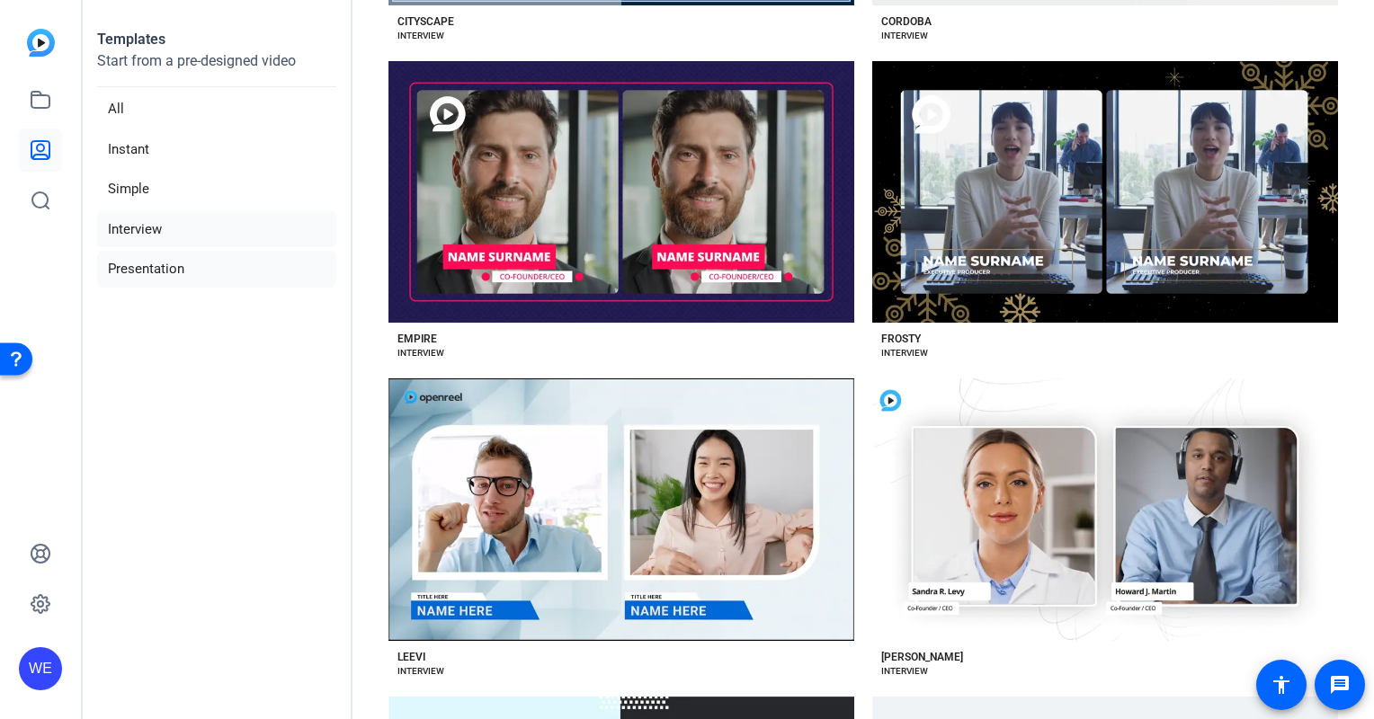
click at [149, 269] on li "Presentation" at bounding box center [216, 269] width 239 height 37
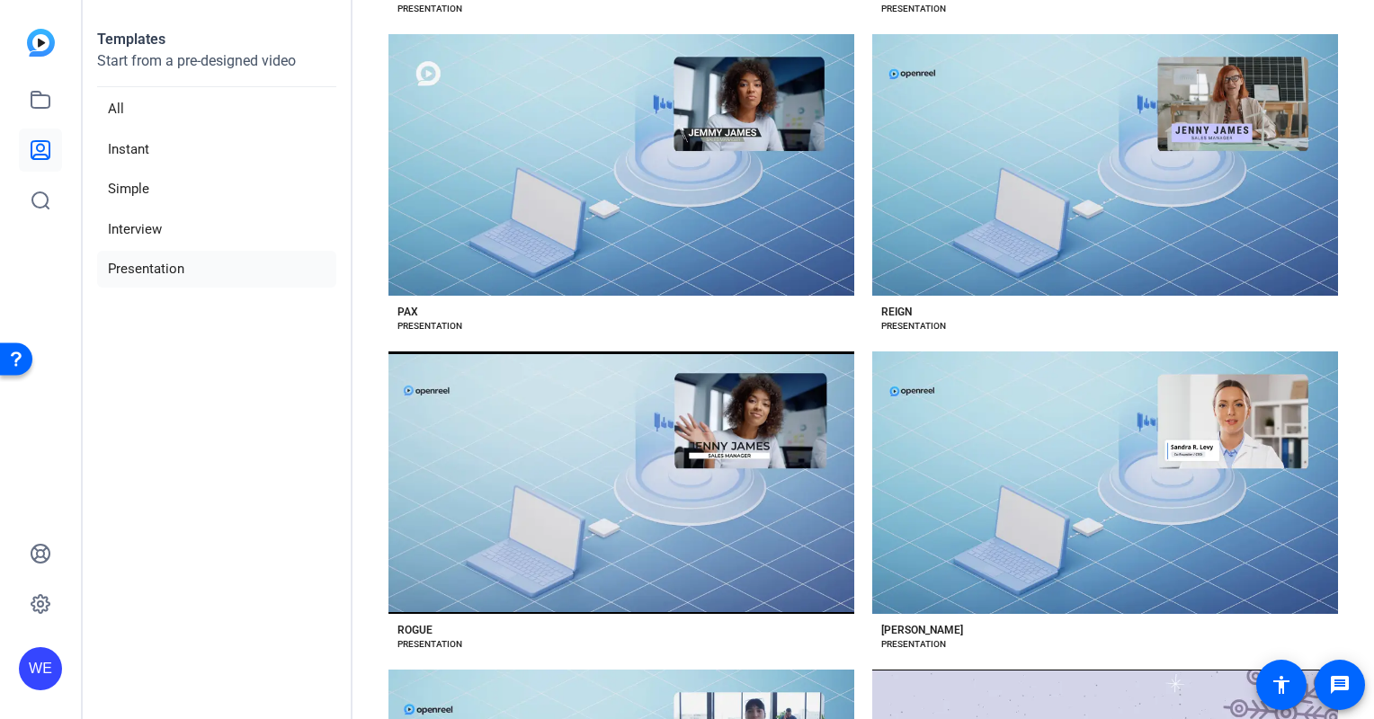
scroll to position [2654, 0]
click at [158, 266] on li "Presentation" at bounding box center [216, 269] width 239 height 37
click at [243, 461] on aside "Templates Start from a pre-designed video All Instant Simple Interview Presenta…" at bounding box center [218, 359] width 270 height 719
click at [36, 196] on icon at bounding box center [41, 201] width 22 height 22
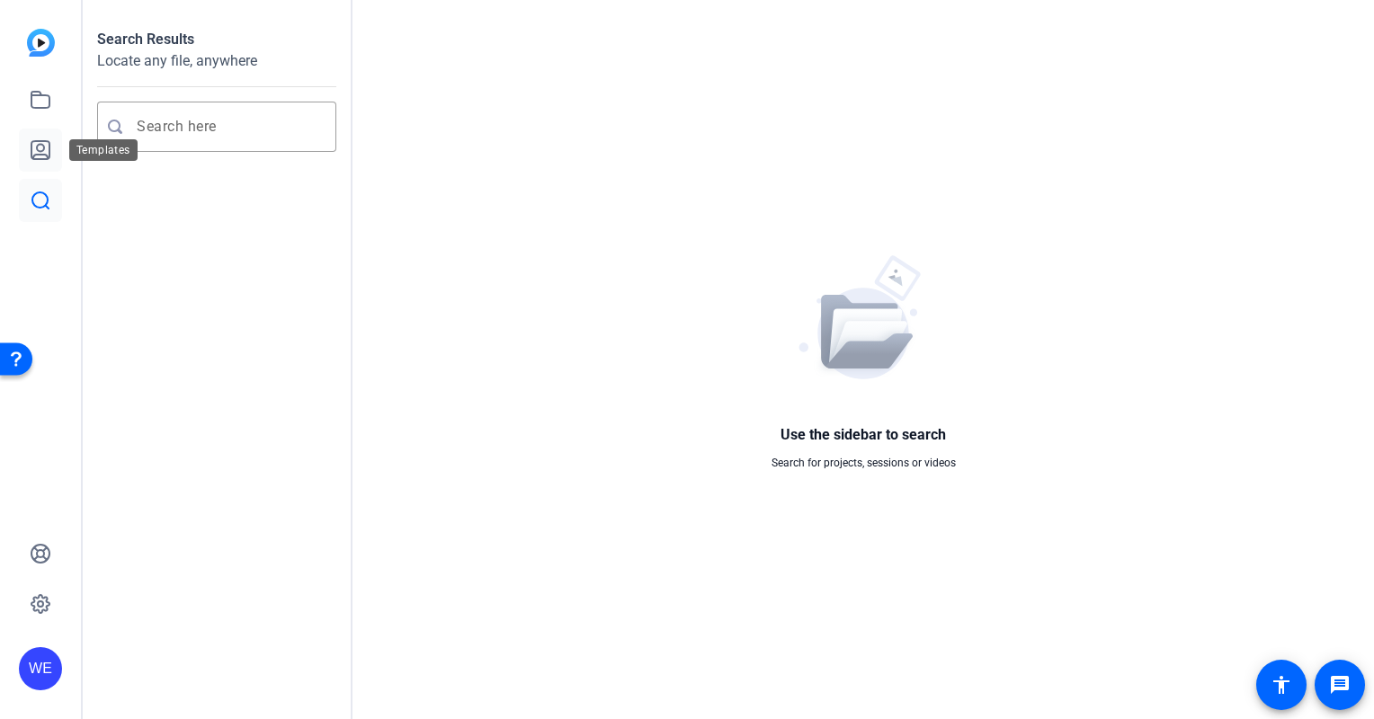
click at [36, 151] on icon at bounding box center [41, 150] width 22 height 22
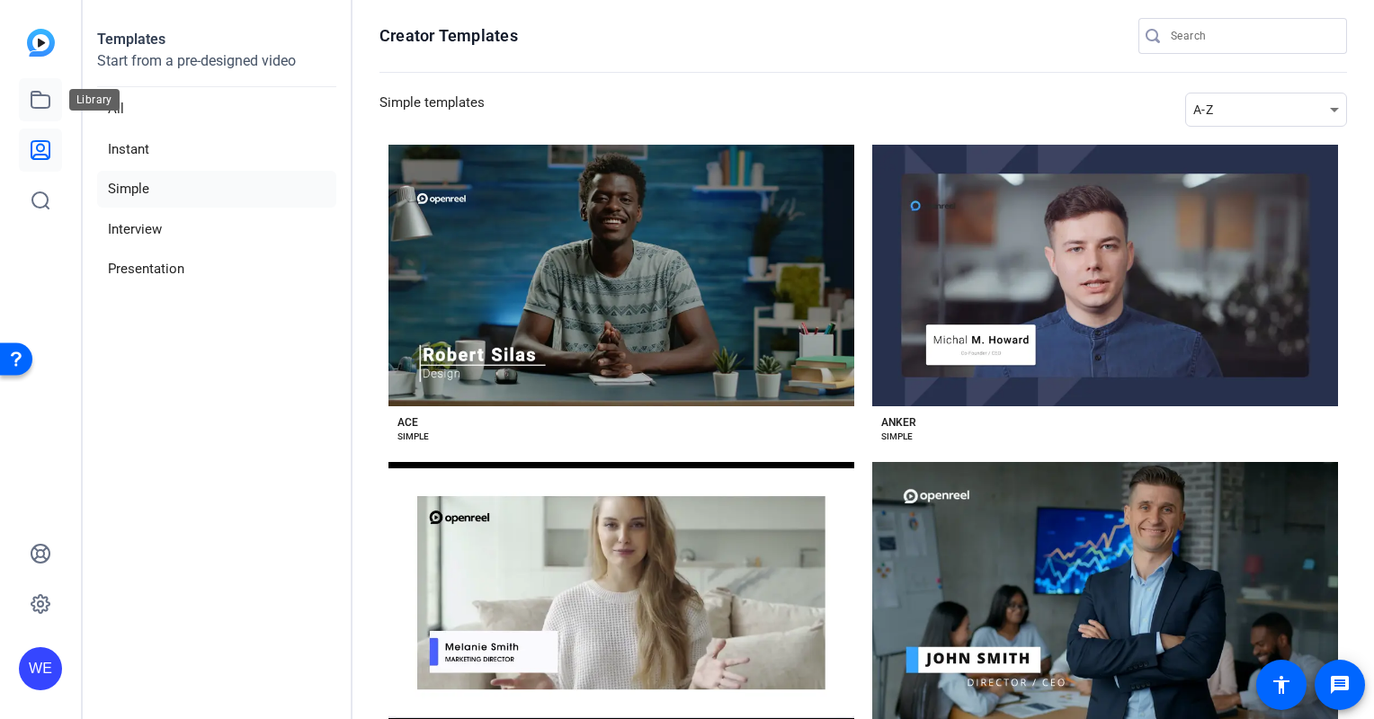
click at [40, 102] on icon at bounding box center [41, 100] width 22 height 22
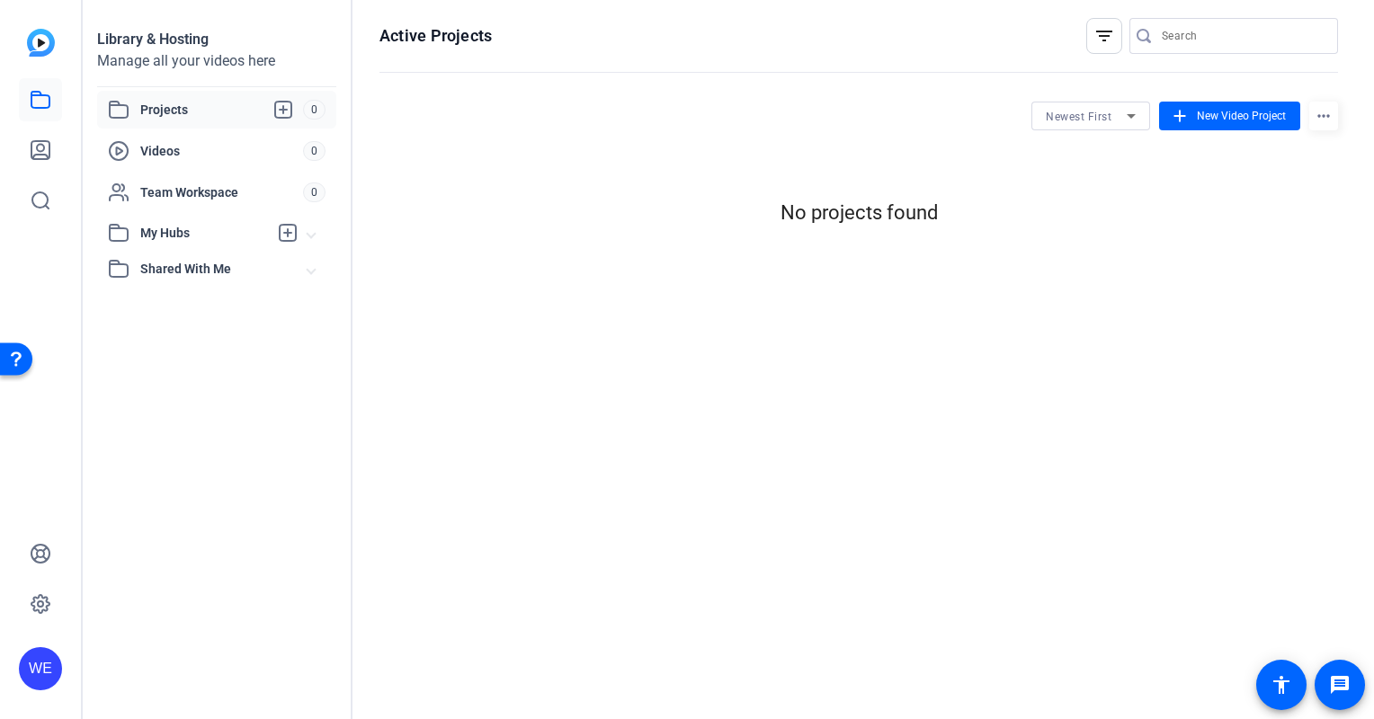
click at [39, 49] on img at bounding box center [41, 43] width 28 height 28
click at [1285, 683] on mat-icon "accessibility" at bounding box center [1282, 685] width 22 height 22
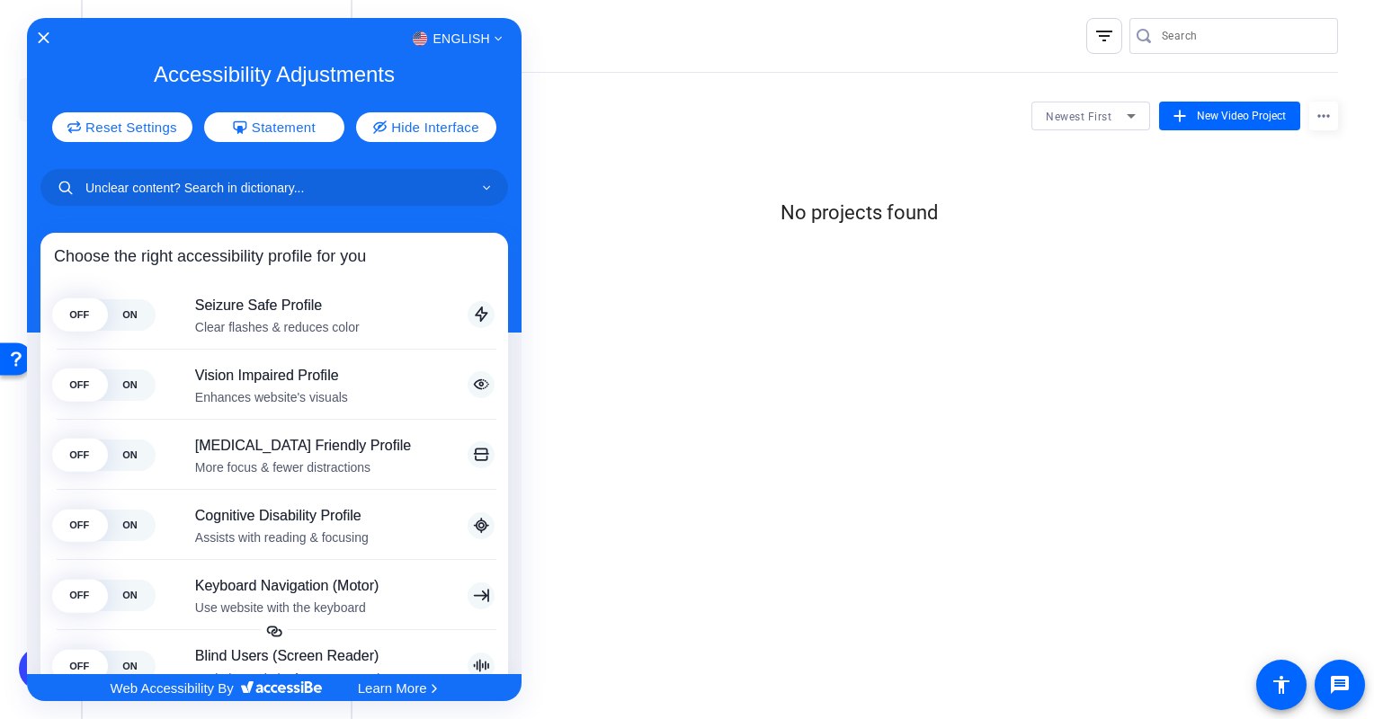
click at [1342, 692] on div at bounding box center [687, 359] width 1374 height 719
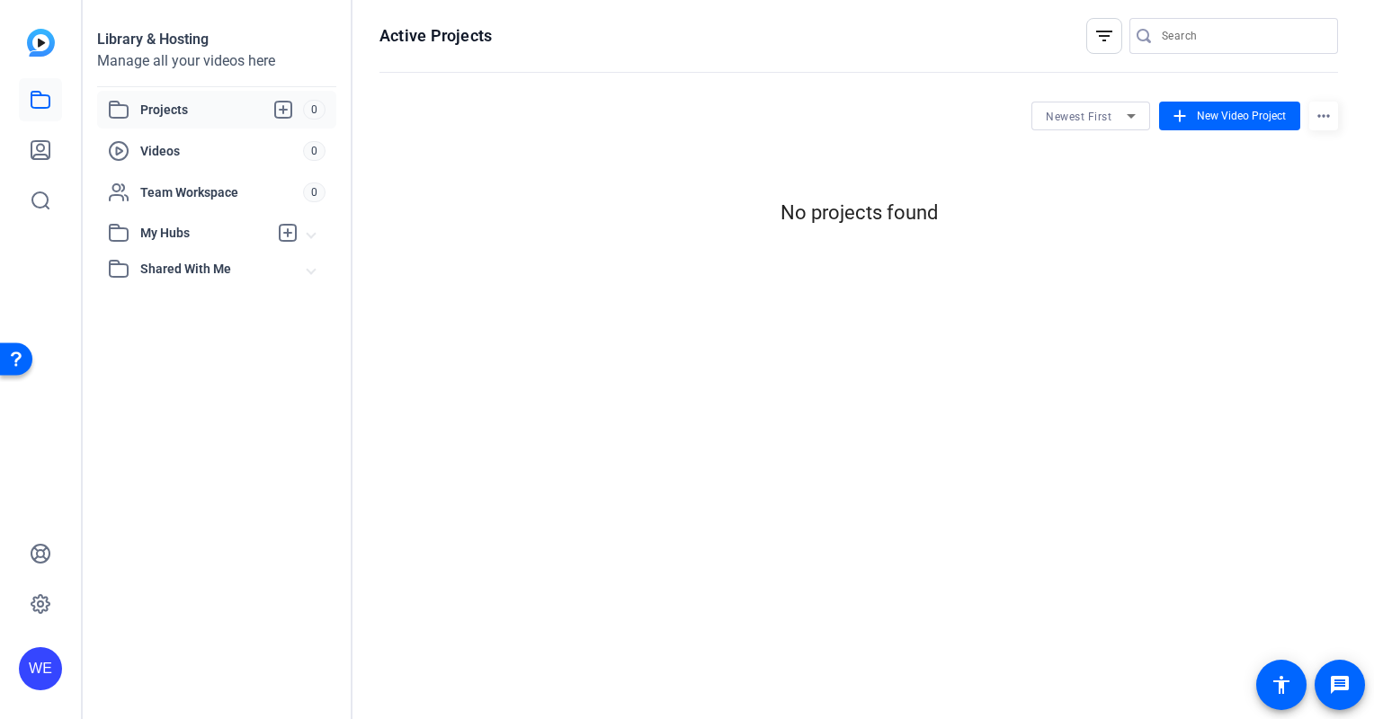
click at [14, 358] on div "Open Resource Center" at bounding box center [16, 359] width 14 height 14
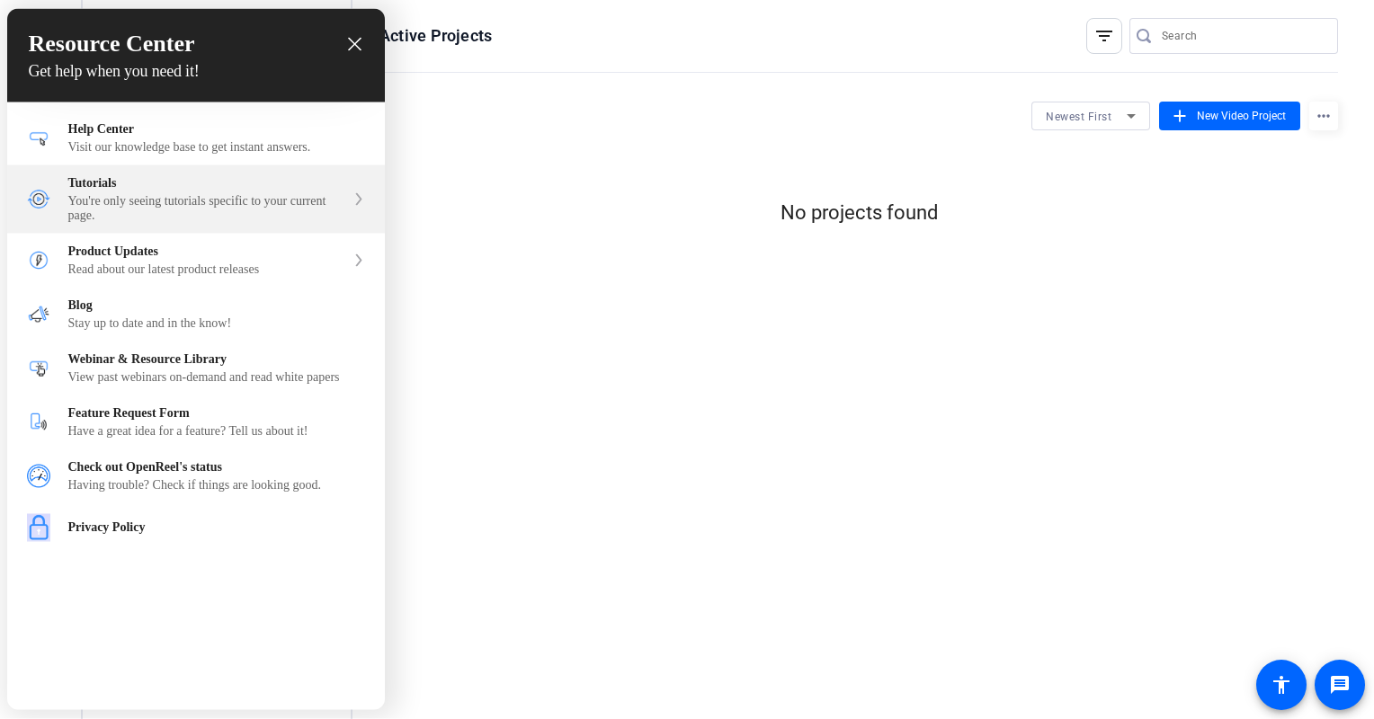
click at [237, 219] on div "You're only seeing tutorials specific to your current page." at bounding box center [206, 208] width 277 height 29
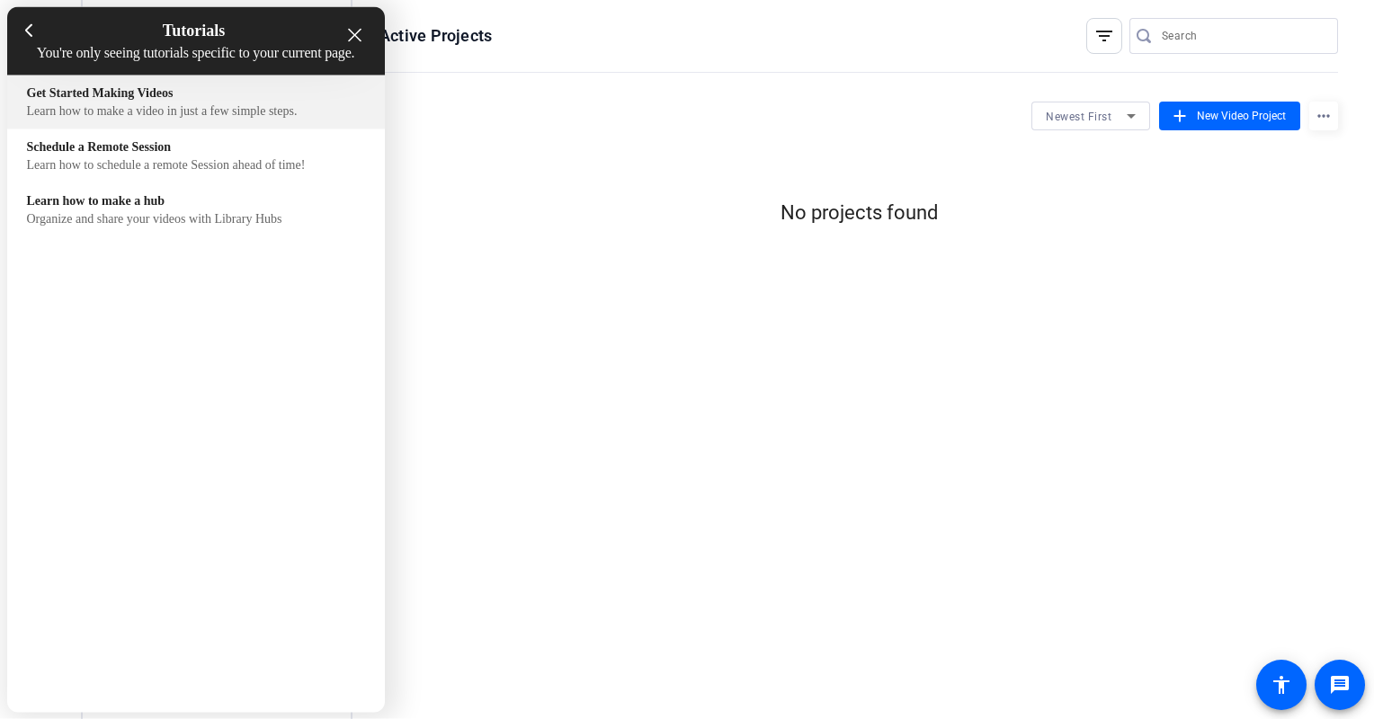
click at [192, 119] on div "Learn how to make a video in just a few simple steps." at bounding box center [196, 111] width 338 height 14
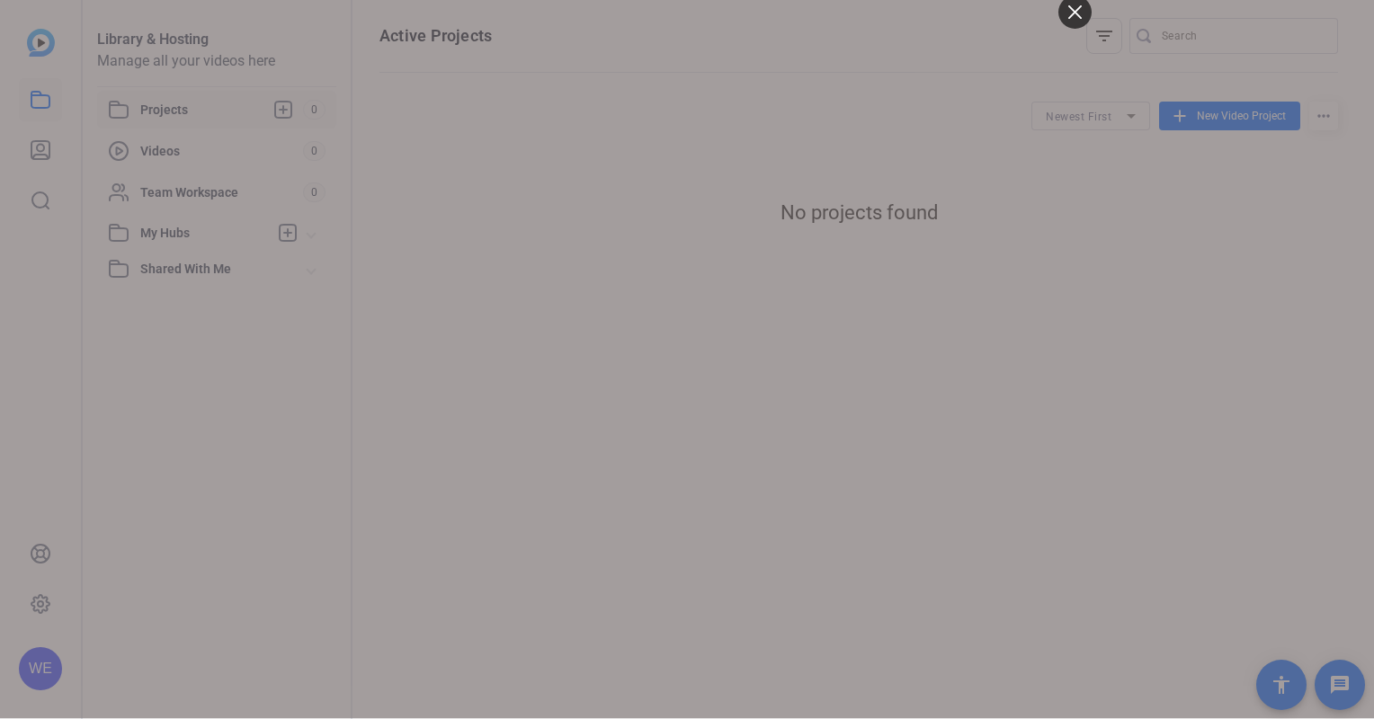
click at [192, 129] on div at bounding box center [687, 359] width 1374 height 719
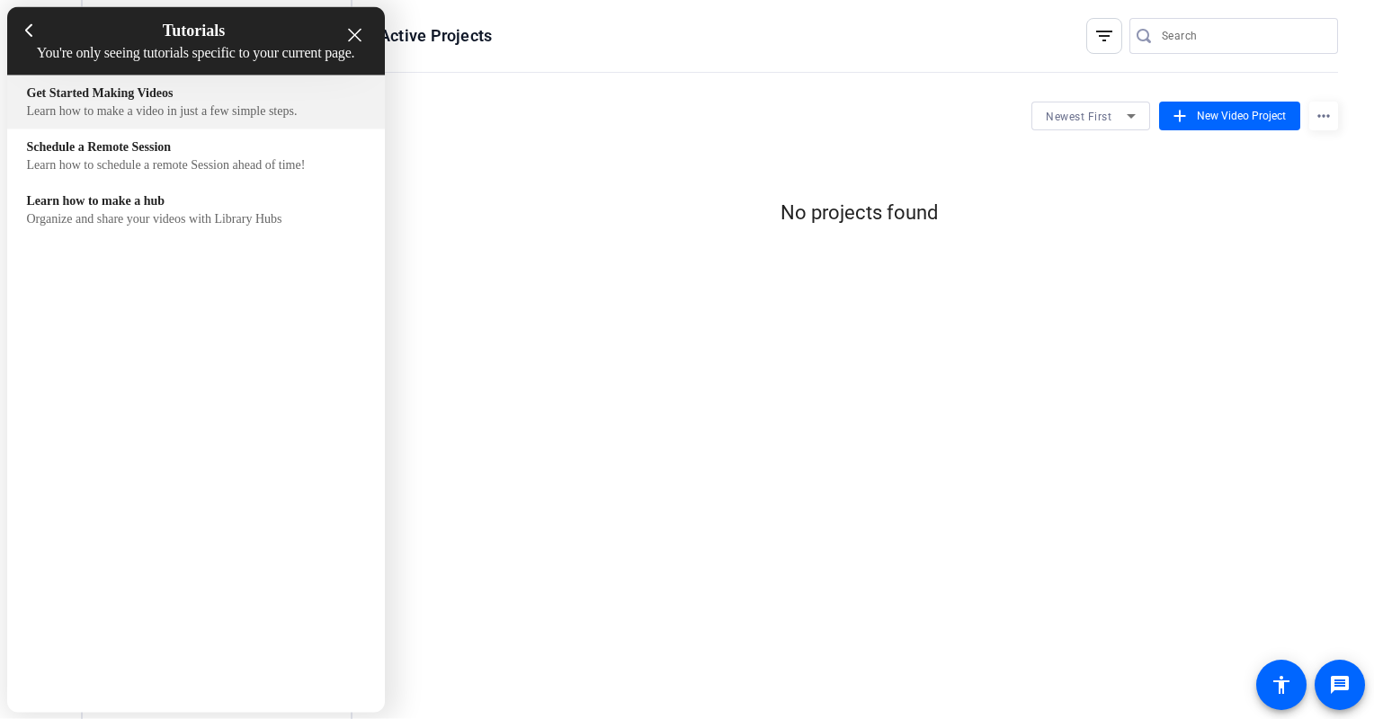
click at [192, 119] on div "Learn how to make a video in just a few simple steps." at bounding box center [196, 111] width 338 height 14
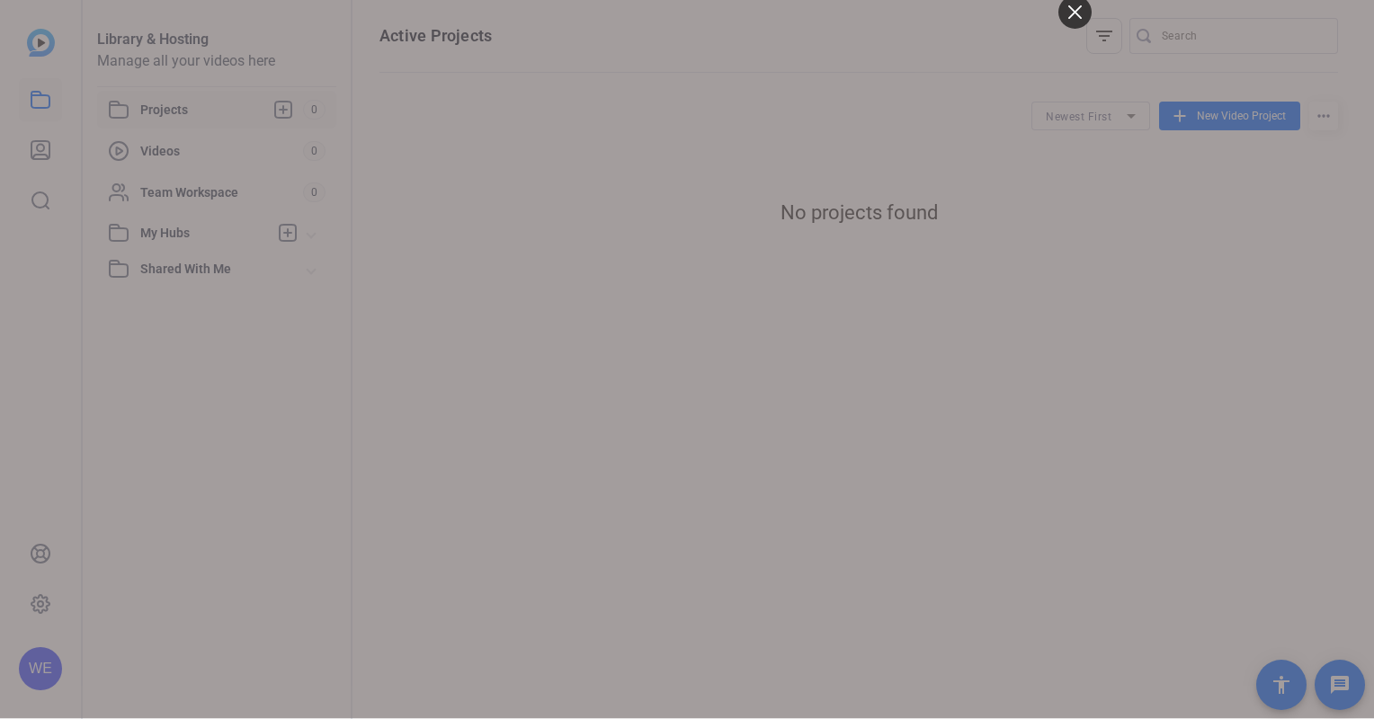
click at [40, 531] on div at bounding box center [687, 359] width 1374 height 719
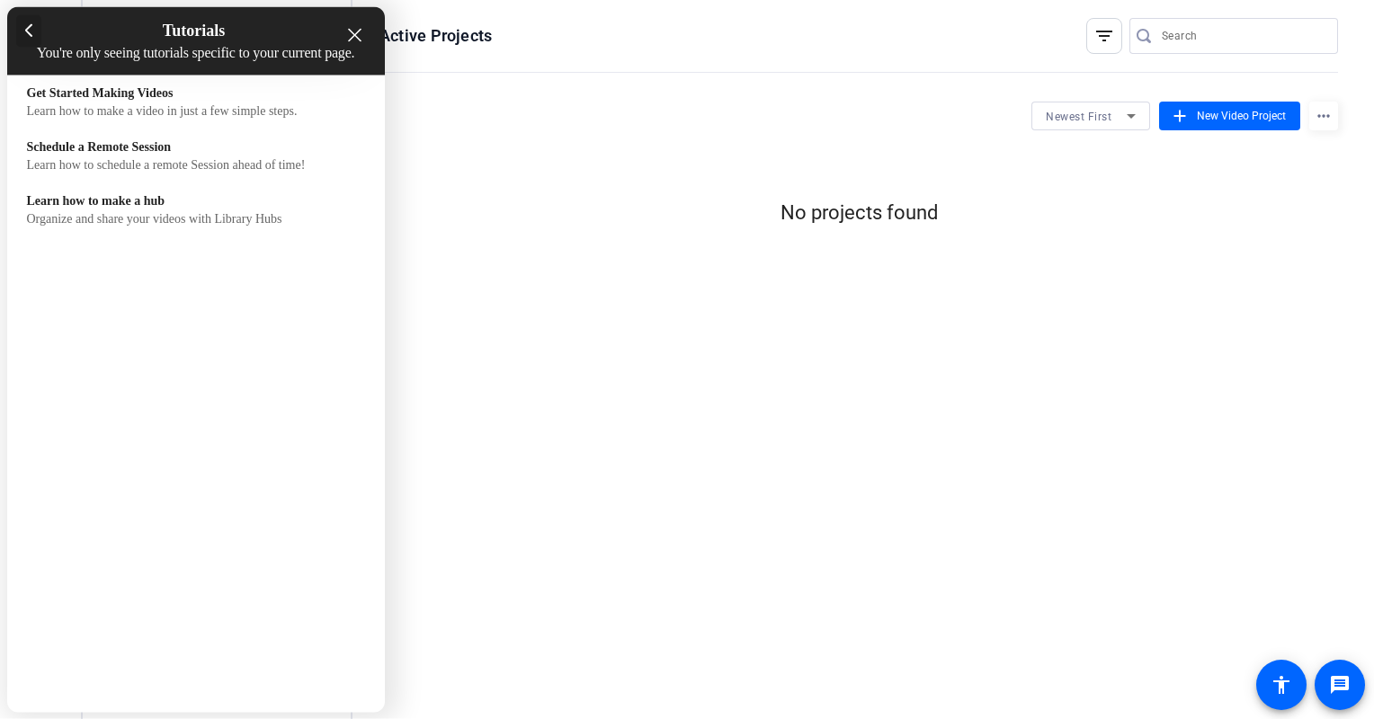
click at [37, 33] on div at bounding box center [29, 31] width 26 height 32
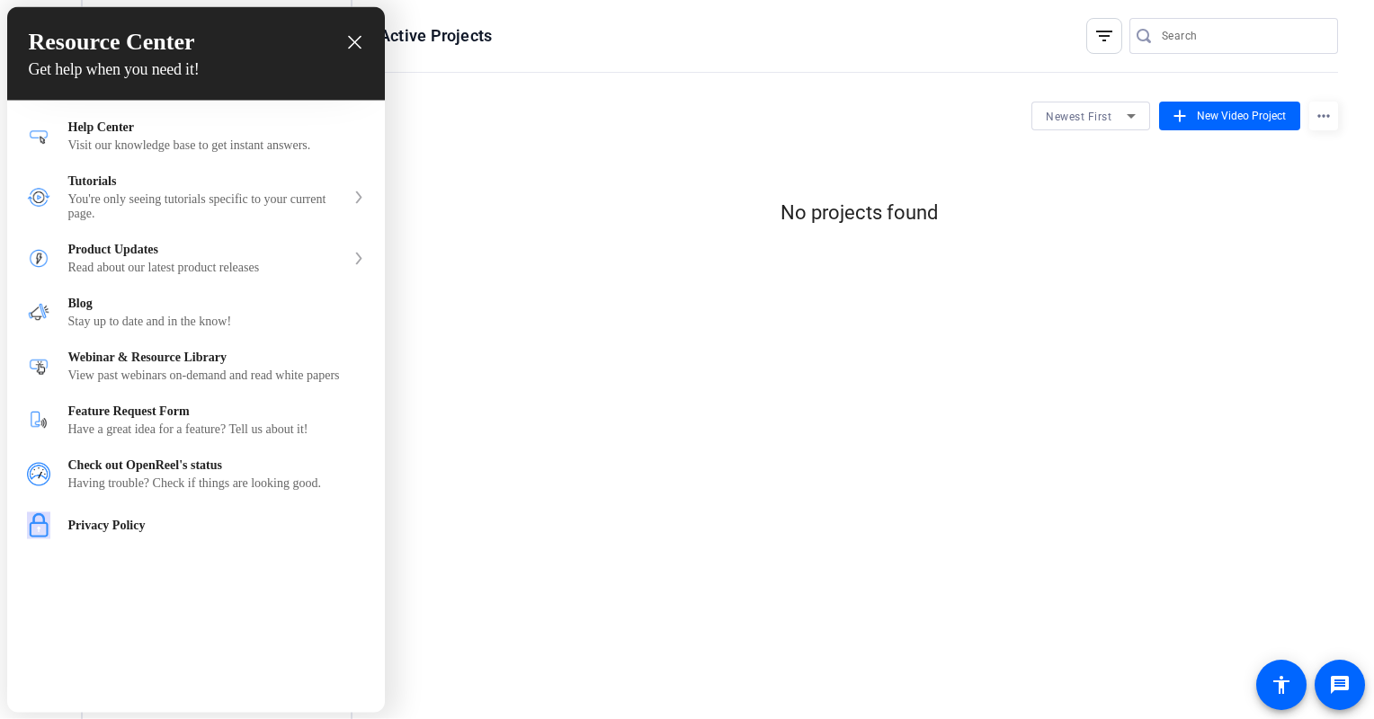
click at [359, 40] on icon "close resource center" at bounding box center [354, 42] width 13 height 13
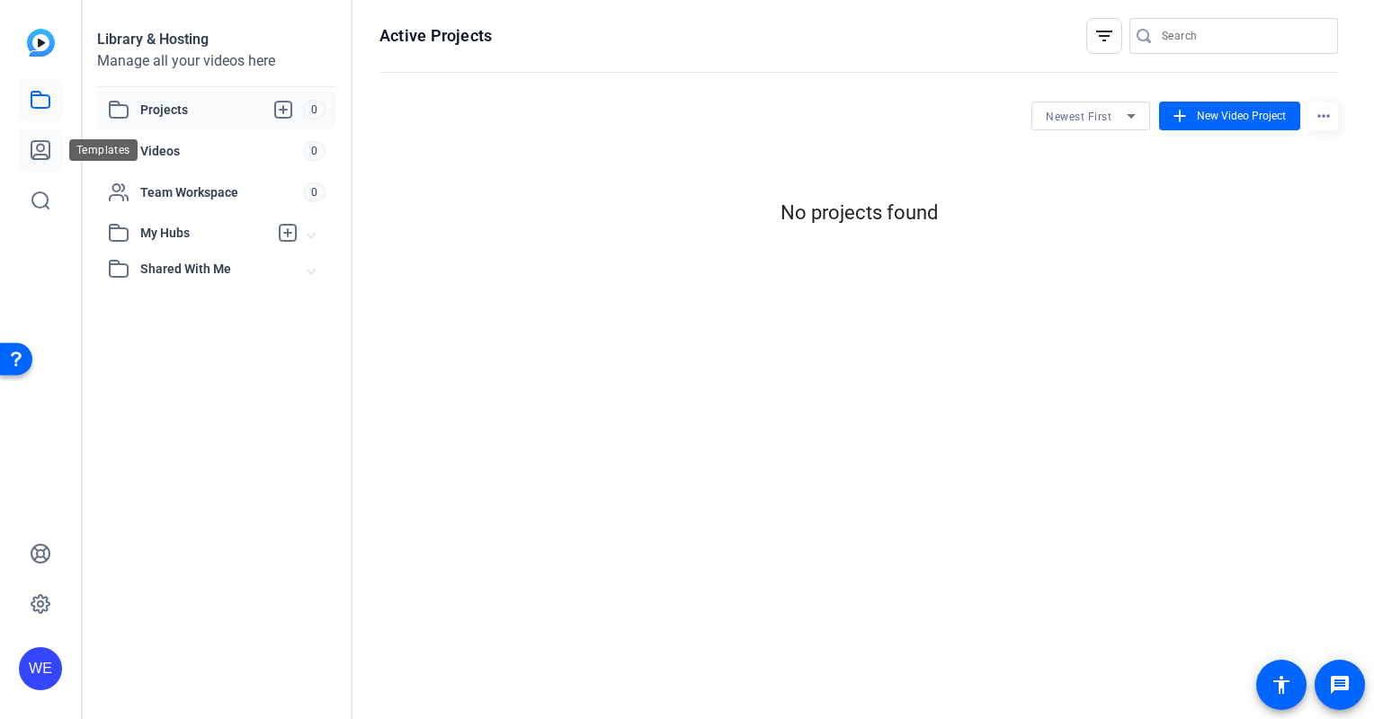
click at [46, 139] on icon at bounding box center [41, 150] width 22 height 22
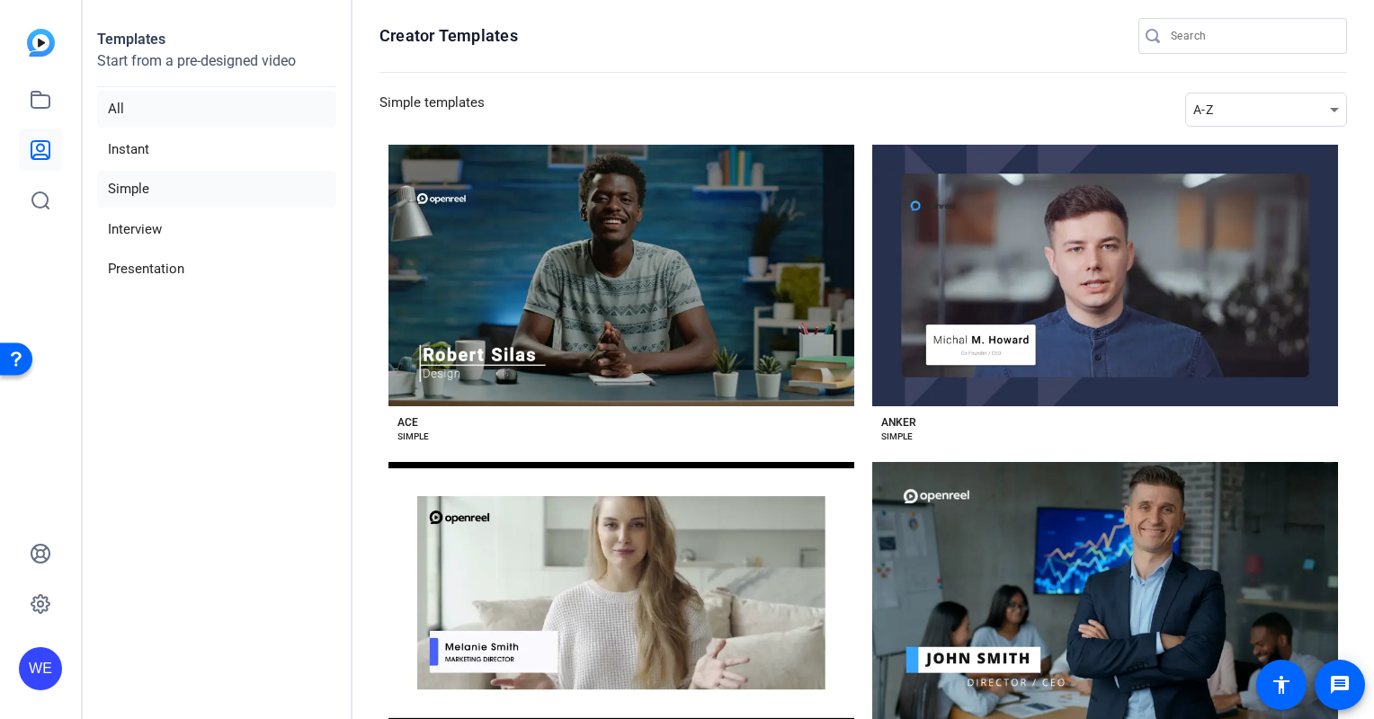
click at [121, 117] on li "All" at bounding box center [216, 109] width 239 height 37
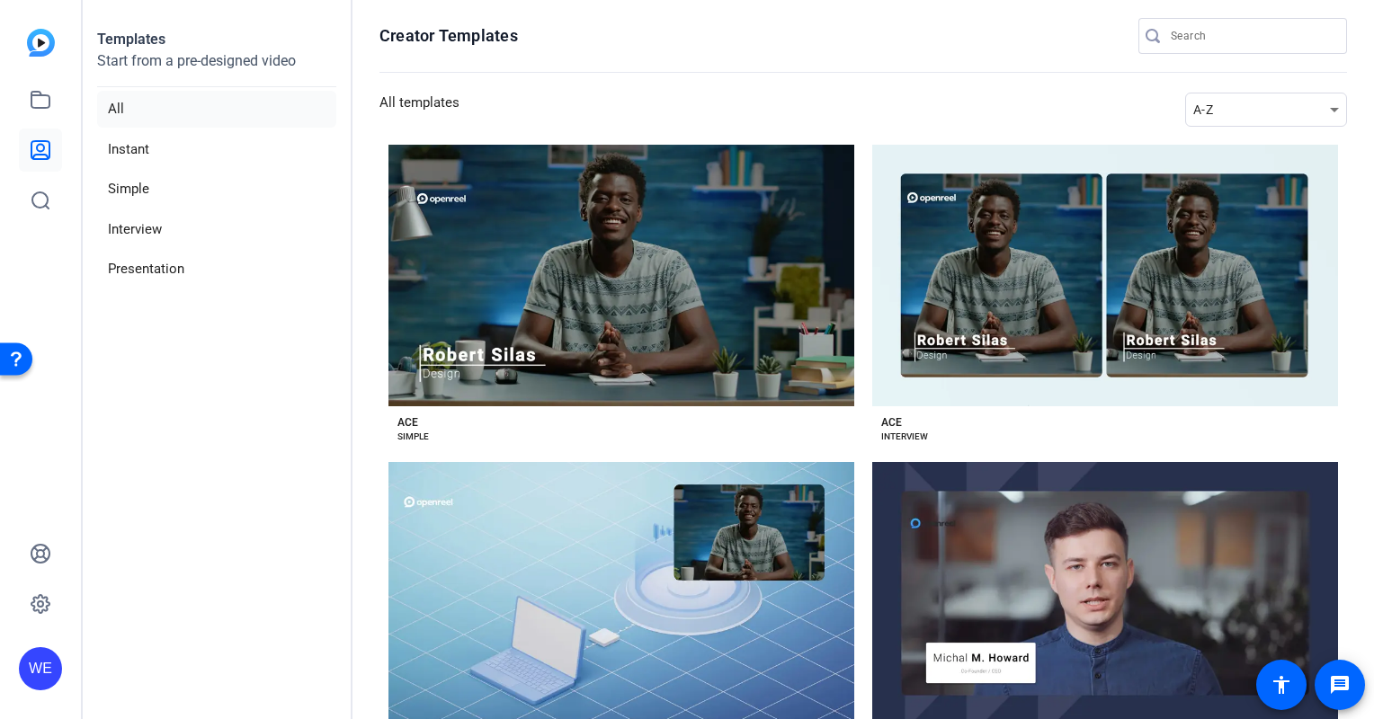
click at [32, 44] on img at bounding box center [41, 43] width 28 height 28
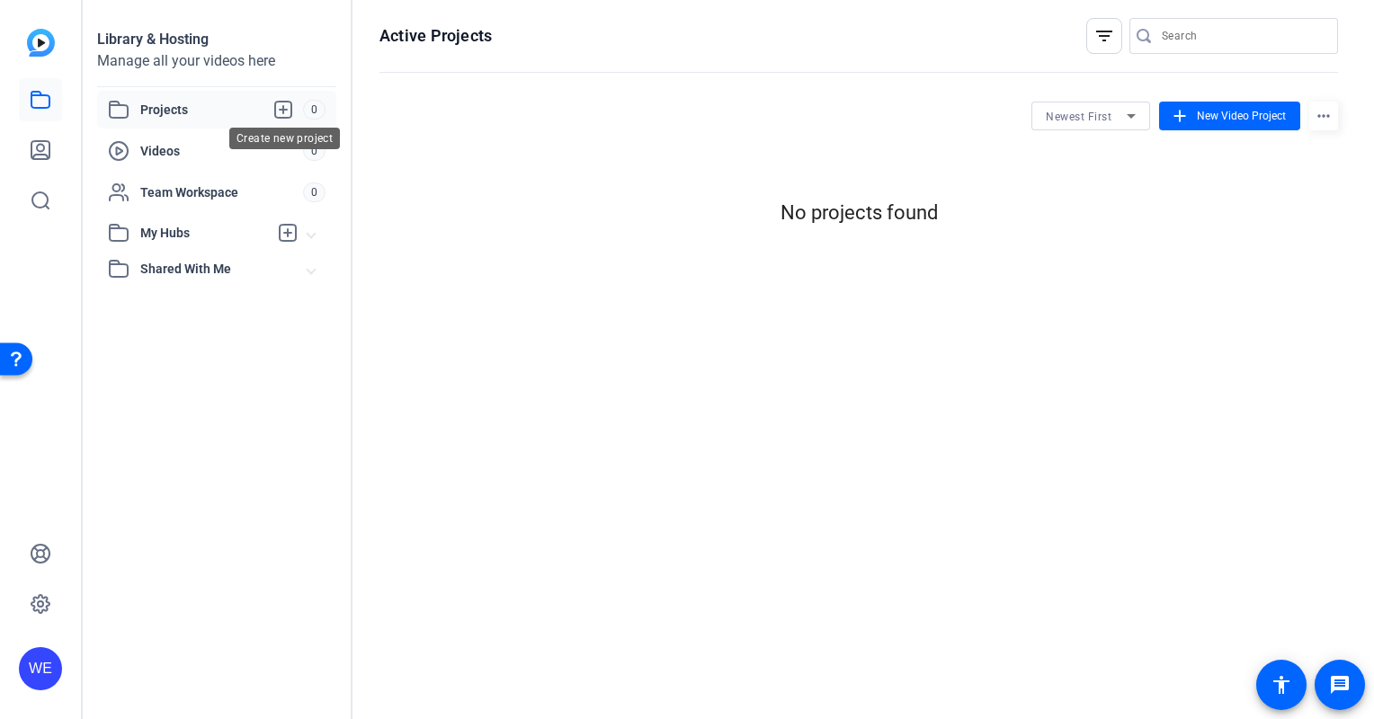
click at [289, 115] on icon at bounding box center [283, 110] width 22 height 22
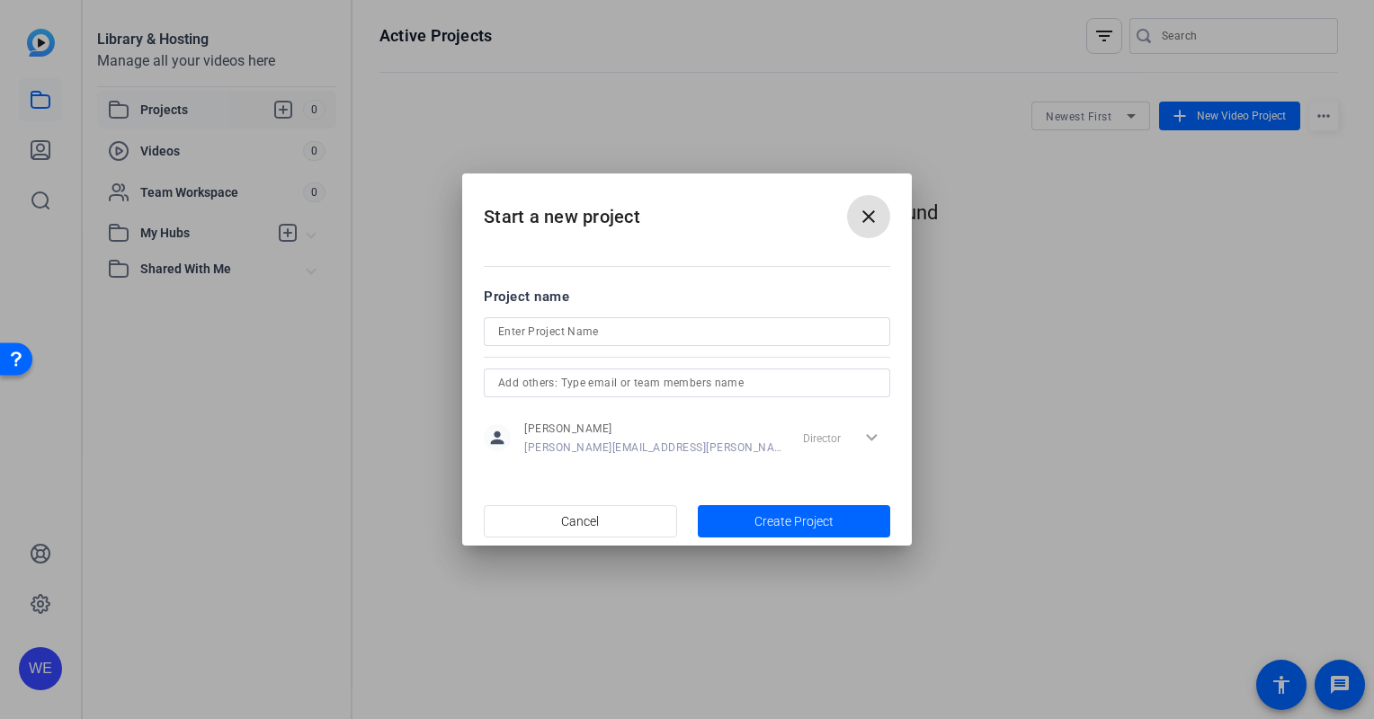
click at [874, 212] on mat-icon "close" at bounding box center [869, 217] width 22 height 22
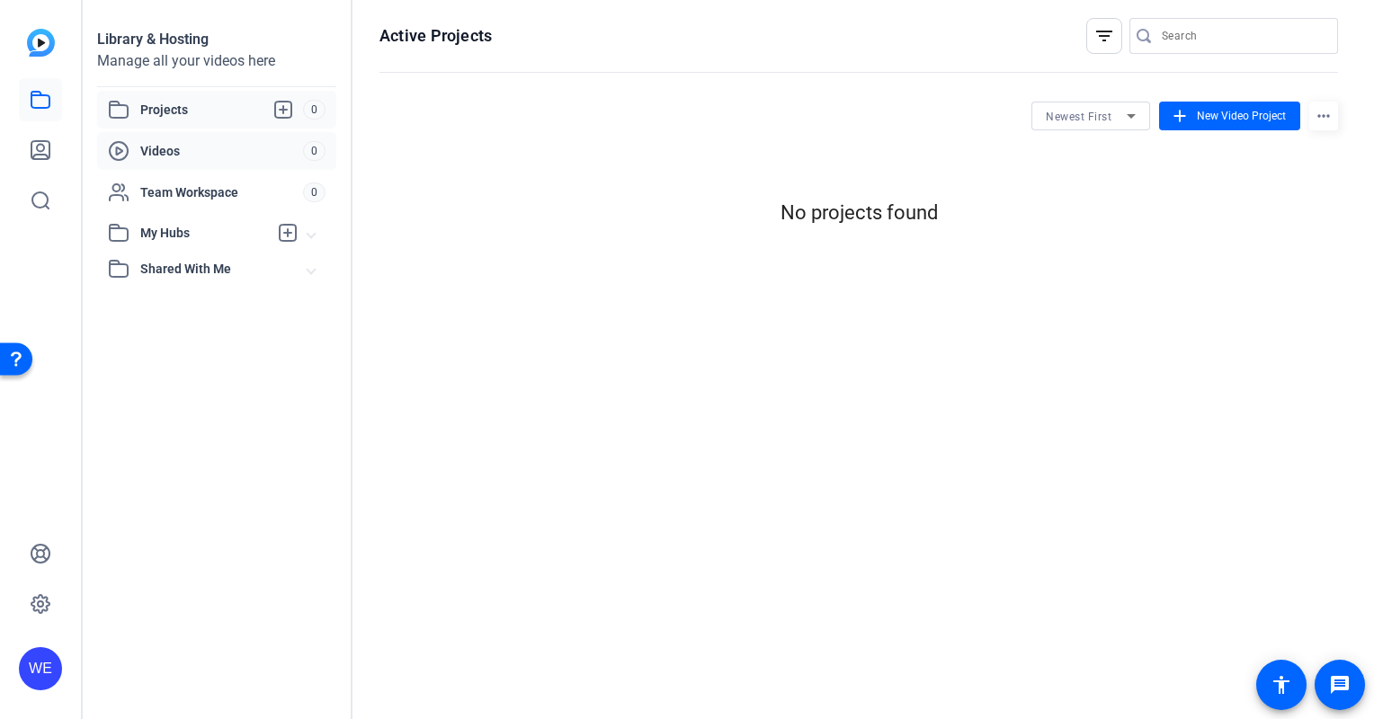
click at [148, 144] on span "Videos" at bounding box center [221, 151] width 163 height 18
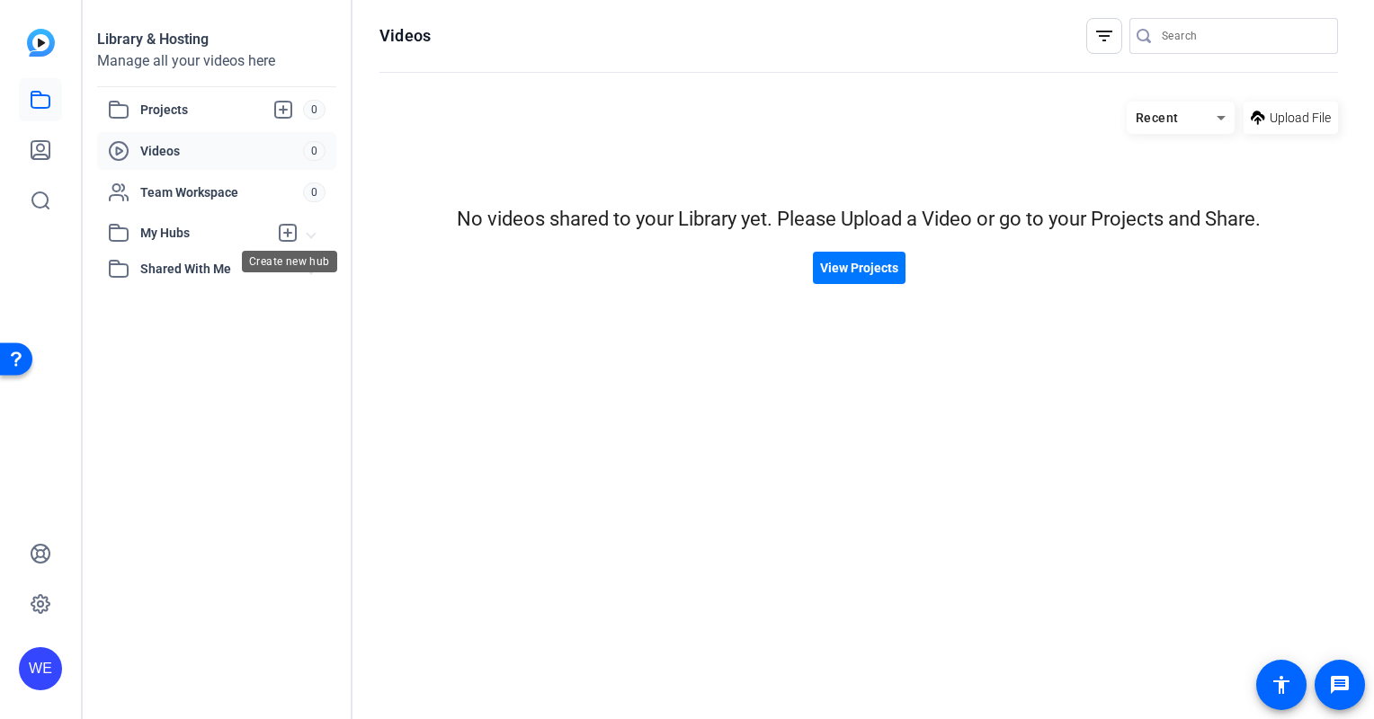
click at [296, 229] on icon at bounding box center [288, 233] width 16 height 16
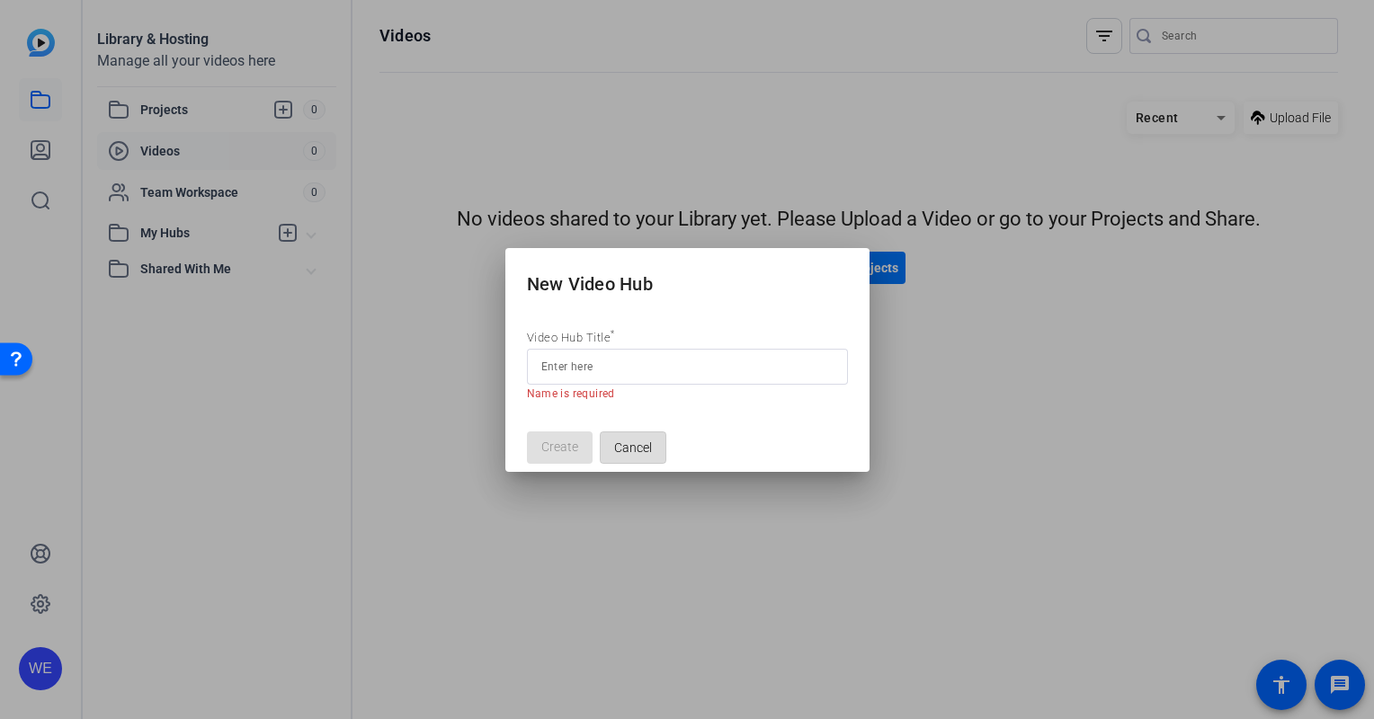
click at [640, 440] on span "Cancel" at bounding box center [633, 448] width 38 height 34
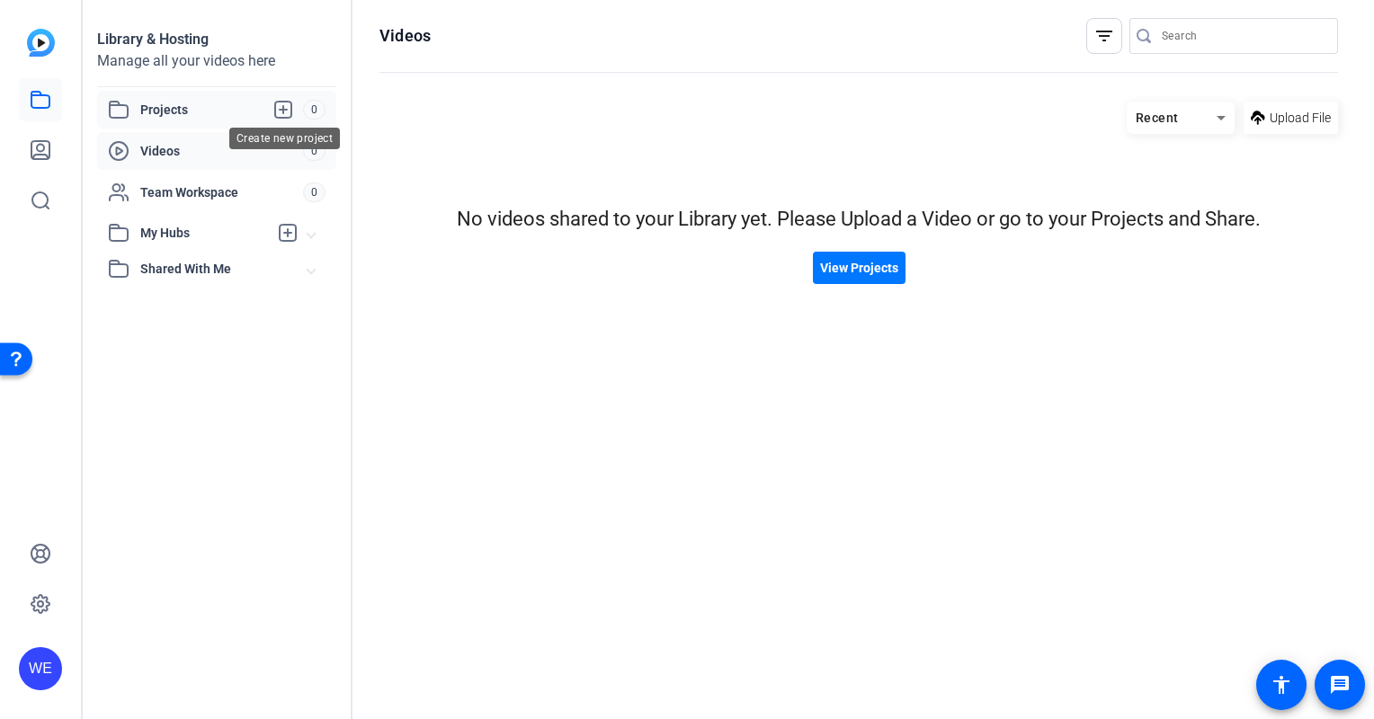
click at [283, 110] on icon at bounding box center [283, 110] width 16 height 16
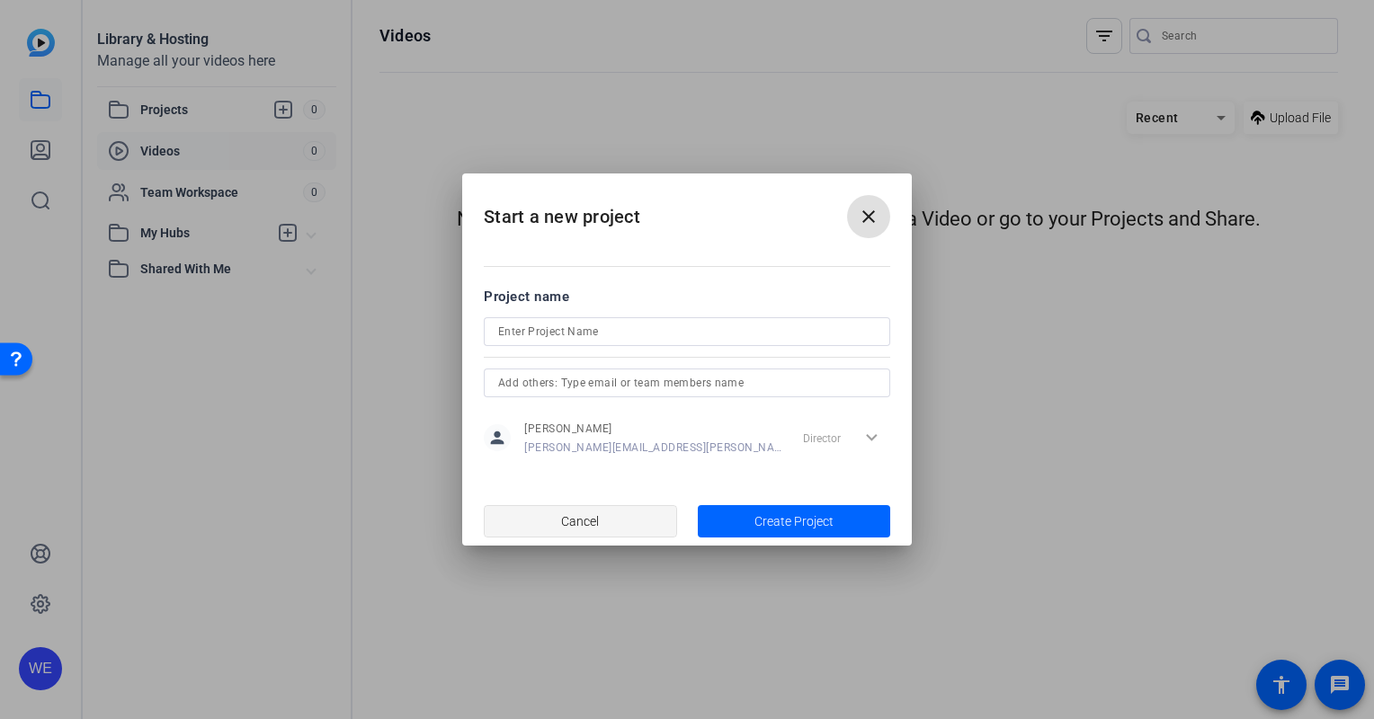
click at [634, 520] on span "button" at bounding box center [581, 521] width 192 height 43
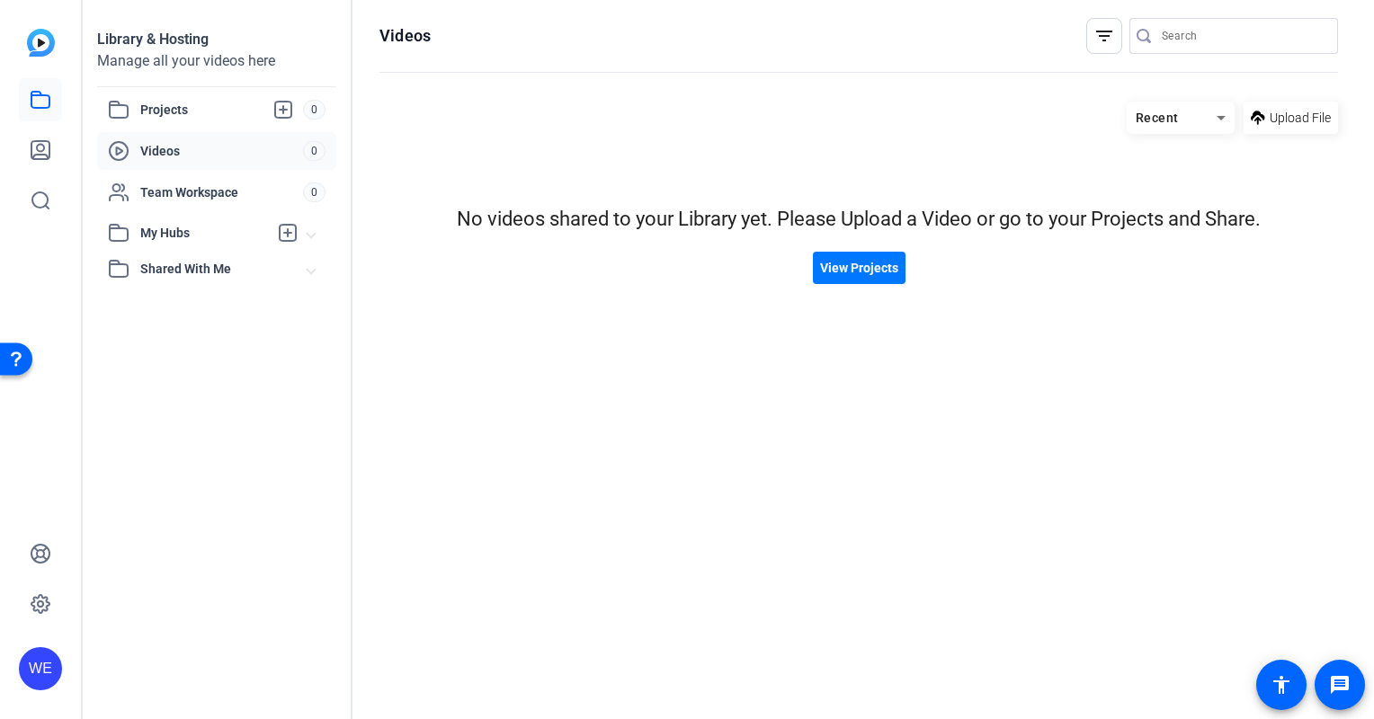
click at [25, 361] on div "Open Resource Center" at bounding box center [16, 359] width 32 height 32
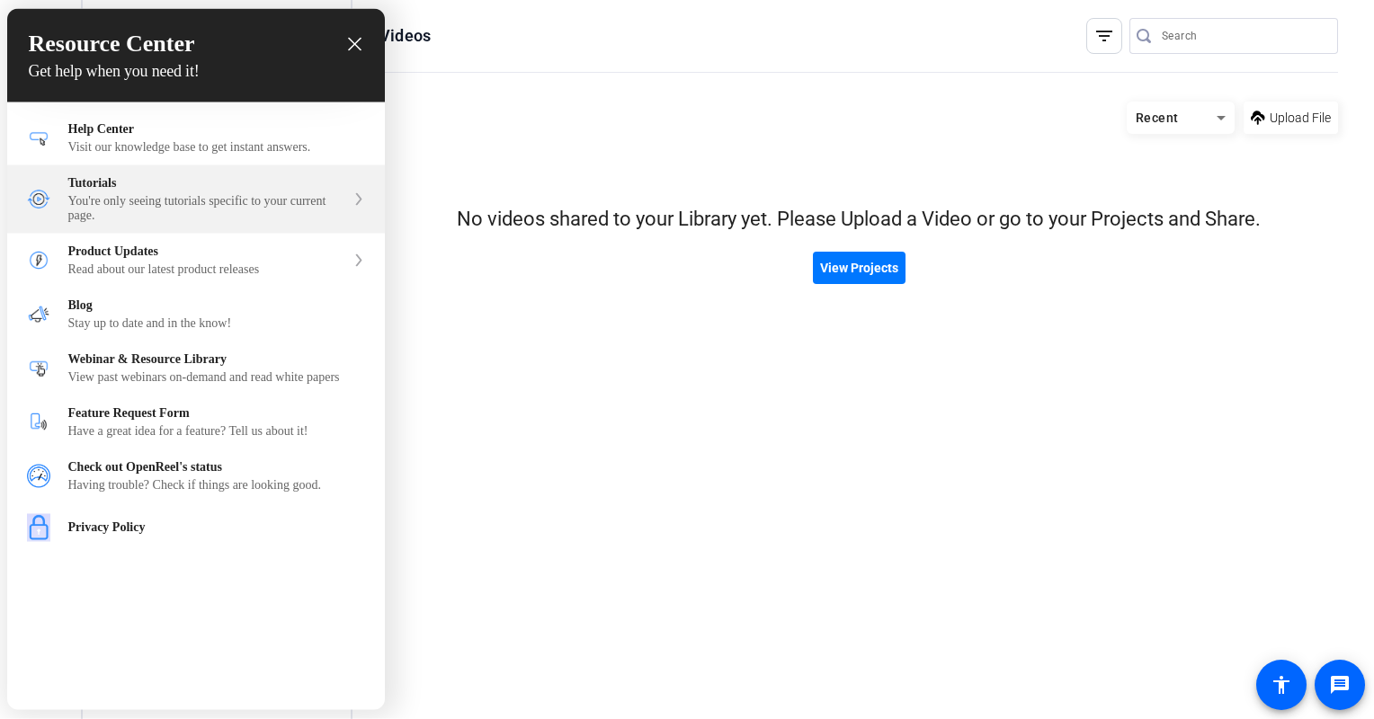
click at [217, 191] on div "Tutorials" at bounding box center [206, 183] width 277 height 14
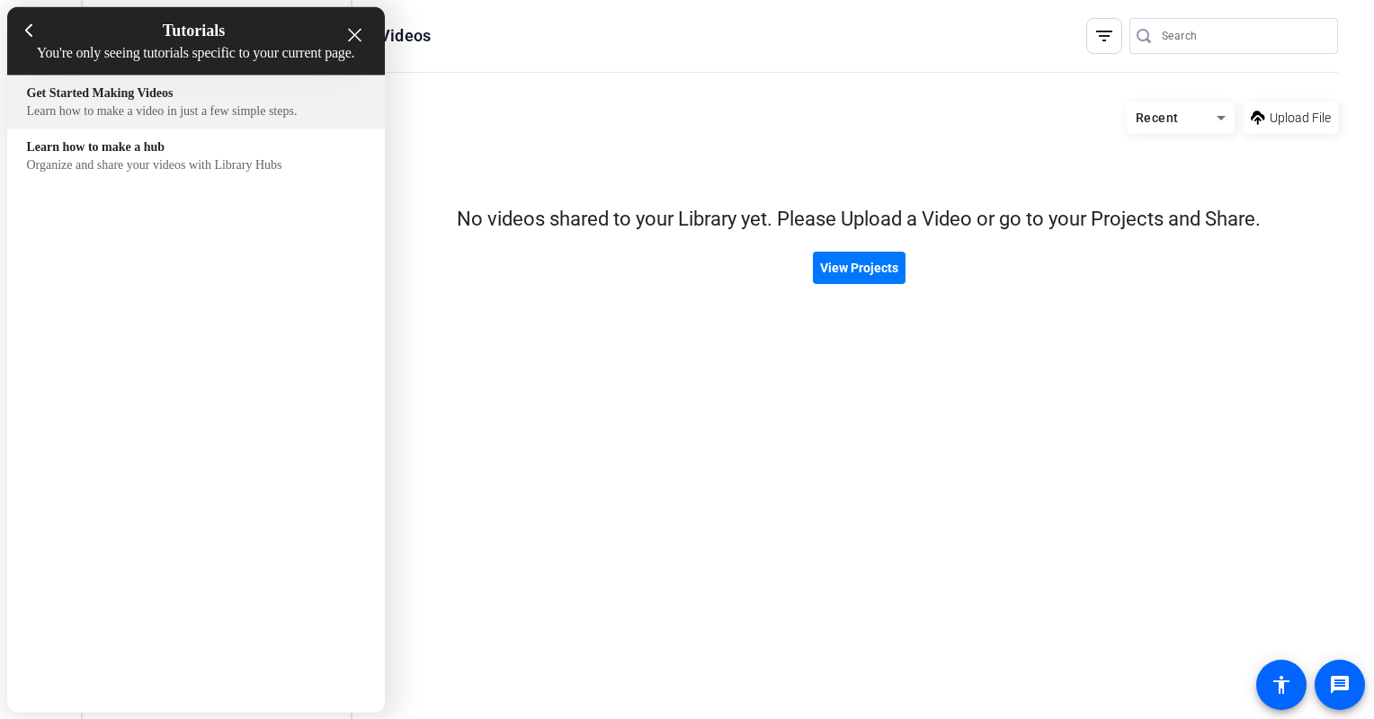
click at [259, 119] on div "Learn how to make a video in just a few simple steps." at bounding box center [196, 111] width 338 height 14
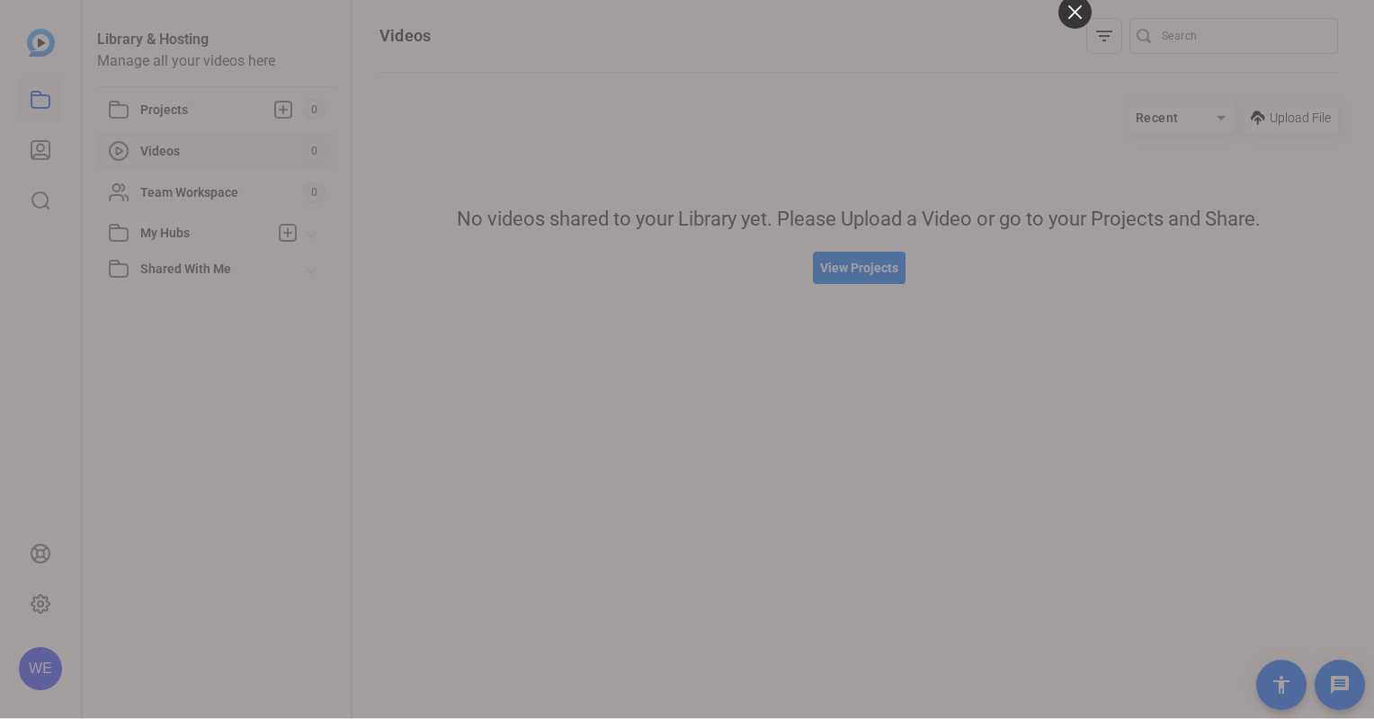
click at [1194, 353] on div at bounding box center [687, 359] width 1374 height 719
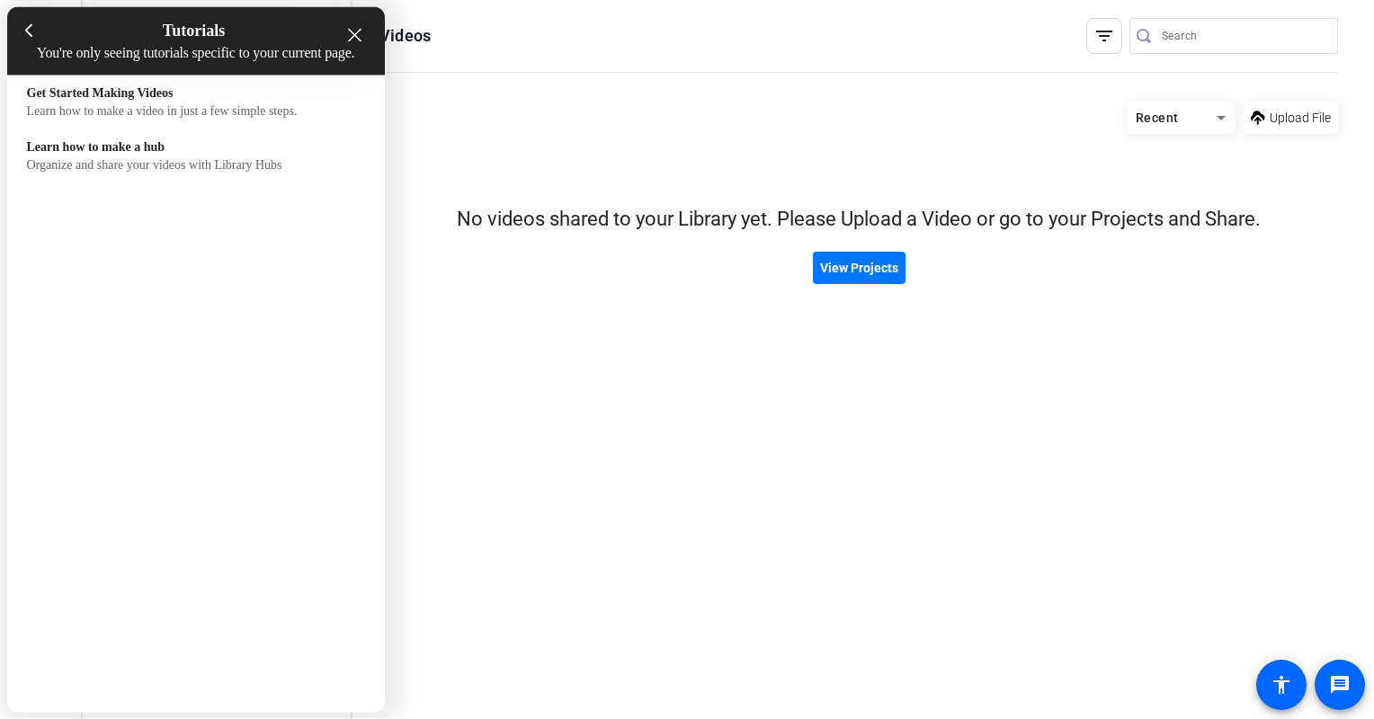
click at [357, 42] on div "close resource center" at bounding box center [354, 35] width 17 height 17
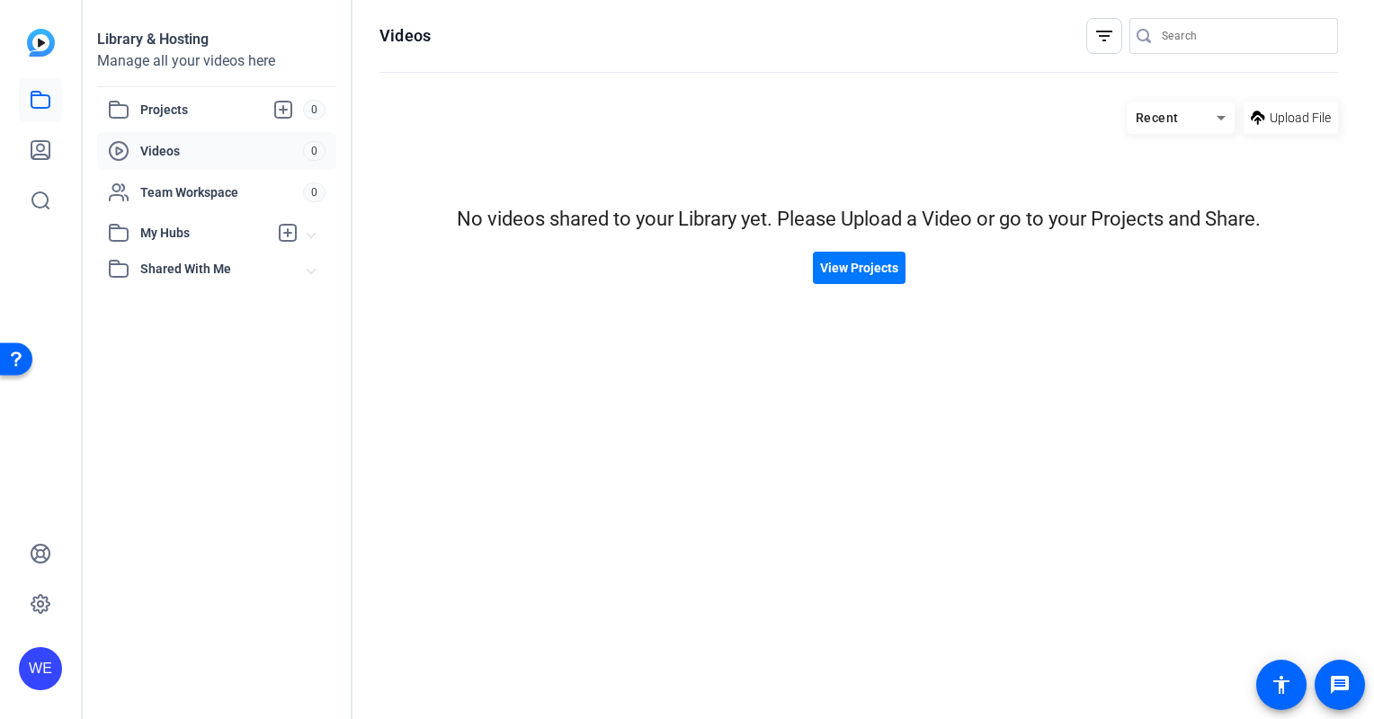
click at [158, 150] on span "Videos" at bounding box center [221, 151] width 163 height 18
click at [121, 149] on icon at bounding box center [119, 151] width 22 height 22
click at [1103, 39] on mat-icon "filter_list" at bounding box center [1104, 36] width 22 height 22
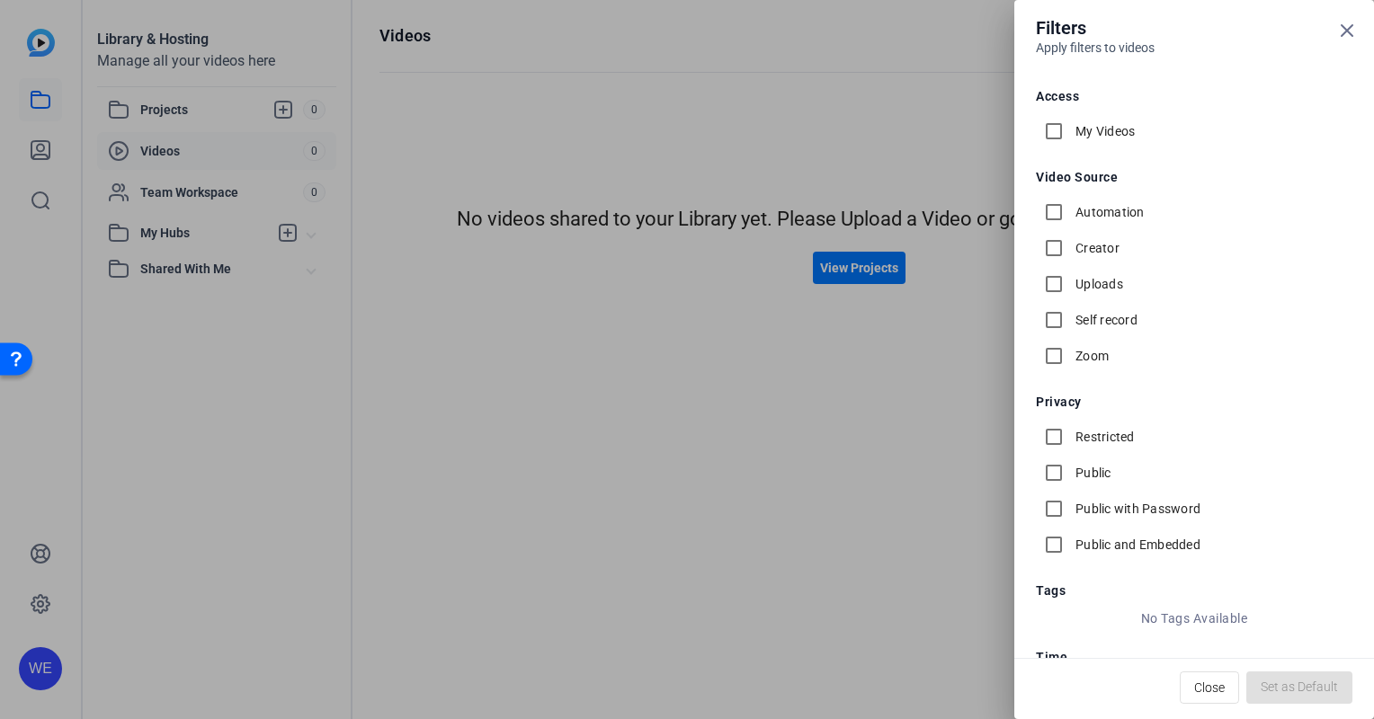
click at [581, 65] on div at bounding box center [687, 359] width 1374 height 719
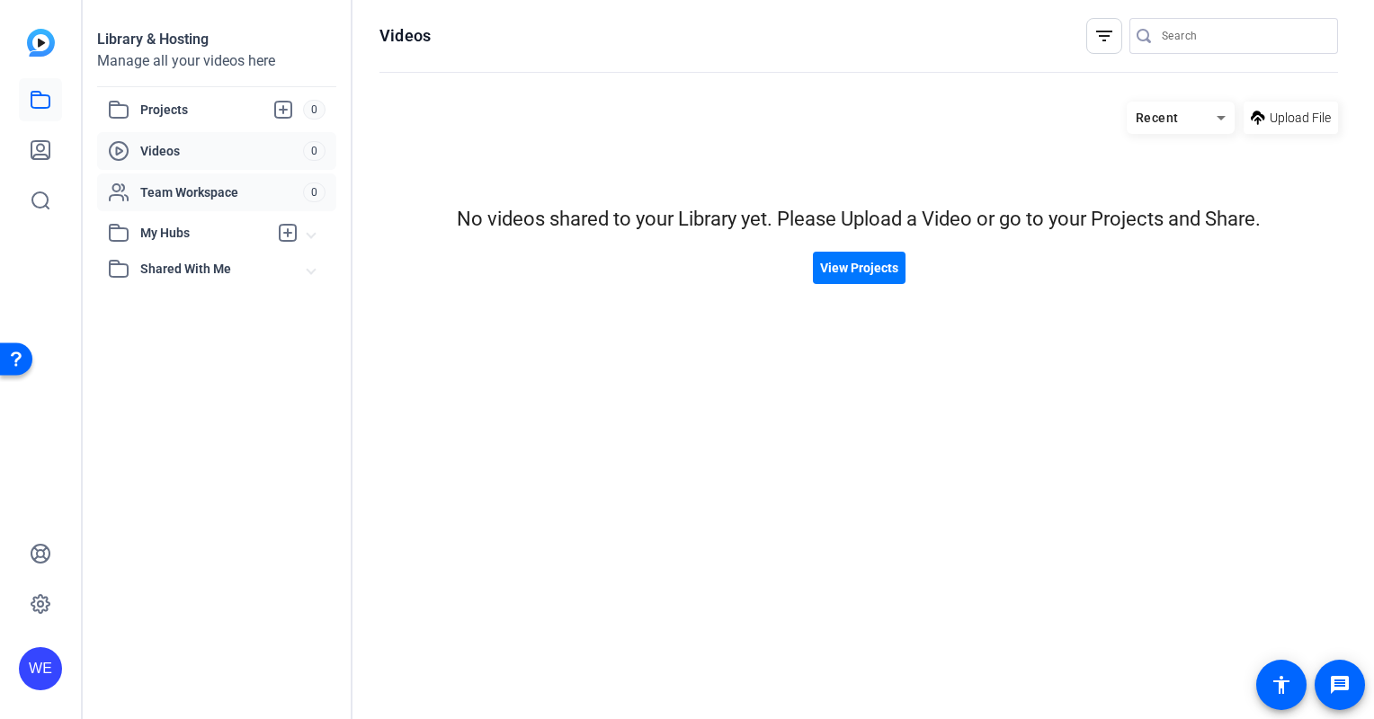
click at [172, 185] on span "Team Workspace" at bounding box center [221, 192] width 163 height 18
click at [208, 155] on span "Videos" at bounding box center [221, 151] width 163 height 18
click at [40, 547] on icon at bounding box center [41, 554] width 22 height 22
click at [198, 102] on span "Projects" at bounding box center [221, 110] width 163 height 22
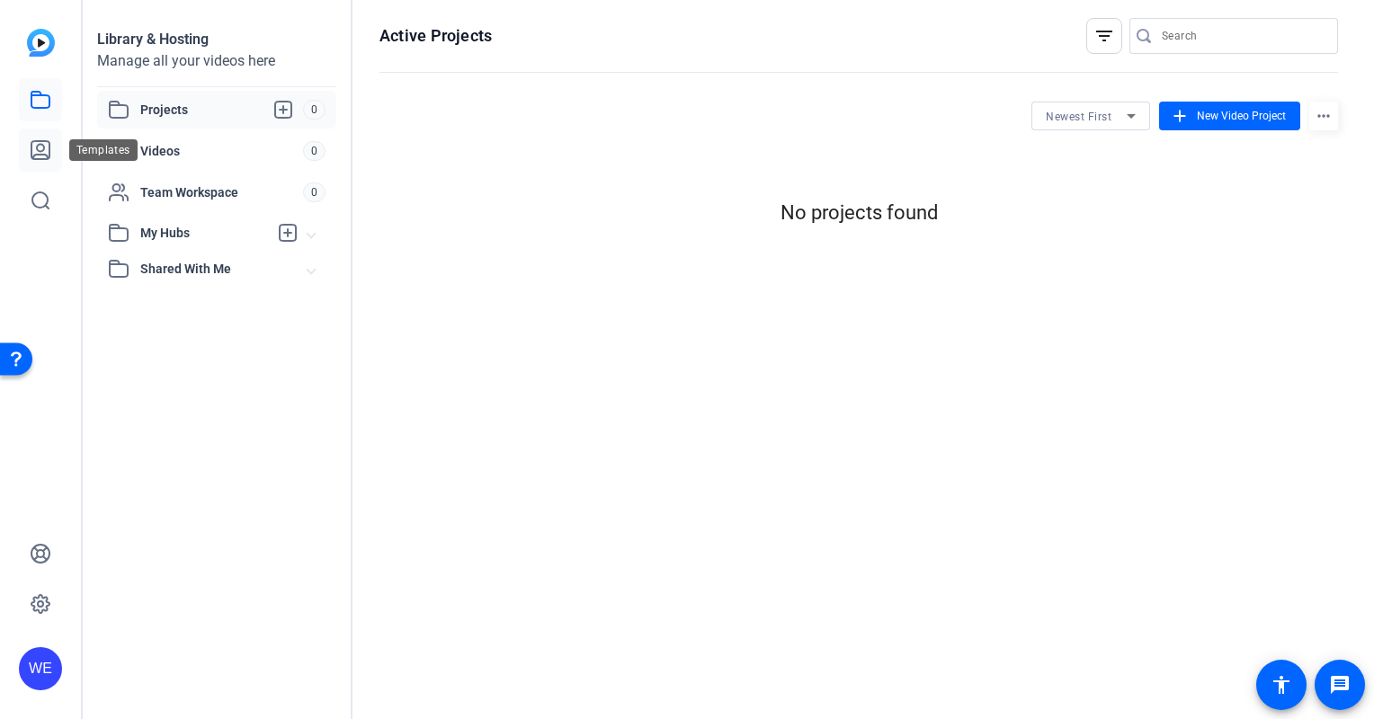
click at [40, 139] on icon at bounding box center [41, 150] width 22 height 22
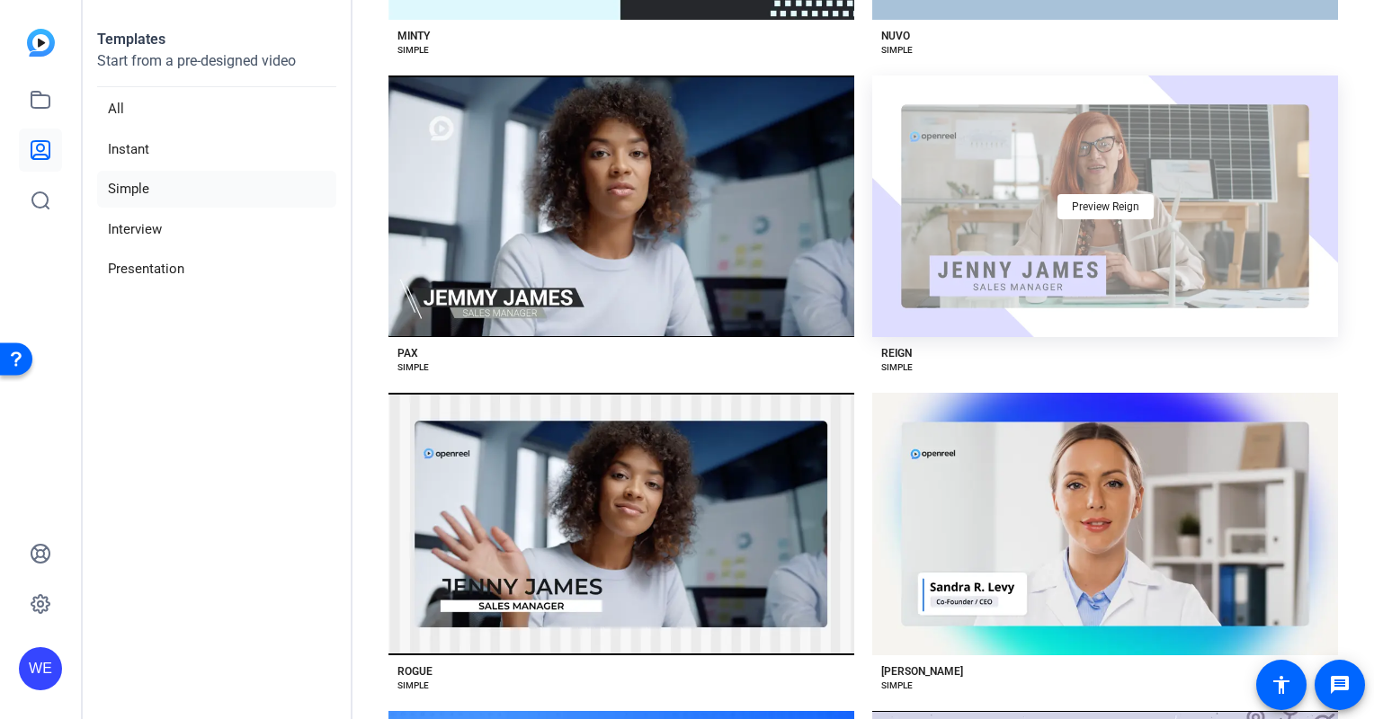
scroll to position [2563, 0]
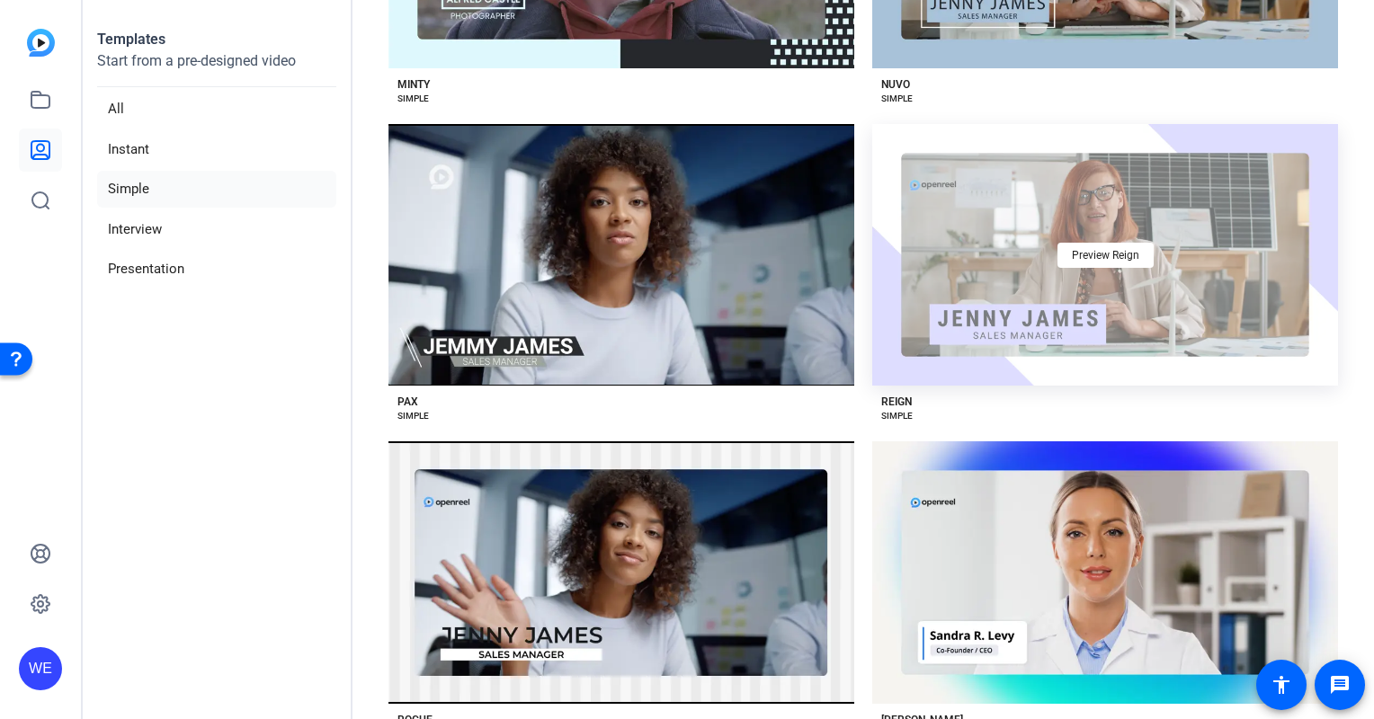
click at [1166, 214] on div "Preview Reign" at bounding box center [1105, 255] width 466 height 262
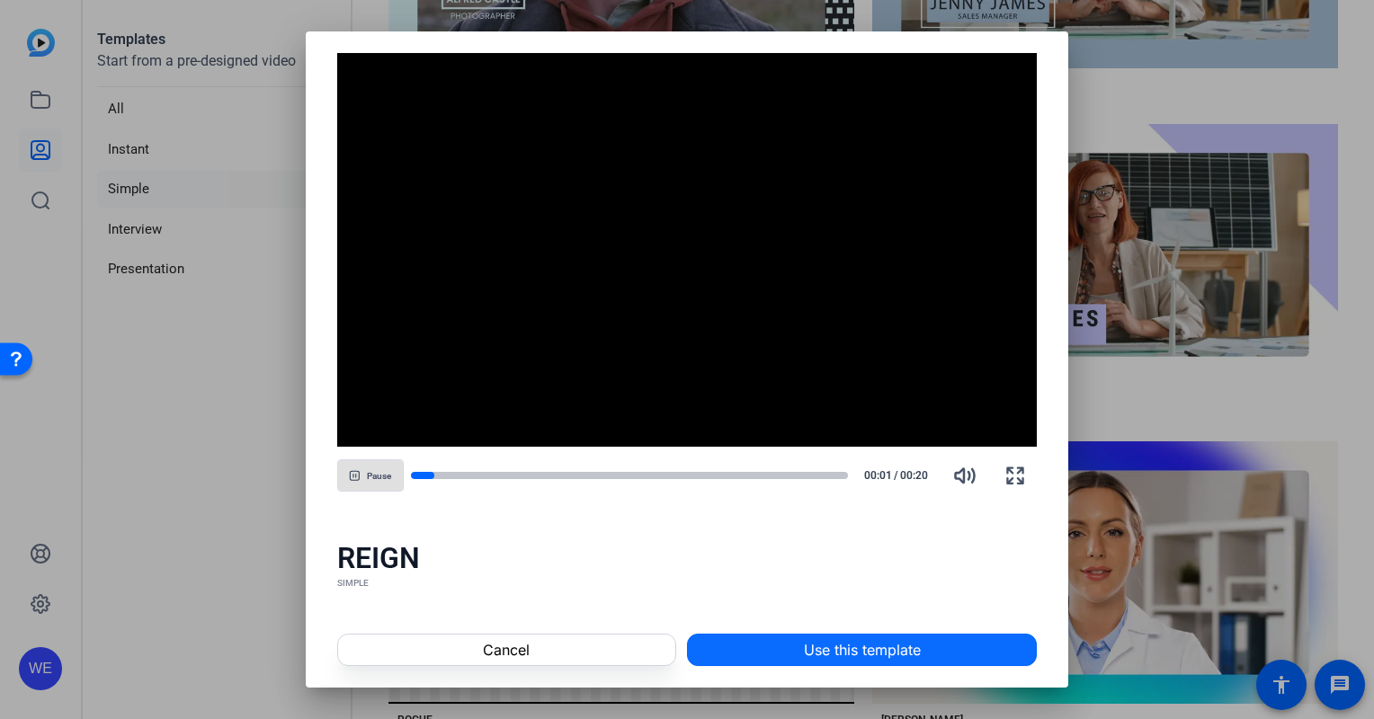
click at [834, 637] on span at bounding box center [862, 650] width 348 height 43
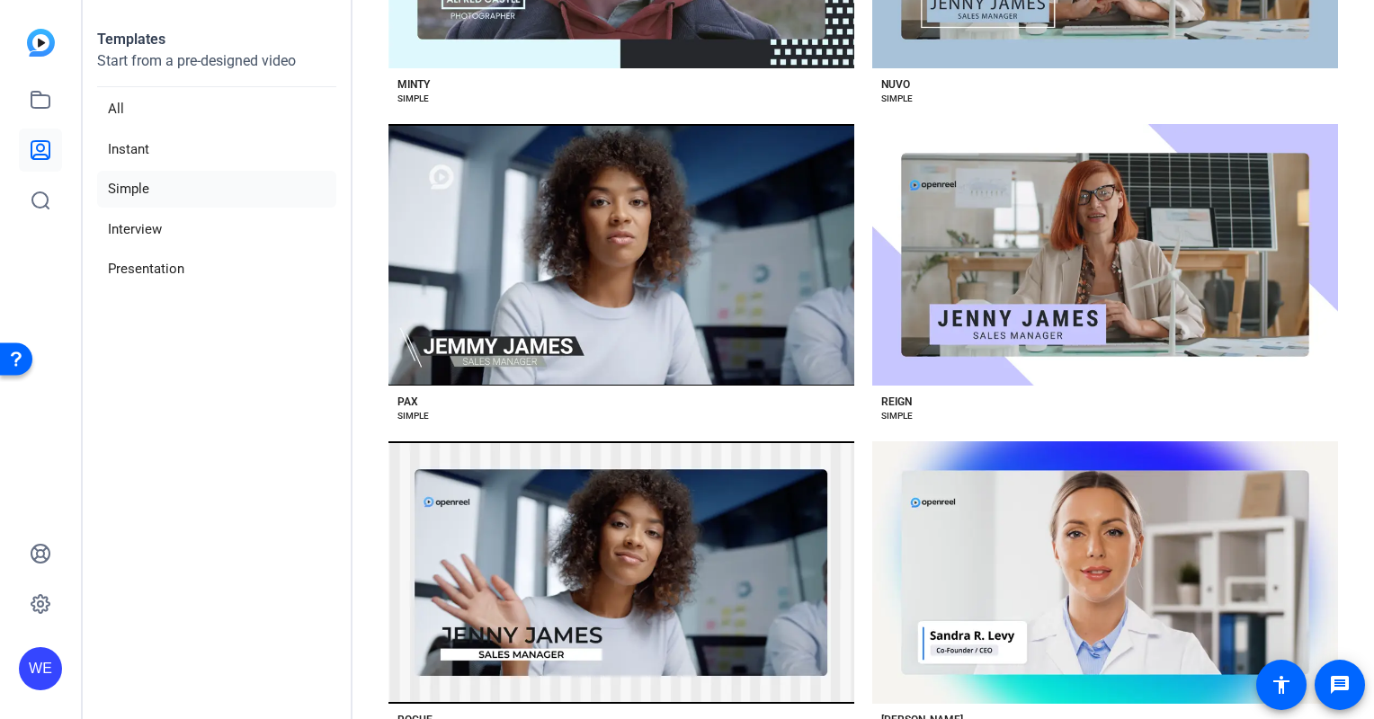
click at [138, 174] on li "Simple" at bounding box center [216, 189] width 239 height 37
click at [137, 189] on li "Simple" at bounding box center [216, 189] width 239 height 37
click at [133, 194] on li "Simple" at bounding box center [216, 189] width 239 height 37
click at [50, 41] on img at bounding box center [41, 43] width 28 height 28
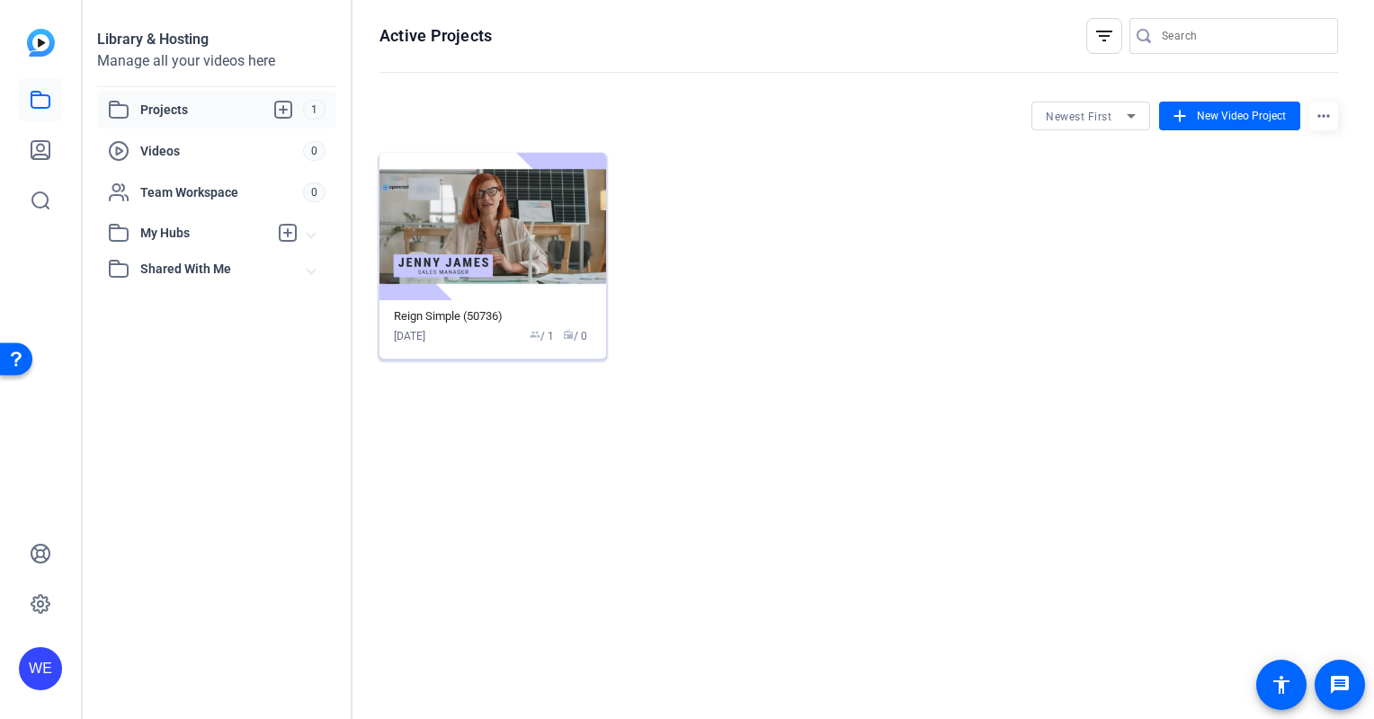
click at [514, 247] on img at bounding box center [492, 226] width 227 height 147
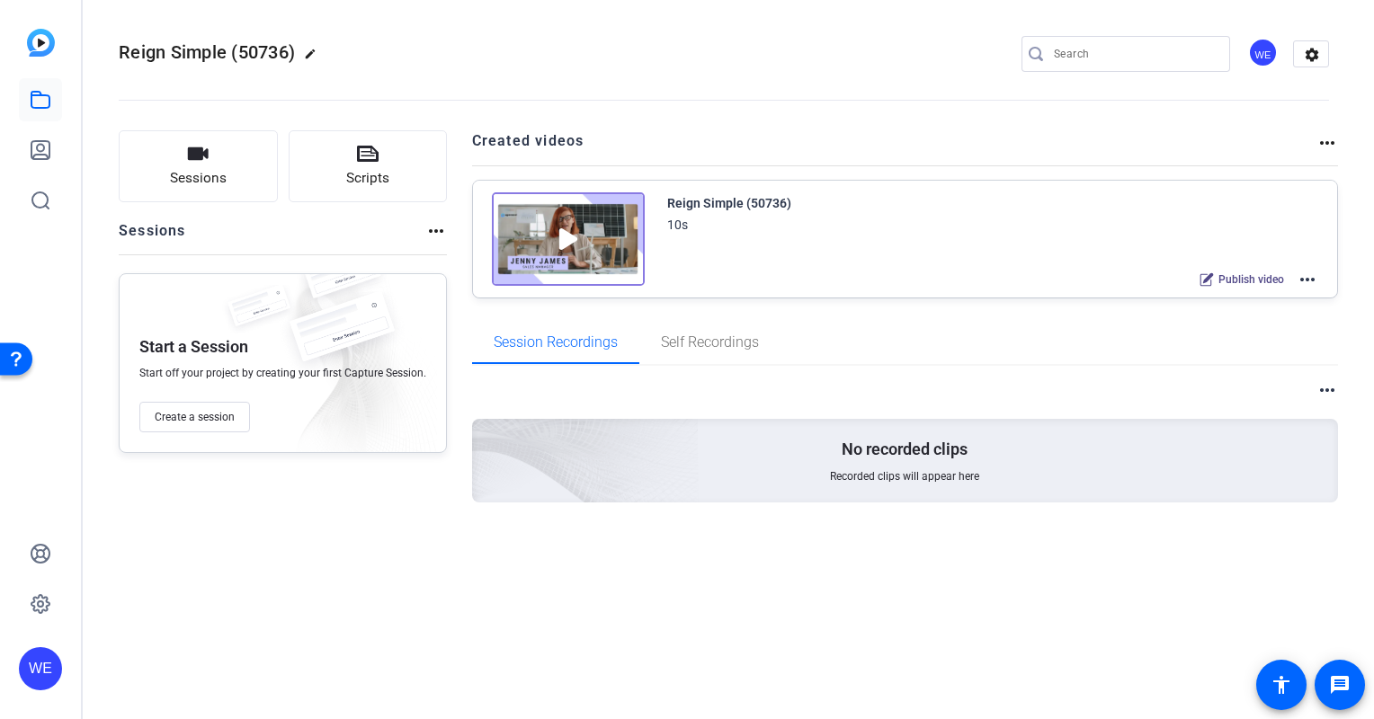
click at [565, 230] on img at bounding box center [568, 239] width 153 height 94
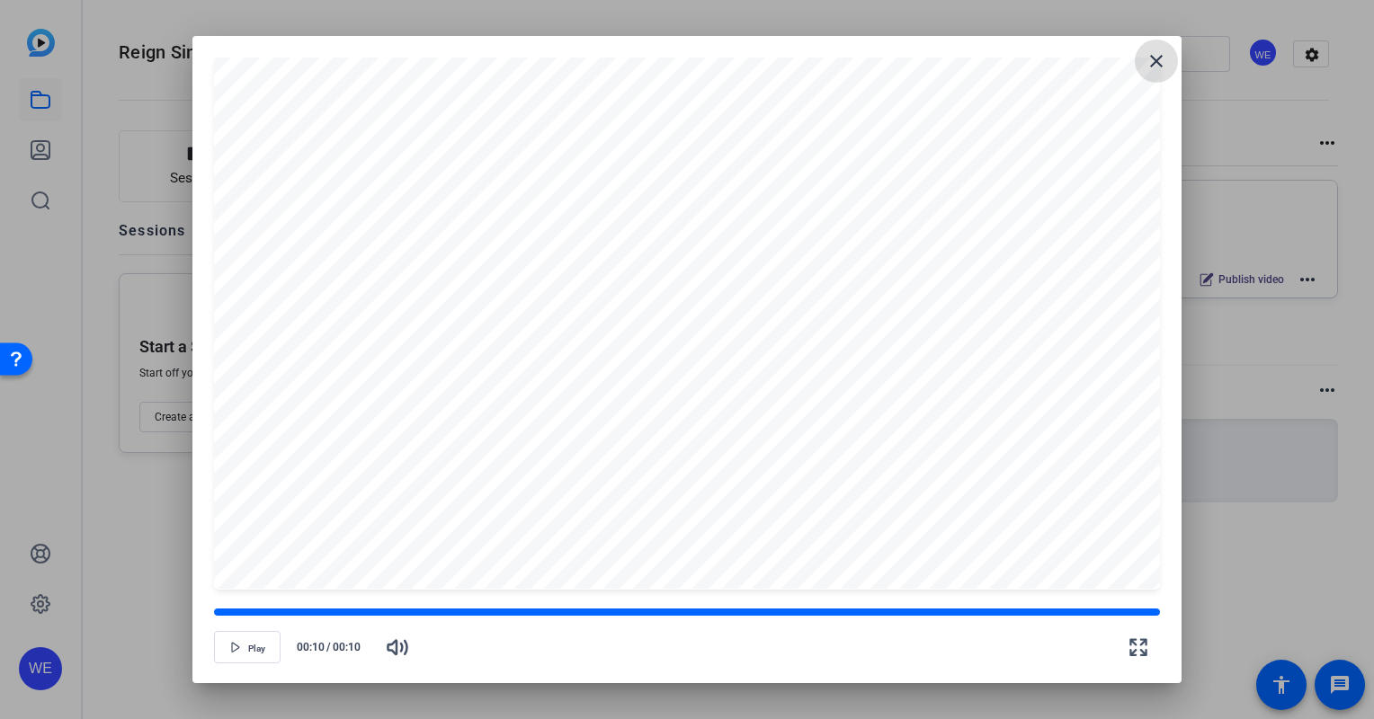
click at [1158, 58] on mat-icon "close" at bounding box center [1157, 61] width 22 height 22
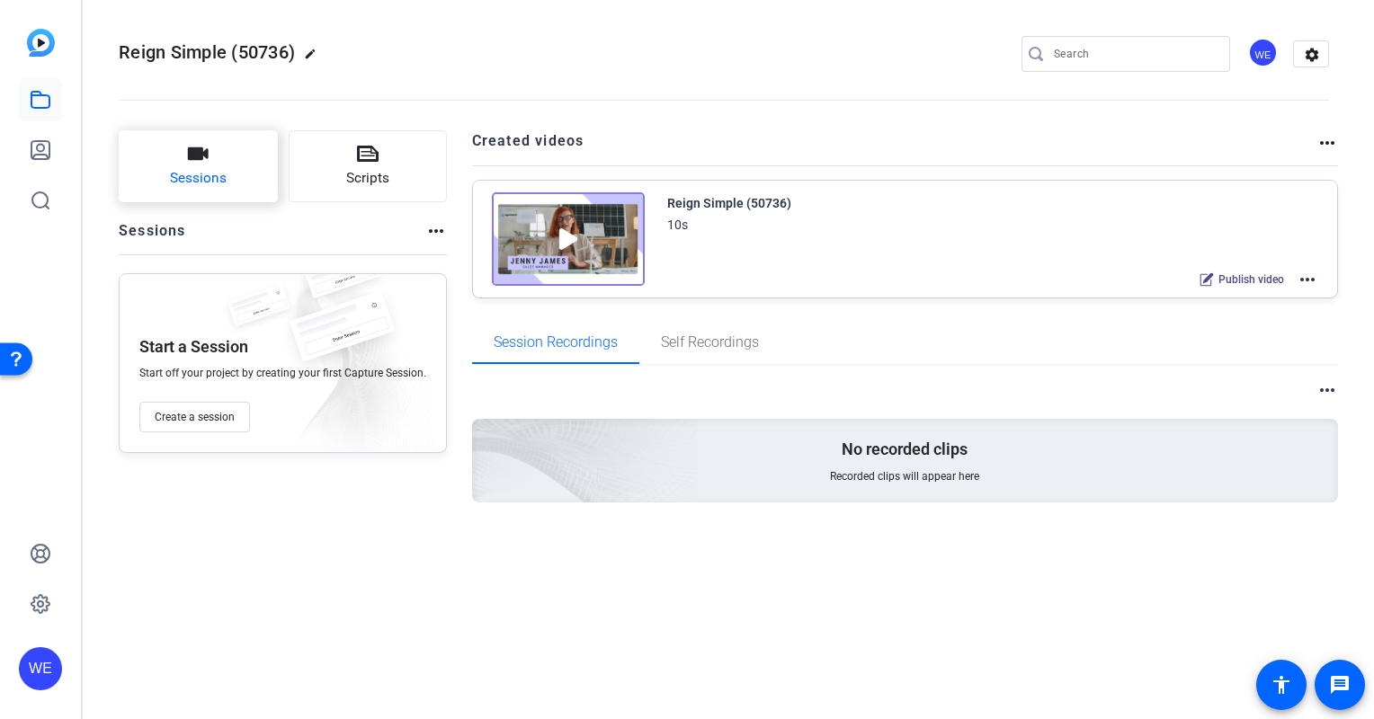
click at [194, 155] on icon "button" at bounding box center [198, 153] width 21 height 13
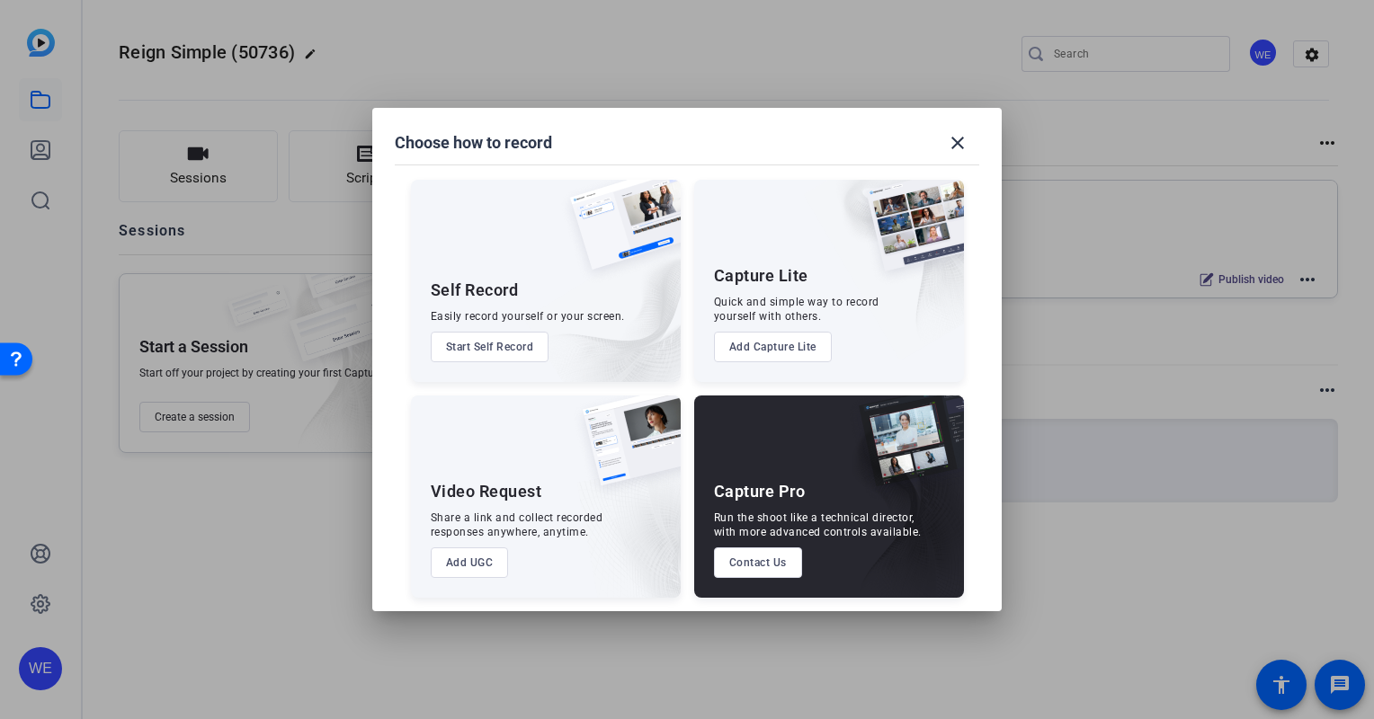
click at [502, 342] on button "Start Self Record" at bounding box center [490, 347] width 119 height 31
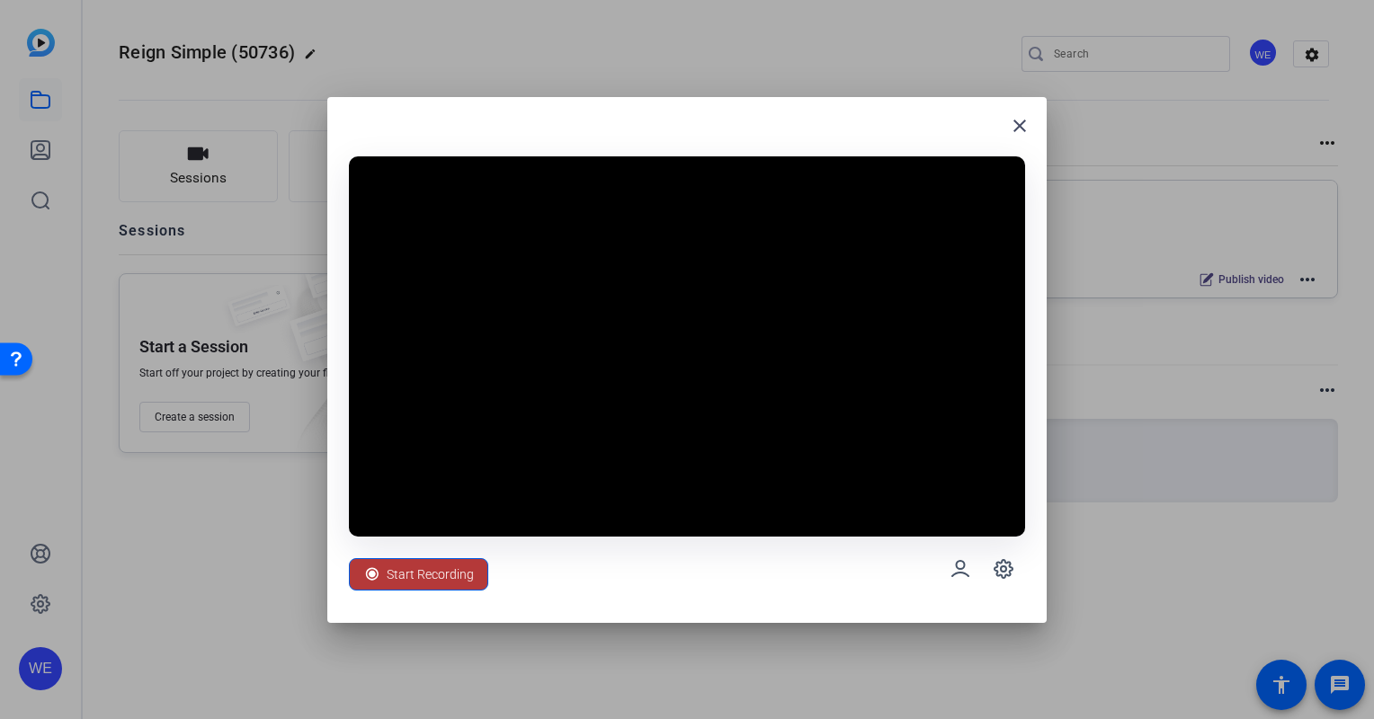
click at [439, 581] on span "Start Recording" at bounding box center [430, 575] width 87 height 34
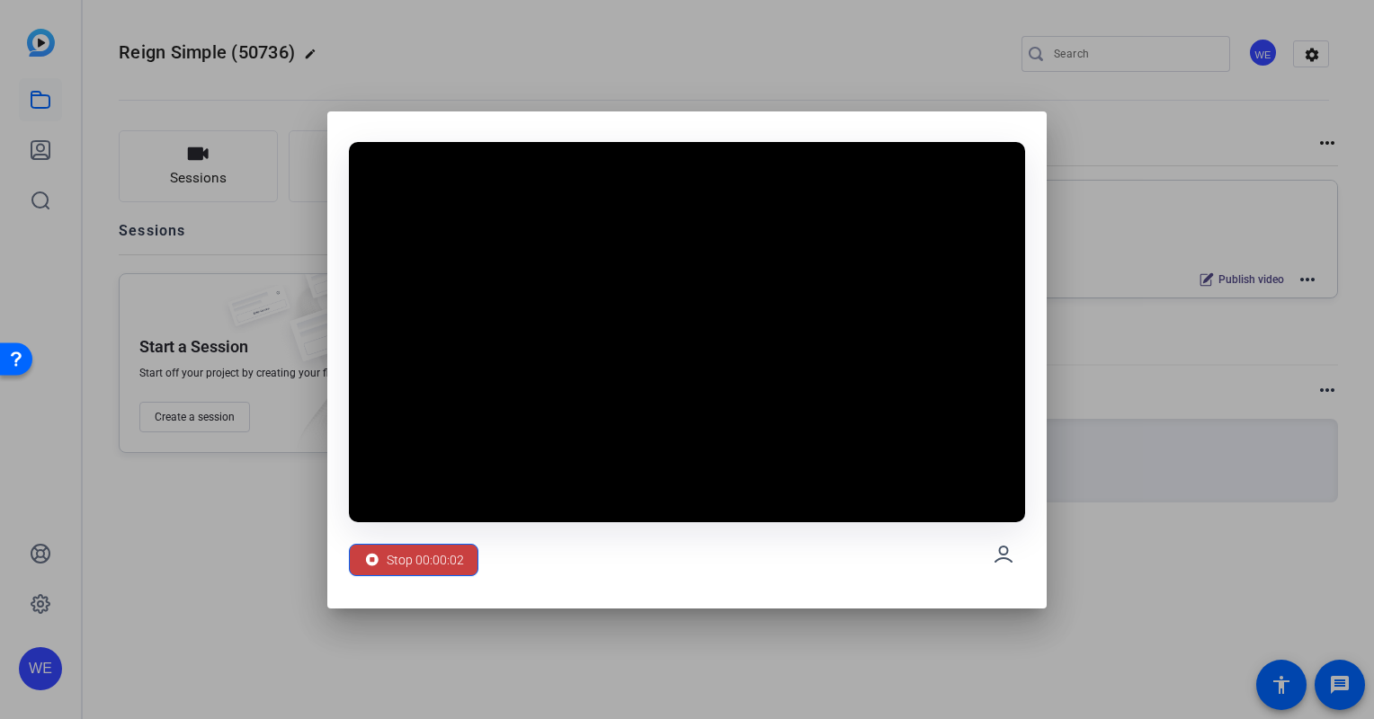
click at [435, 560] on span "Stop 00:00:02" at bounding box center [425, 560] width 77 height 34
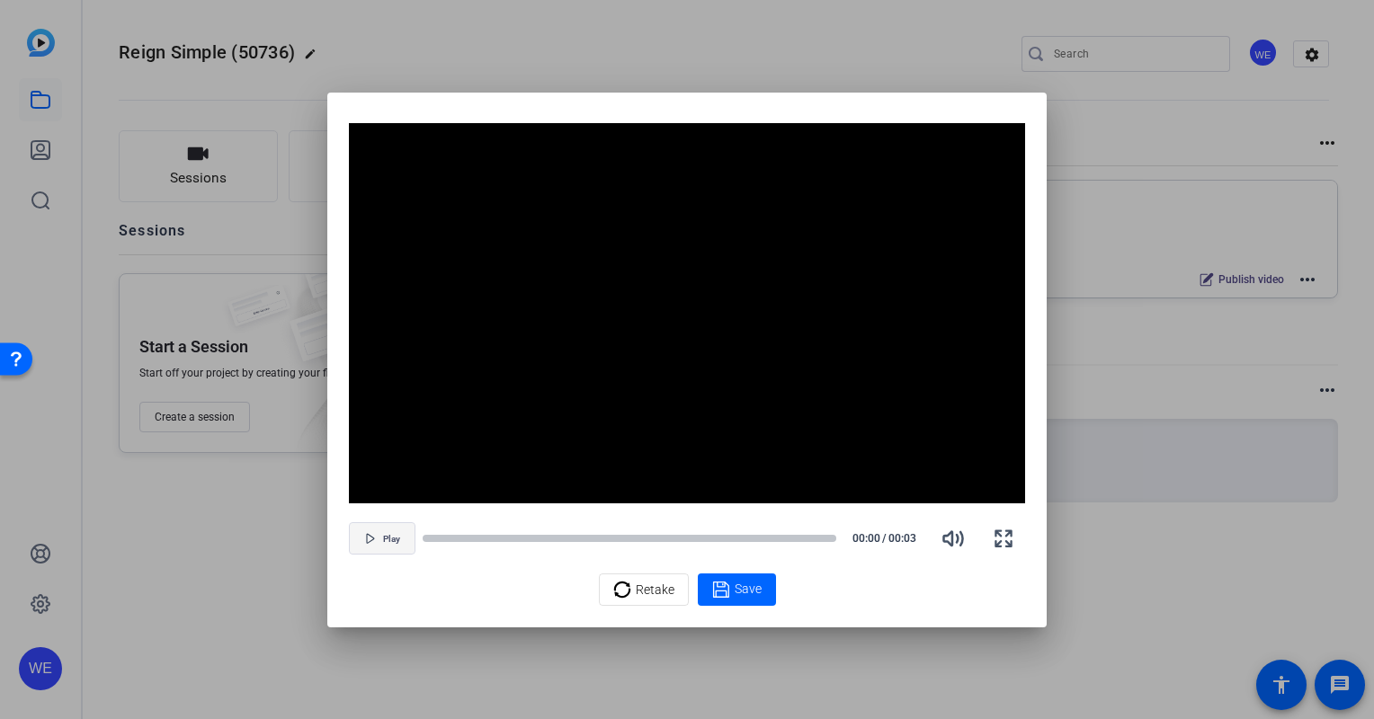
click at [393, 536] on span "Play" at bounding box center [391, 539] width 17 height 11
click at [649, 587] on span "Retake" at bounding box center [655, 590] width 39 height 34
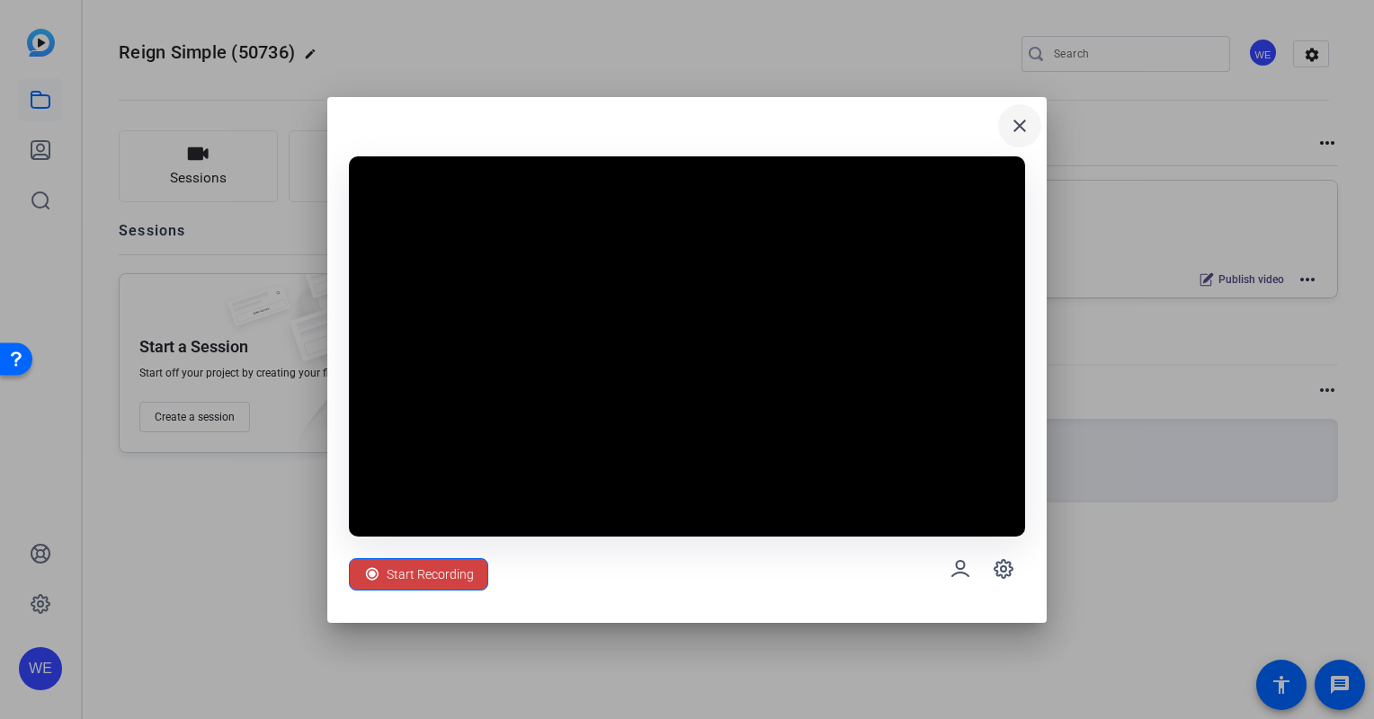
click at [1020, 121] on mat-icon "close" at bounding box center [1020, 126] width 22 height 22
